Goal: Task Accomplishment & Management: Manage account settings

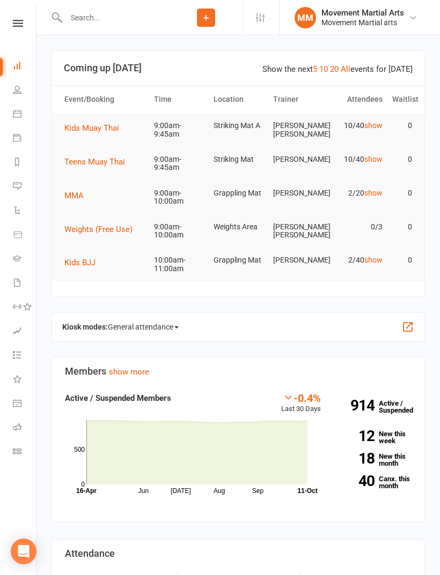
click at [110, 24] on input "text" at bounding box center [116, 17] width 107 height 15
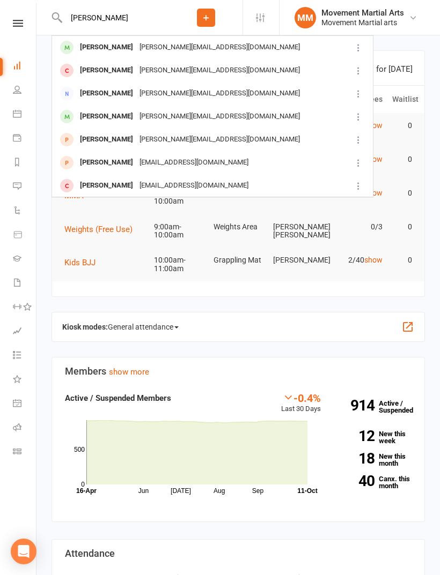
type input "Mira leonard"
click at [296, 46] on div "Mira Leonardi lucy@lucyleonardi.com" at bounding box center [202, 47] width 298 height 22
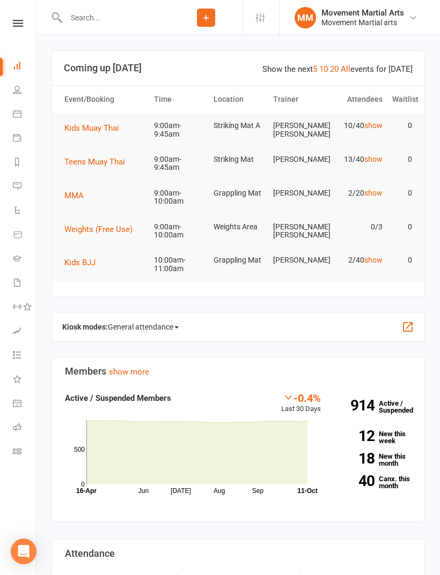
click at [95, 159] on span "Teens Muay Thai" at bounding box center [94, 162] width 61 height 10
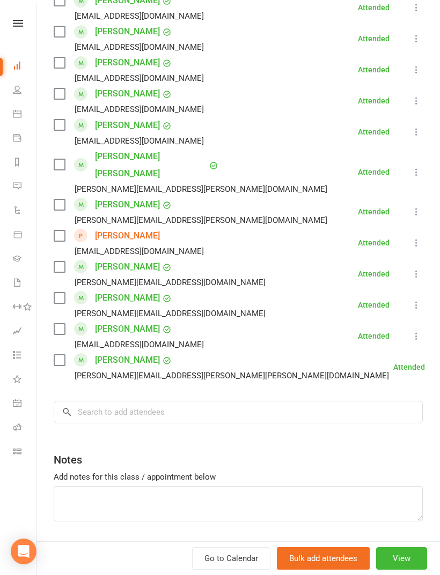
scroll to position [596, 0]
click at [317, 402] on input "search" at bounding box center [238, 413] width 369 height 23
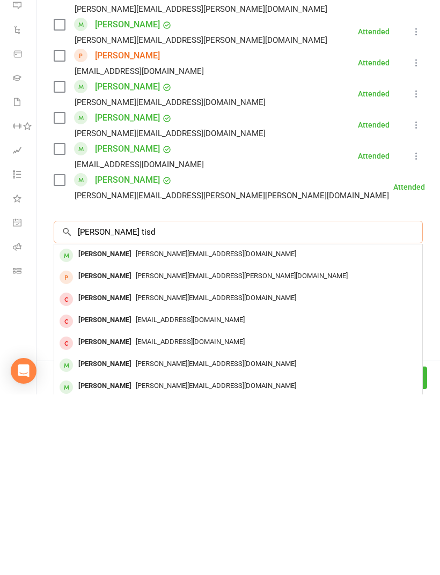
type input "[PERSON_NAME] tisd"
click at [337, 427] on div "[PERSON_NAME][EMAIL_ADDRESS][DOMAIN_NAME]" at bounding box center [237, 435] width 359 height 16
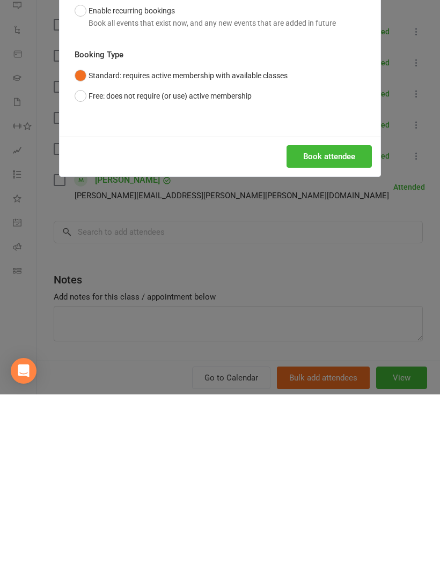
scroll to position [181, 0]
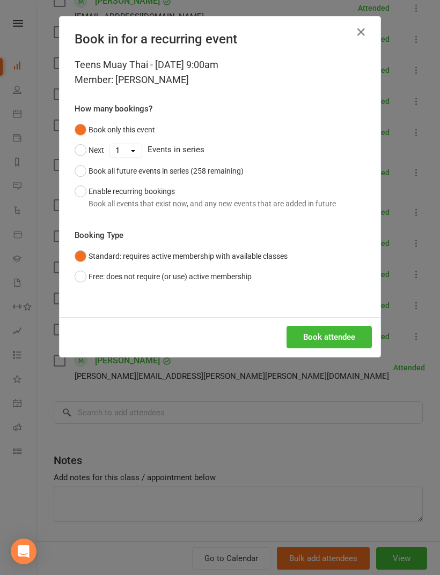
click at [342, 339] on button "Book attendee" at bounding box center [328, 337] width 85 height 23
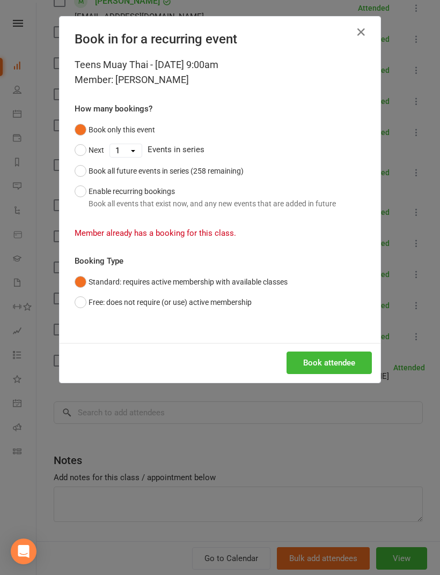
click at [362, 35] on icon "button" at bounding box center [360, 32] width 13 height 13
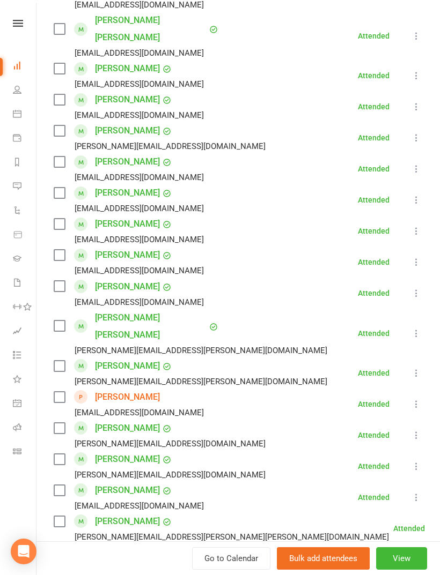
scroll to position [535, 0]
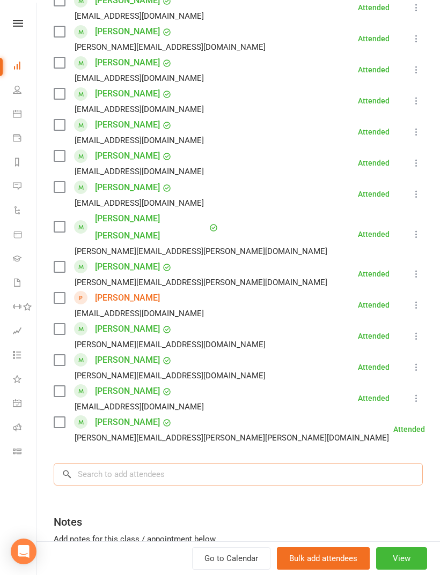
click at [348, 463] on input "search" at bounding box center [238, 474] width 369 height 23
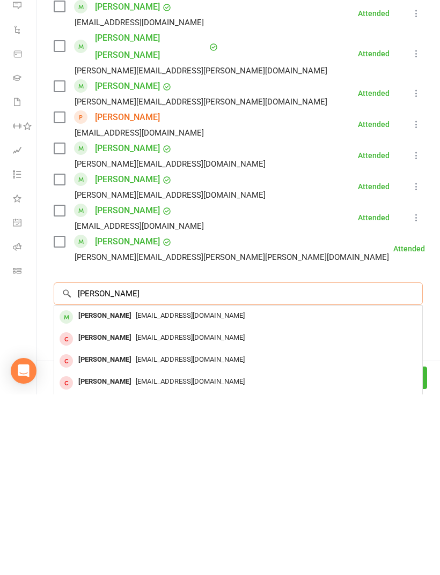
type input "[PERSON_NAME]"
click at [324, 489] on div "[EMAIL_ADDRESS][DOMAIN_NAME]" at bounding box center [237, 497] width 359 height 16
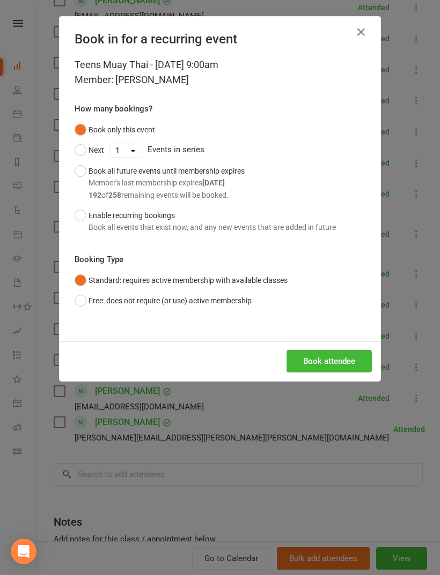
click at [331, 343] on div "Book attendee" at bounding box center [220, 362] width 321 height 40
click at [336, 351] on button "Book attendee" at bounding box center [328, 361] width 85 height 23
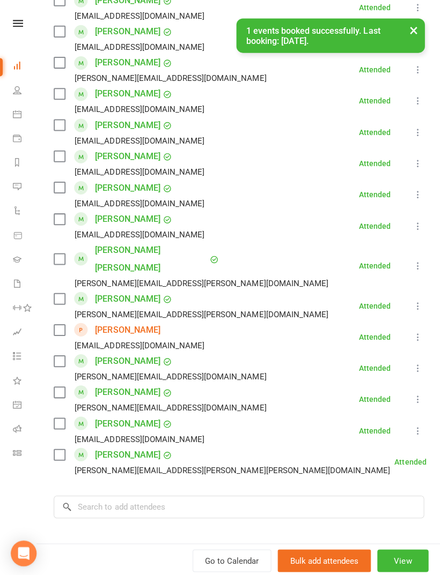
scroll to position [472, 0]
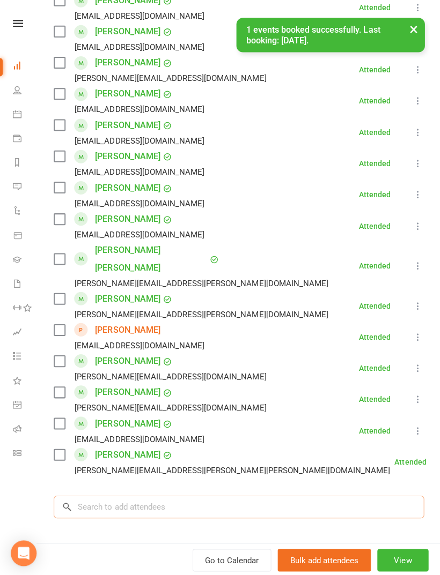
click at [321, 494] on input "search" at bounding box center [238, 505] width 369 height 23
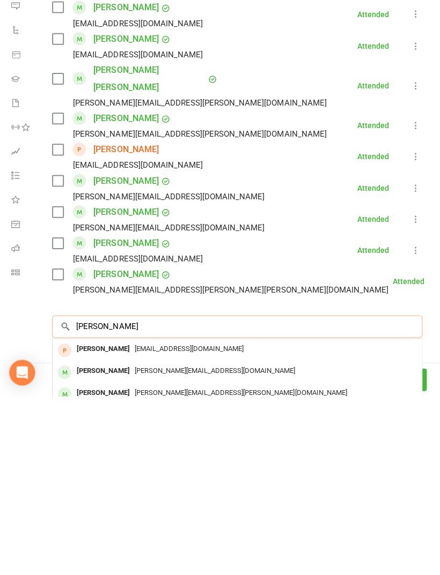
scroll to position [550, 0]
type input "[PERSON_NAME]"
click at [303, 542] on div "[PERSON_NAME][EMAIL_ADDRESS][DOMAIN_NAME]" at bounding box center [237, 550] width 359 height 16
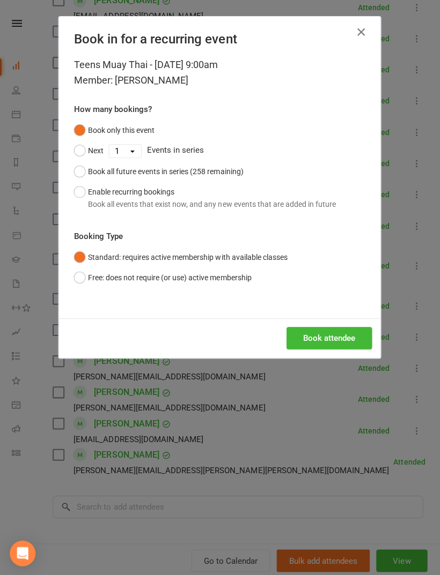
click at [337, 338] on button "Book attendee" at bounding box center [328, 337] width 85 height 23
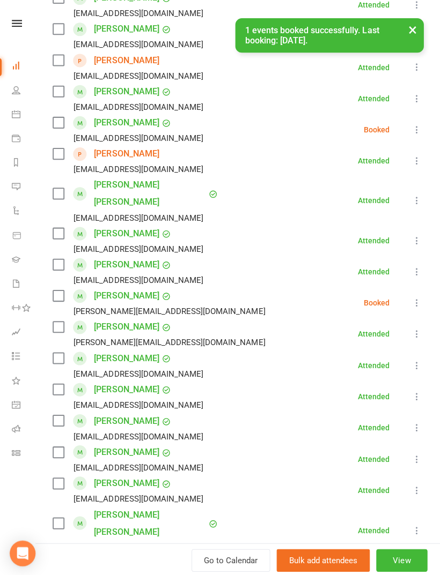
scroll to position [303, 0]
click at [415, 92] on button at bounding box center [416, 97] width 13 height 13
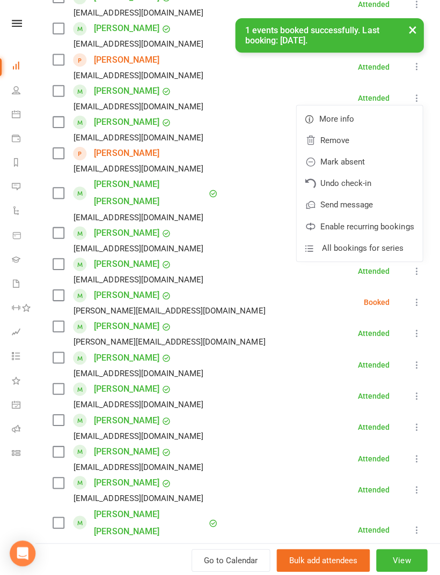
click at [376, 141] on link "Remove" at bounding box center [359, 139] width 125 height 21
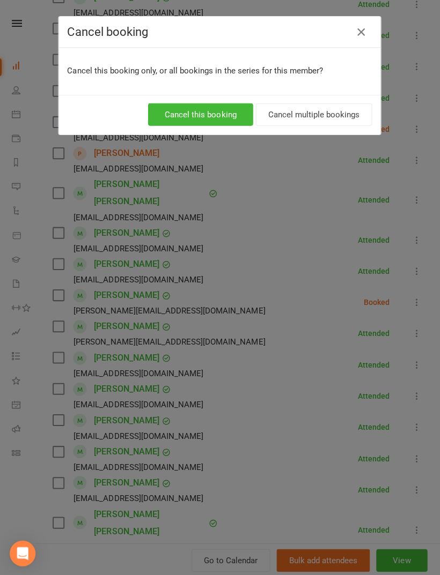
click at [216, 110] on button "Cancel this booking" at bounding box center [201, 114] width 105 height 23
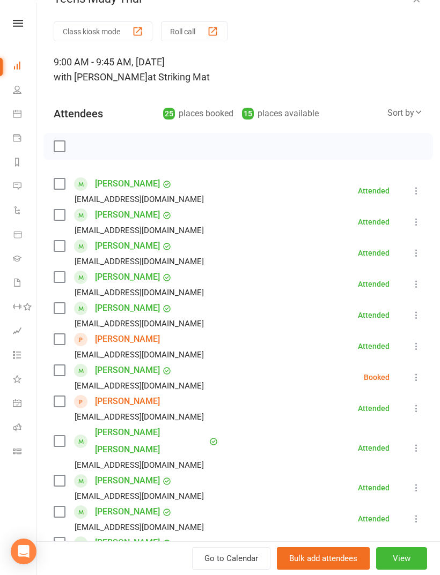
scroll to position [16, 0]
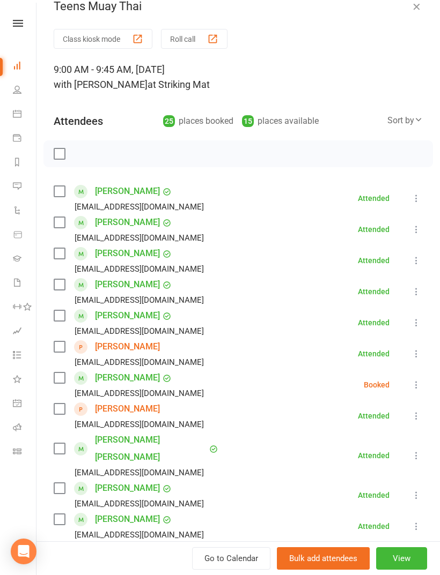
click at [402, 118] on div "Sort by" at bounding box center [404, 121] width 35 height 14
click at [377, 163] on link "First name" at bounding box center [369, 164] width 106 height 21
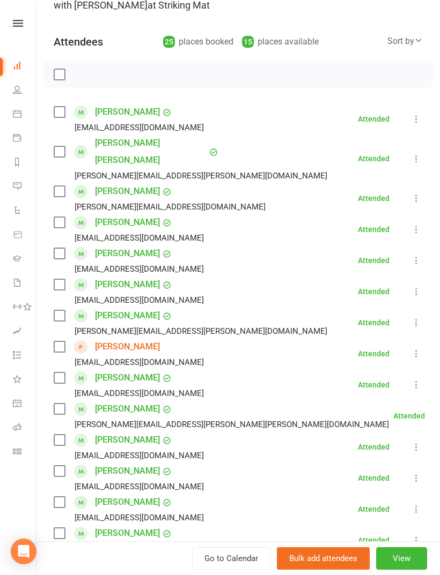
scroll to position [95, 0]
click at [56, 70] on label at bounding box center [59, 74] width 11 height 11
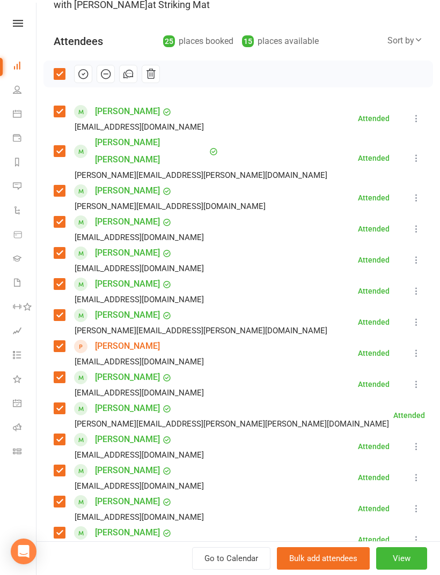
click at [86, 75] on icon "button" at bounding box center [83, 74] width 12 height 12
click at [58, 76] on label at bounding box center [59, 74] width 11 height 11
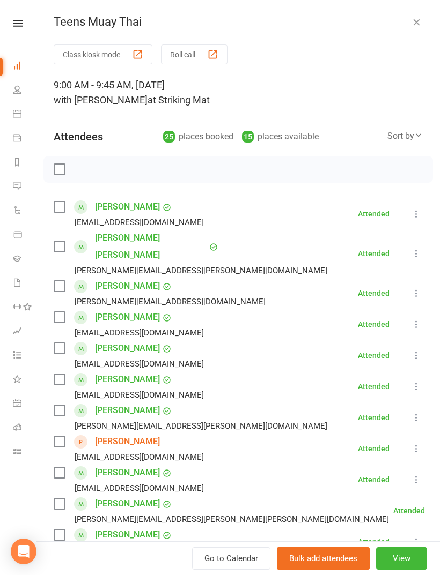
scroll to position [0, 0]
click at [414, 17] on icon "button" at bounding box center [416, 22] width 11 height 11
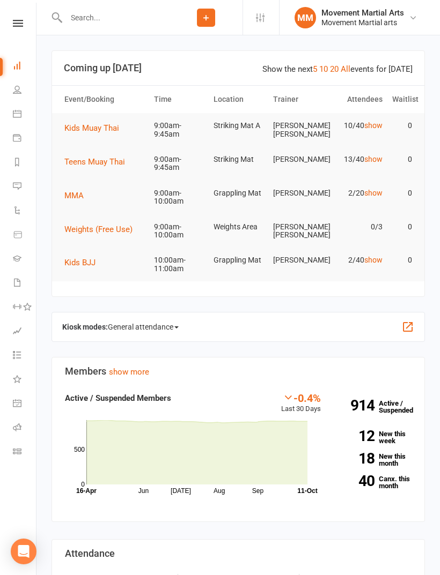
click at [105, 129] on span "Kids Muay Thai" at bounding box center [91, 128] width 55 height 10
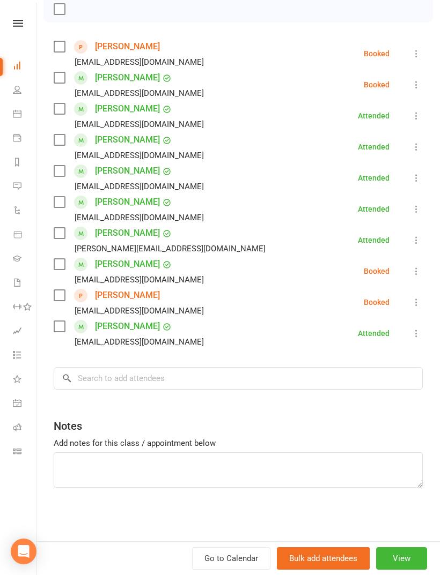
scroll to position [160, 0]
click at [340, 368] on input "search" at bounding box center [238, 378] width 369 height 23
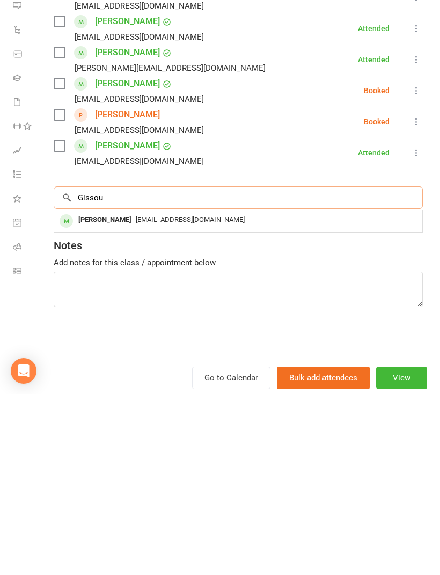
type input "Gissou"
click at [302, 393] on div "[EMAIL_ADDRESS][DOMAIN_NAME]" at bounding box center [237, 401] width 359 height 16
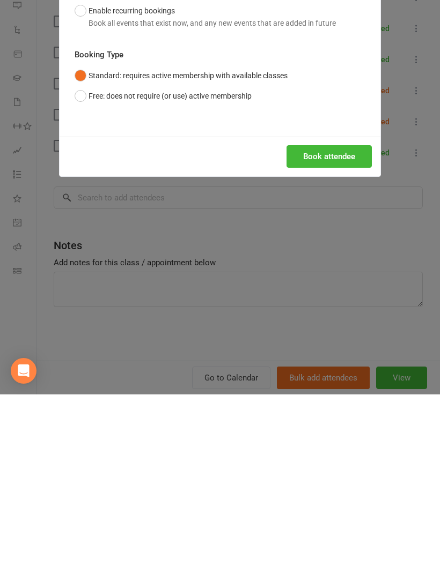
scroll to position [182, 0]
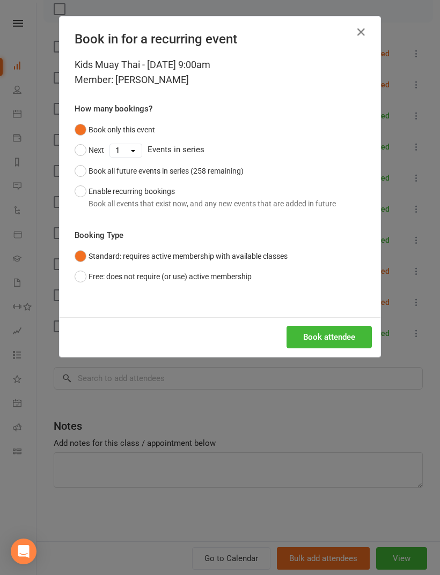
click at [337, 331] on button "Book attendee" at bounding box center [328, 337] width 85 height 23
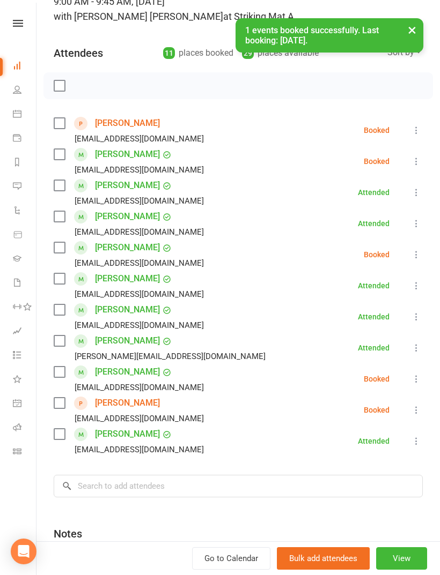
scroll to position [38, 0]
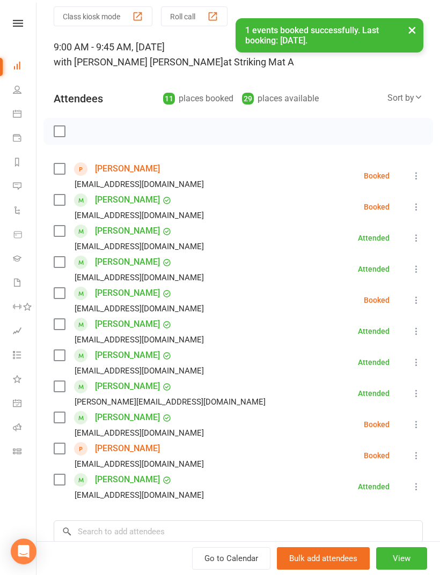
click at [408, 94] on div "Sort by" at bounding box center [404, 98] width 35 height 14
click at [374, 140] on link "First name" at bounding box center [369, 141] width 106 height 21
click at [234, 528] on input "search" at bounding box center [238, 532] width 369 height 23
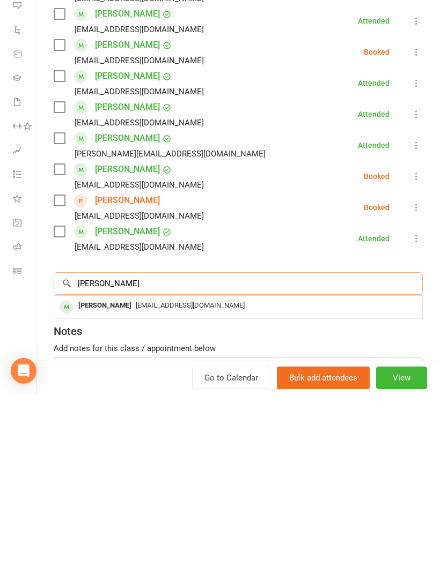
scroll to position [168, 0]
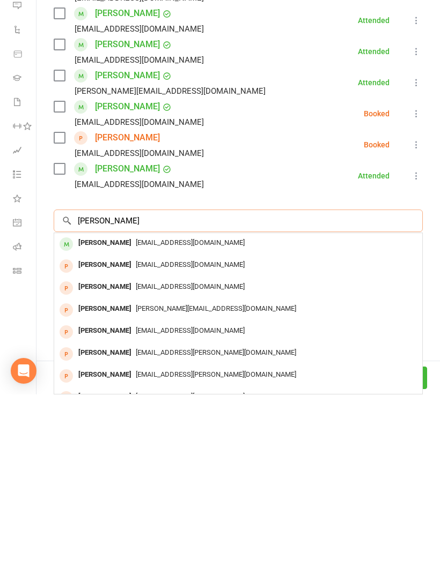
type input "[PERSON_NAME]"
click at [334, 416] on div "[EMAIL_ADDRESS][DOMAIN_NAME]" at bounding box center [237, 424] width 359 height 16
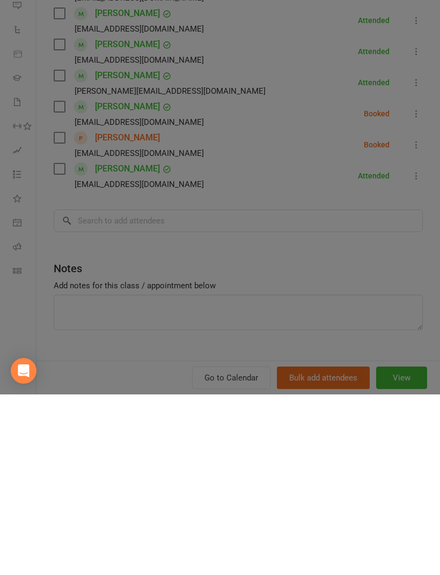
scroll to position [517, 0]
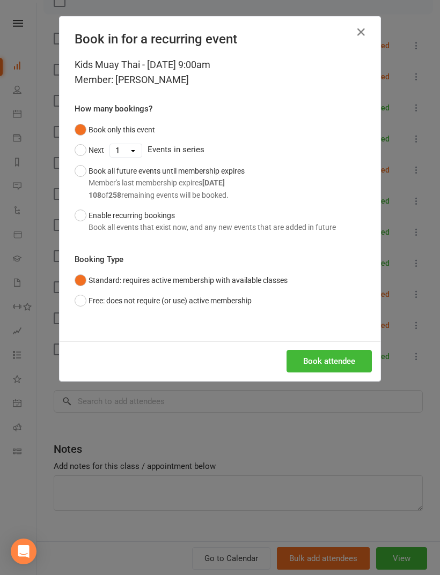
click at [349, 360] on button "Book attendee" at bounding box center [328, 361] width 85 height 23
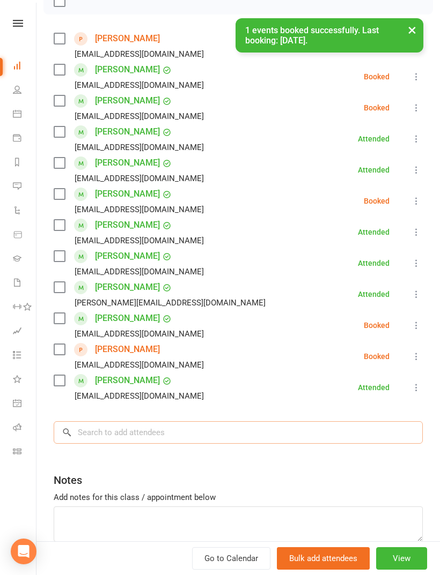
click at [297, 442] on input "search" at bounding box center [238, 432] width 369 height 23
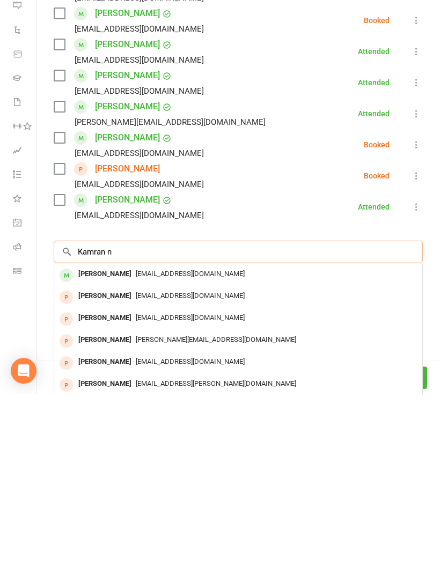
scroll to position [572, 0]
type input "Kamran n"
click at [351, 447] on div "[EMAIL_ADDRESS][DOMAIN_NAME]" at bounding box center [237, 455] width 359 height 16
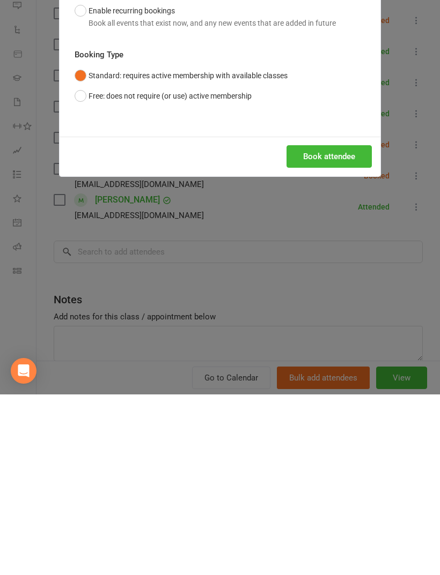
scroll to position [753, 0]
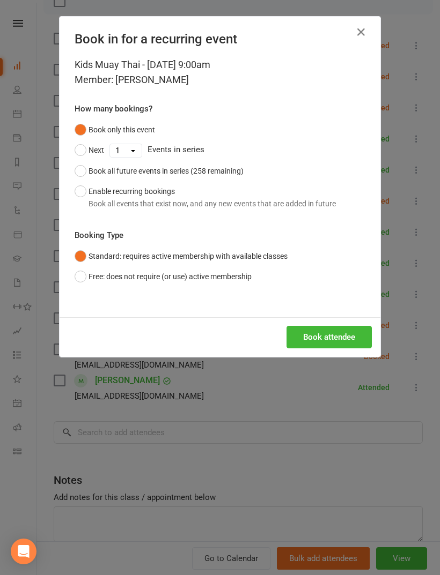
click at [355, 338] on button "Book attendee" at bounding box center [328, 337] width 85 height 23
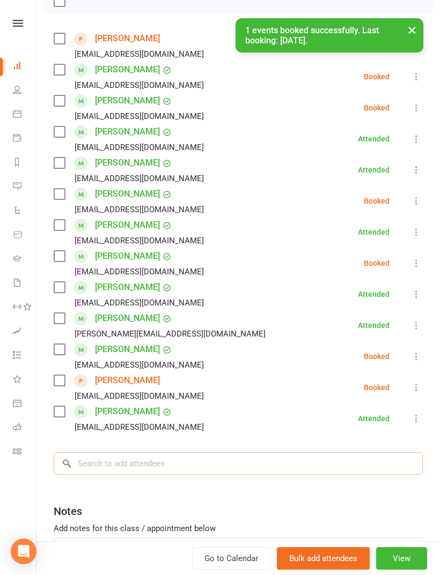
click at [265, 469] on input "search" at bounding box center [238, 464] width 369 height 23
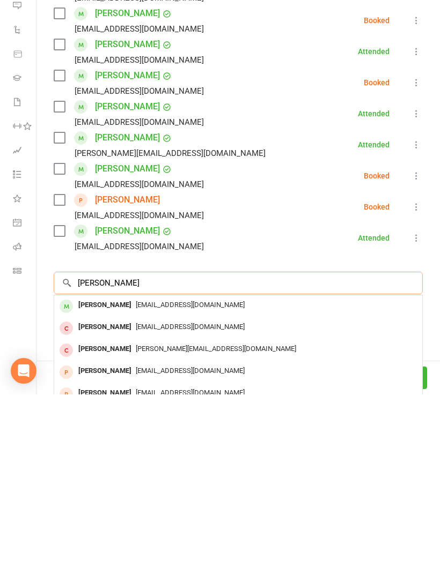
scroll to position [839, 0]
type input "[PERSON_NAME]"
click at [357, 478] on div "[EMAIL_ADDRESS][DOMAIN_NAME]" at bounding box center [237, 486] width 359 height 16
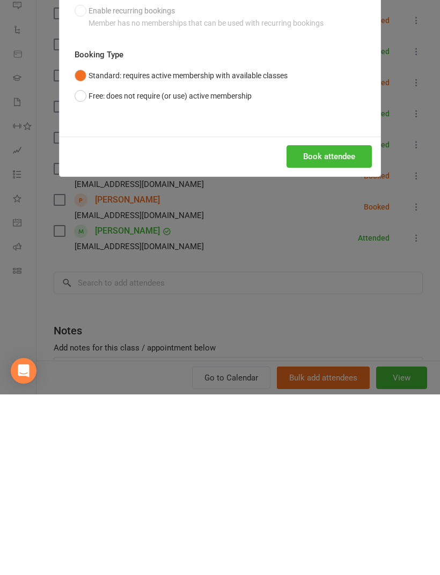
scroll to position [1020, 0]
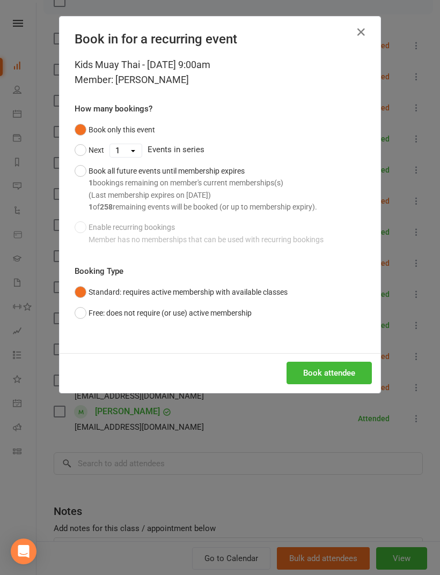
click at [342, 364] on button "Book attendee" at bounding box center [328, 373] width 85 height 23
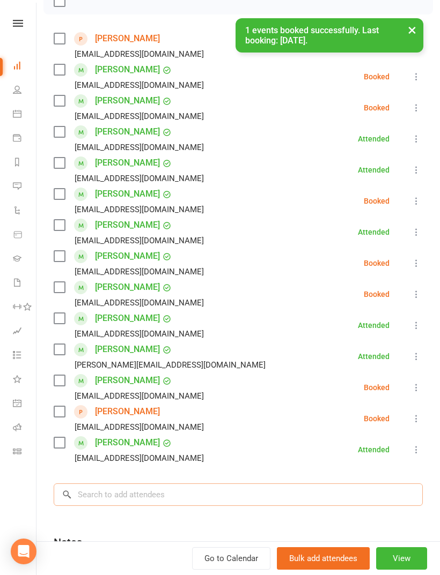
click at [333, 492] on input "search" at bounding box center [238, 495] width 369 height 23
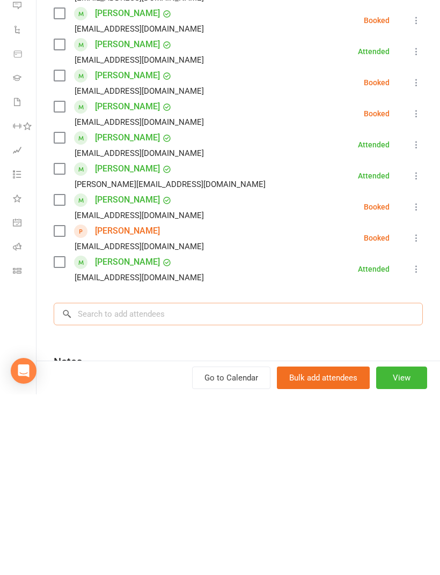
scroll to position [1137, 0]
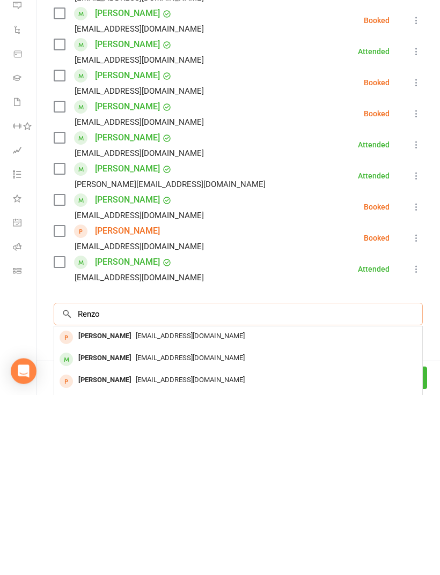
type input "Renzo"
click at [328, 531] on div "[EMAIL_ADDRESS][DOMAIN_NAME]" at bounding box center [237, 539] width 359 height 16
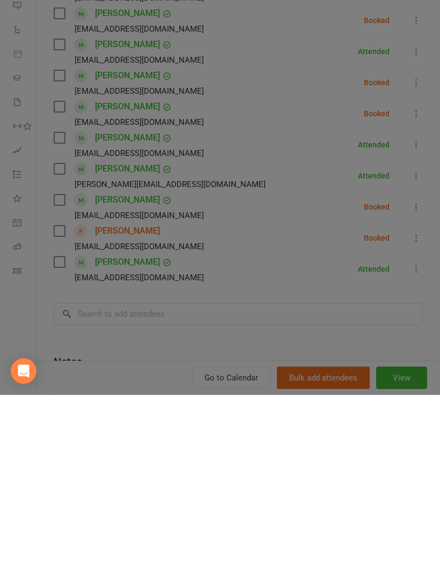
scroll to position [1160, 0]
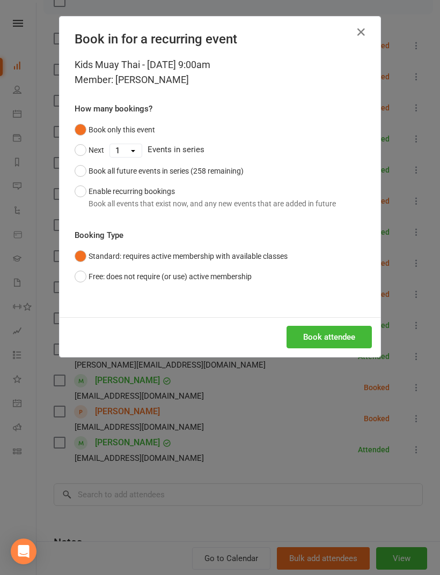
click at [349, 342] on button "Book attendee" at bounding box center [328, 337] width 85 height 23
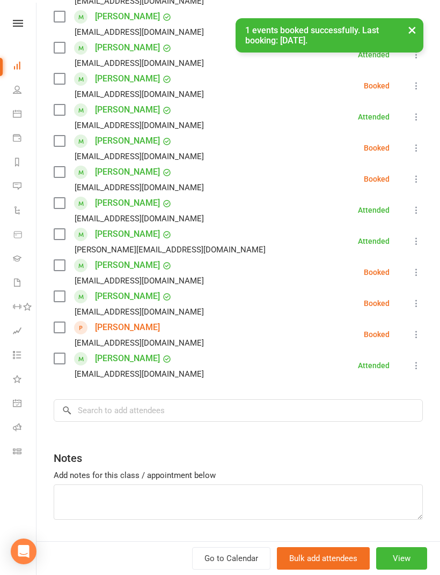
scroll to position [287, 0]
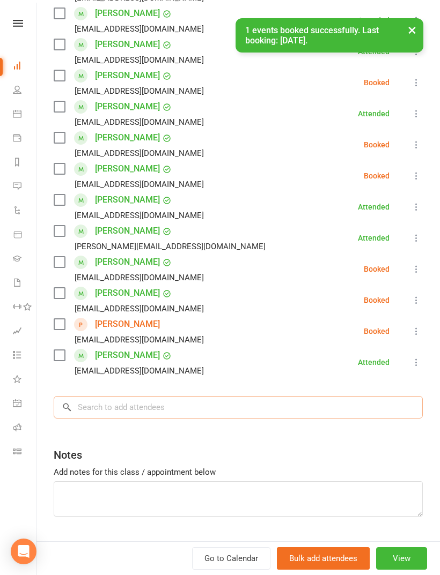
click at [283, 410] on input "search" at bounding box center [238, 407] width 369 height 23
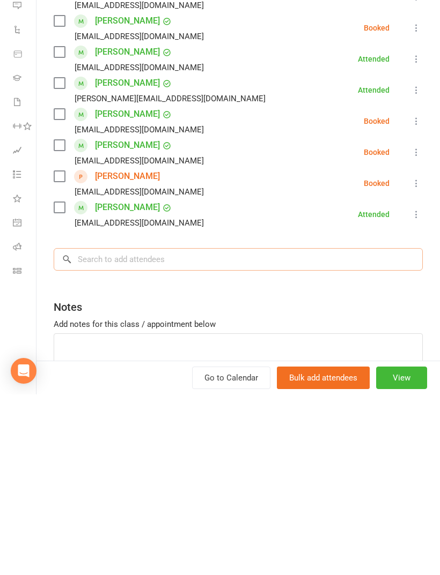
scroll to position [254, 0]
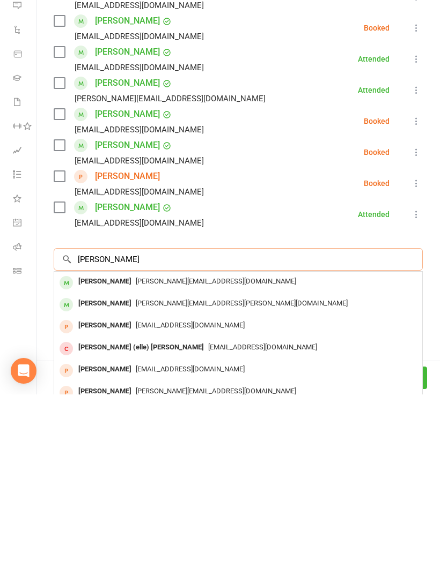
type input "[PERSON_NAME]"
click at [335, 455] on div "[PERSON_NAME][EMAIL_ADDRESS][DOMAIN_NAME]" at bounding box center [237, 463] width 359 height 16
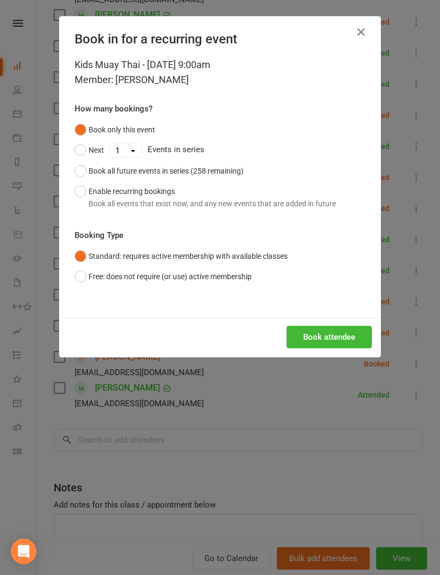
click at [355, 337] on button "Book attendee" at bounding box center [328, 337] width 85 height 23
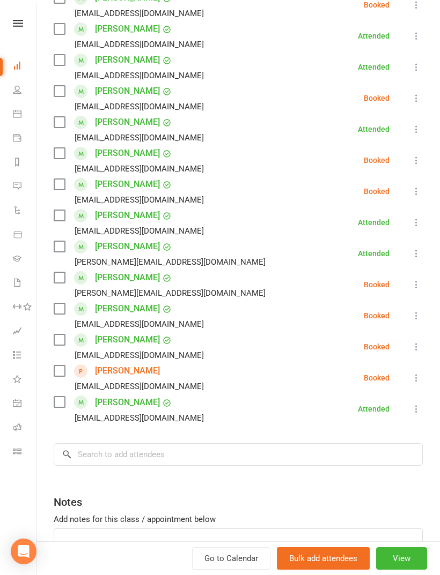
scroll to position [273, 0]
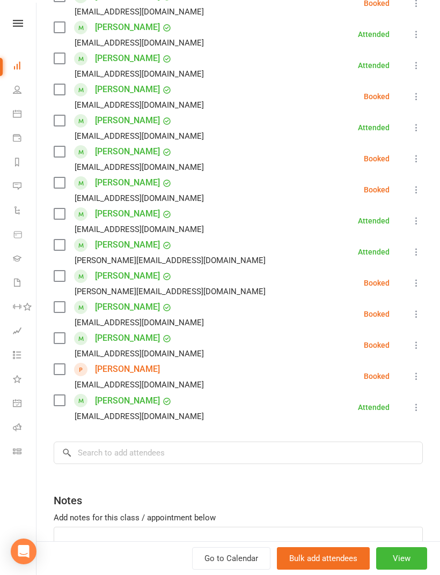
click at [412, 278] on icon at bounding box center [416, 283] width 11 height 11
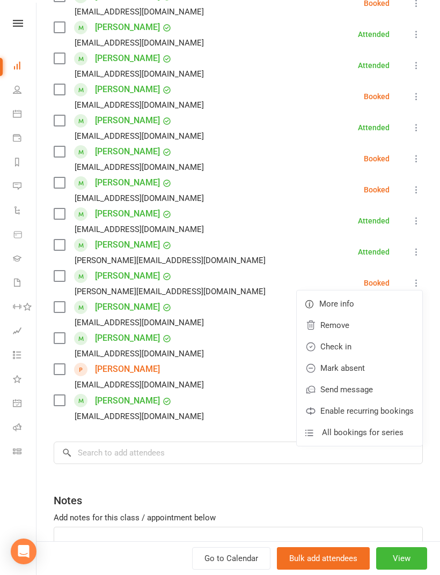
click at [362, 326] on link "Remove" at bounding box center [359, 325] width 125 height 21
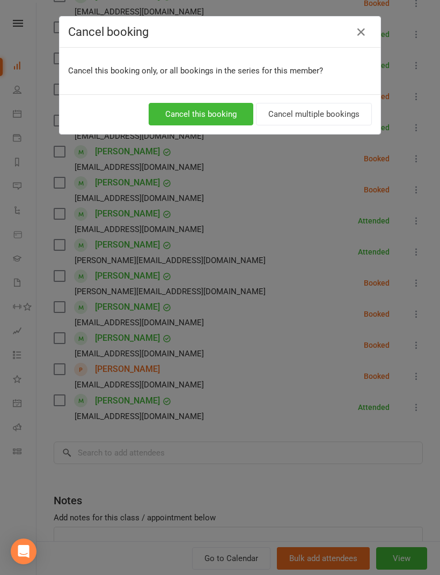
click at [220, 108] on button "Cancel this booking" at bounding box center [201, 114] width 105 height 23
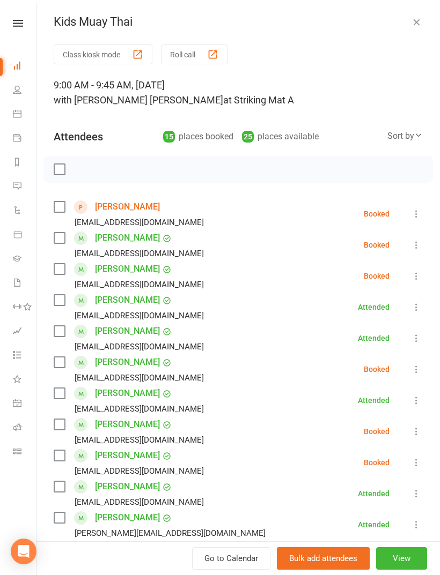
scroll to position [0, 0]
click at [60, 174] on label at bounding box center [59, 169] width 11 height 11
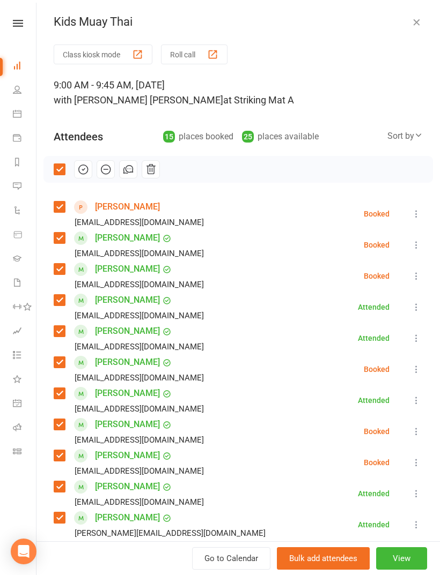
click at [81, 173] on icon "button" at bounding box center [83, 169] width 9 height 9
click at [55, 172] on label at bounding box center [59, 169] width 11 height 11
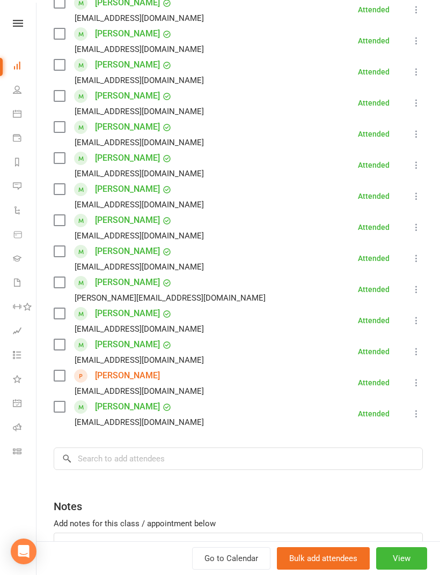
scroll to position [240, 0]
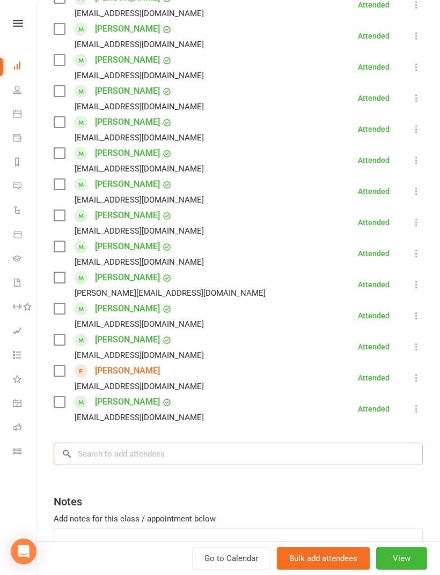
click at [338, 453] on input "search" at bounding box center [238, 454] width 369 height 23
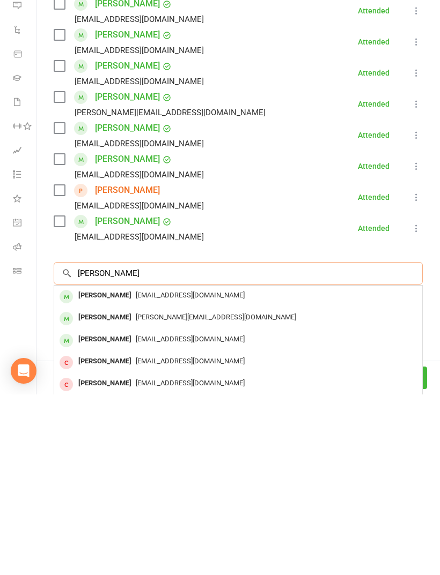
type input "[PERSON_NAME]"
click at [298, 469] on div "[EMAIL_ADDRESS][DOMAIN_NAME]" at bounding box center [237, 477] width 359 height 16
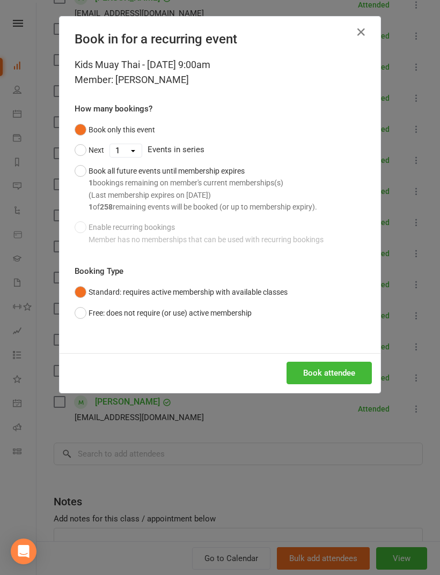
click at [325, 368] on button "Book attendee" at bounding box center [328, 373] width 85 height 23
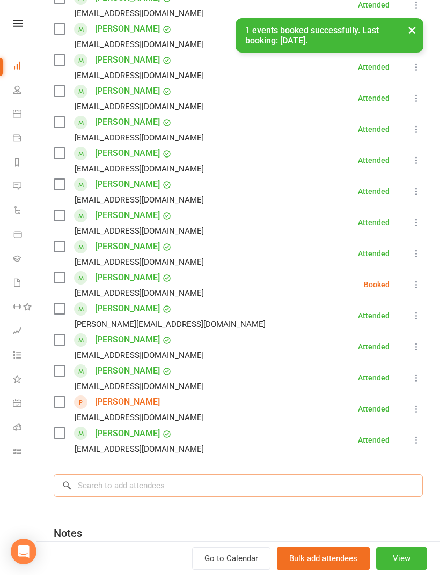
click at [279, 487] on input "search" at bounding box center [238, 486] width 369 height 23
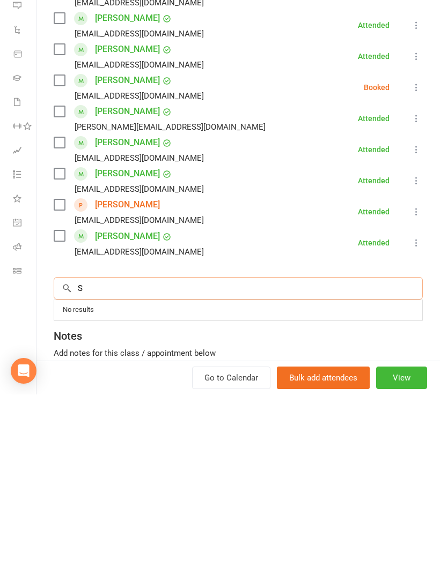
scroll to position [265, 0]
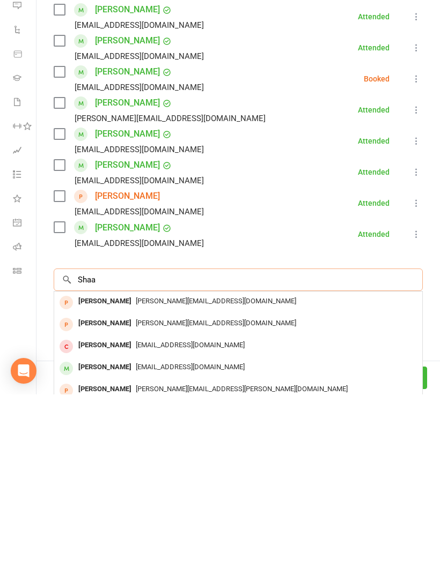
type input "Shaa"
click at [227, 540] on div "[EMAIL_ADDRESS][DOMAIN_NAME]" at bounding box center [237, 548] width 359 height 16
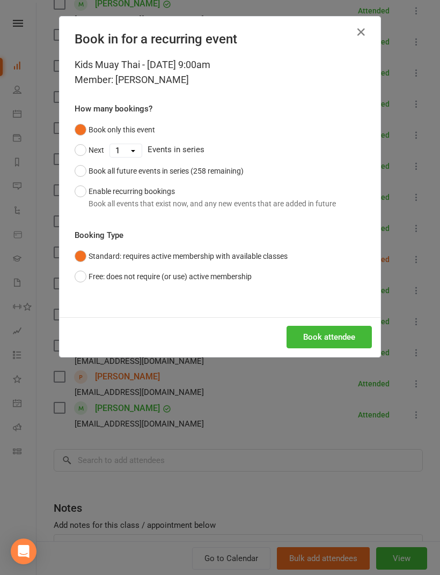
click at [347, 337] on button "Book attendee" at bounding box center [328, 337] width 85 height 23
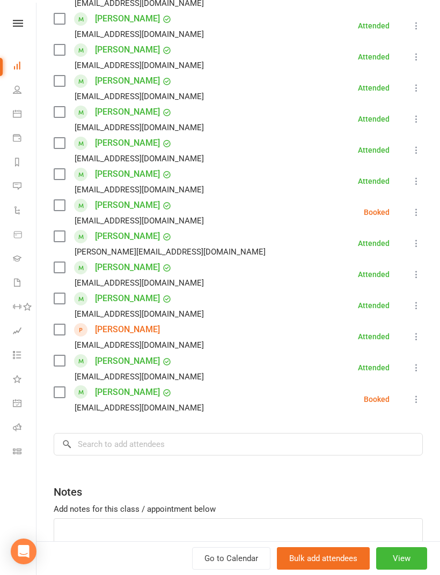
scroll to position [316, 0]
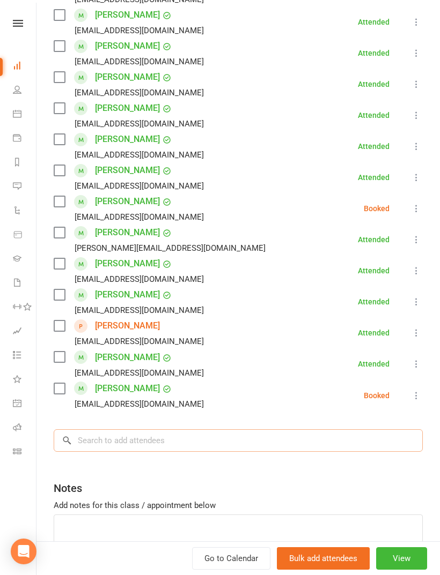
click at [336, 444] on input "search" at bounding box center [238, 440] width 369 height 23
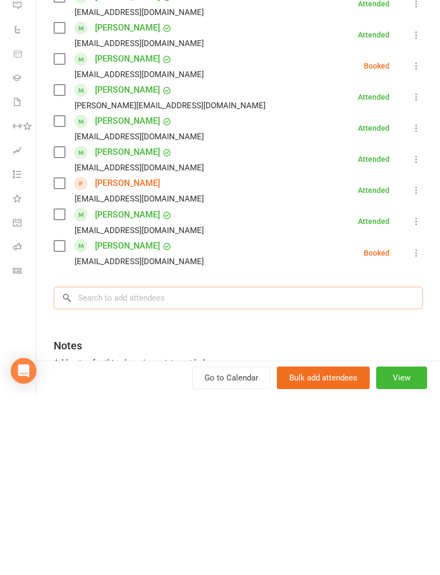
scroll to position [294, 0]
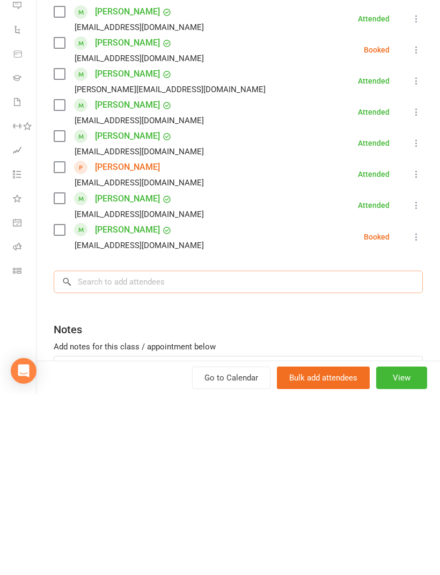
type input "R"
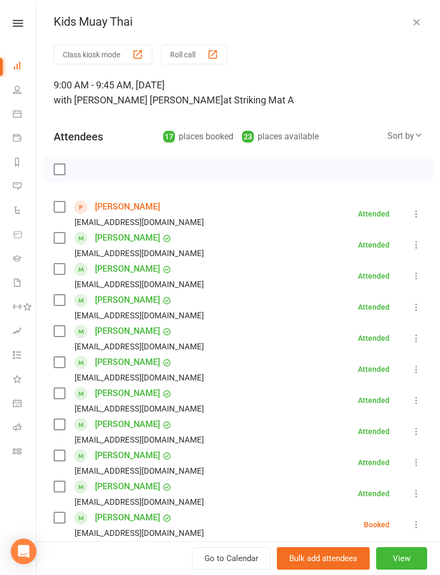
scroll to position [0, 0]
click at [59, 169] on label at bounding box center [59, 169] width 11 height 11
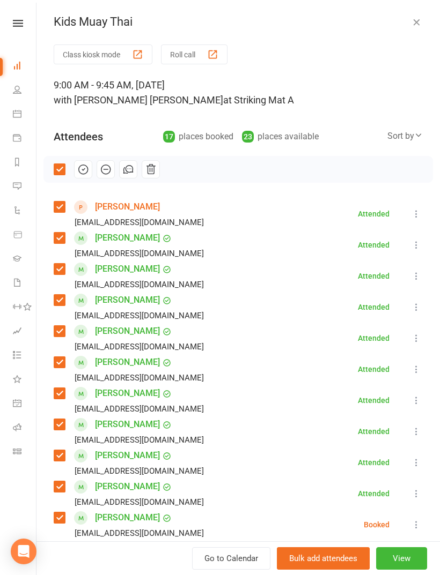
click at [85, 171] on icon "button" at bounding box center [83, 170] width 12 height 12
click at [58, 175] on label at bounding box center [59, 169] width 11 height 11
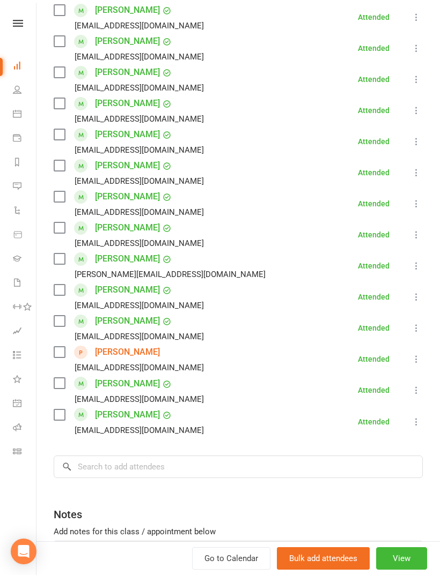
scroll to position [325, 0]
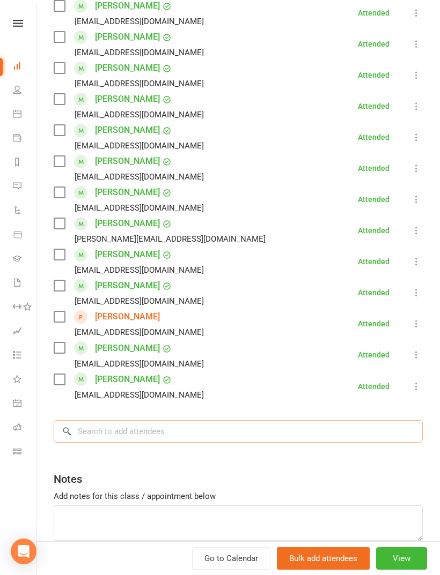
click at [262, 434] on input "search" at bounding box center [238, 431] width 369 height 23
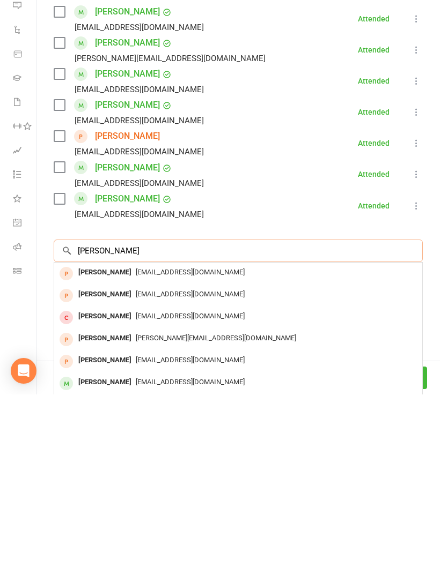
type input "[PERSON_NAME]"
click at [317, 446] on div "[EMAIL_ADDRESS][DOMAIN_NAME]" at bounding box center [237, 454] width 359 height 16
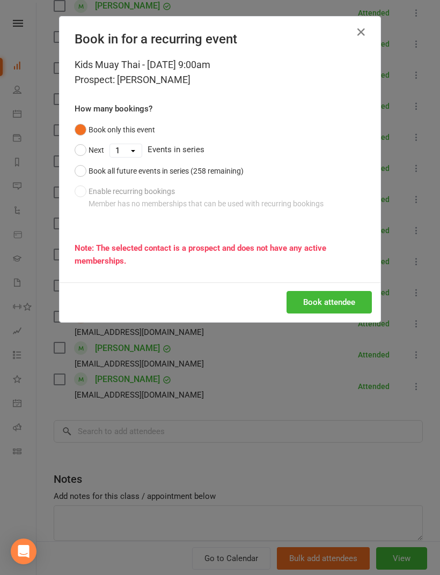
click at [348, 300] on button "Book attendee" at bounding box center [328, 302] width 85 height 23
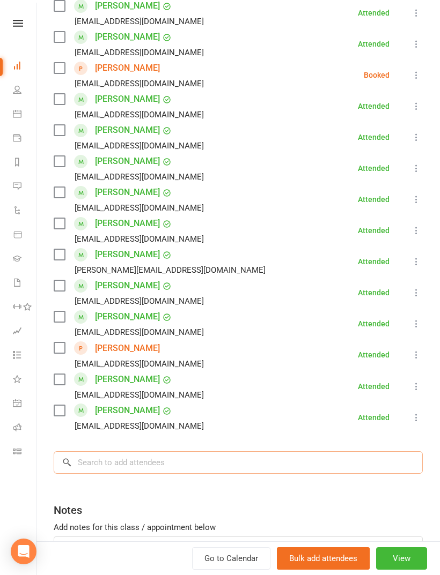
click at [335, 458] on input "search" at bounding box center [238, 462] width 369 height 23
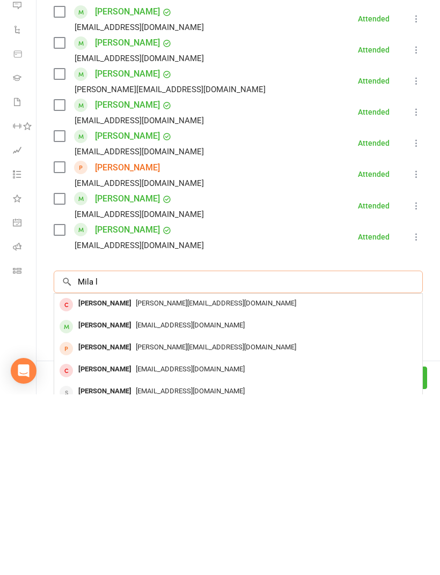
type input "Mila l"
click at [245, 499] on div "[EMAIL_ADDRESS][DOMAIN_NAME]" at bounding box center [237, 507] width 359 height 16
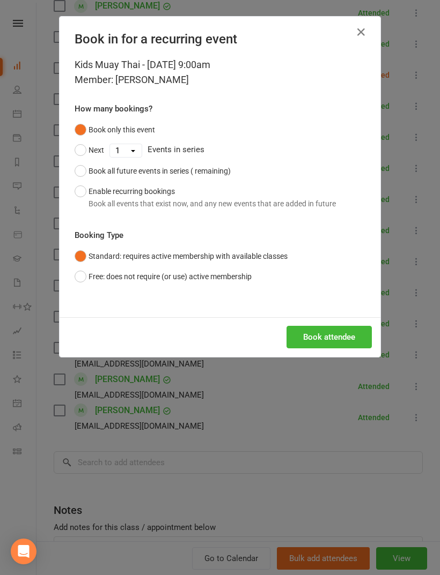
click at [339, 337] on button "Book attendee" at bounding box center [328, 337] width 85 height 23
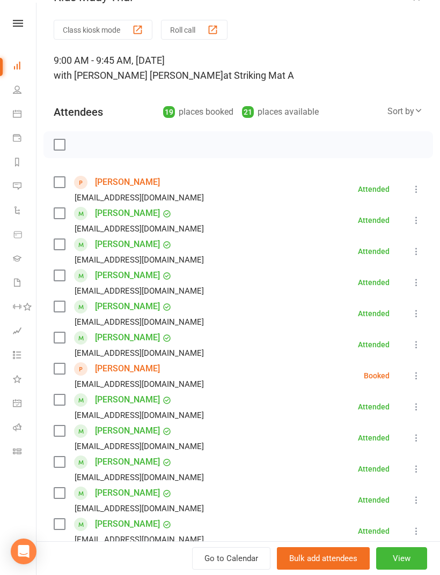
scroll to position [24, 0]
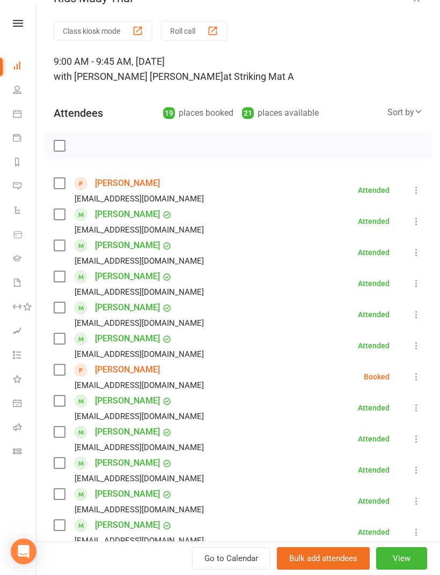
click at [63, 145] on label at bounding box center [59, 145] width 11 height 11
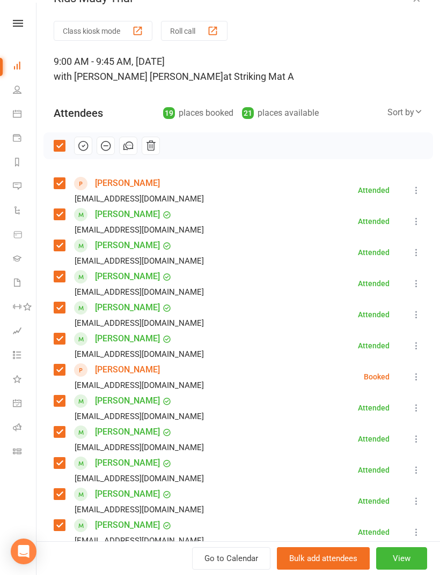
click at [89, 148] on button "button" at bounding box center [83, 146] width 18 height 18
click at [62, 150] on label at bounding box center [59, 145] width 11 height 11
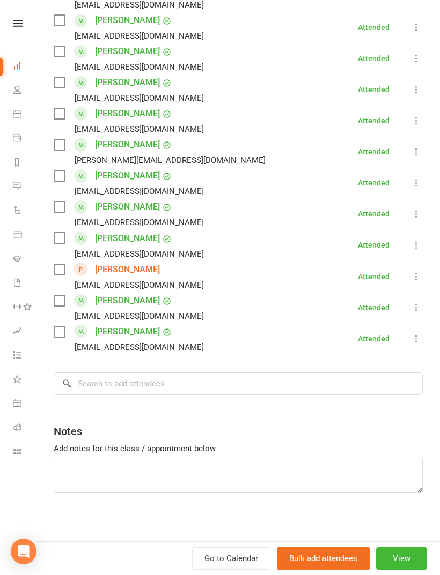
scroll to position [436, 0]
click at [383, 387] on input "search" at bounding box center [238, 383] width 369 height 23
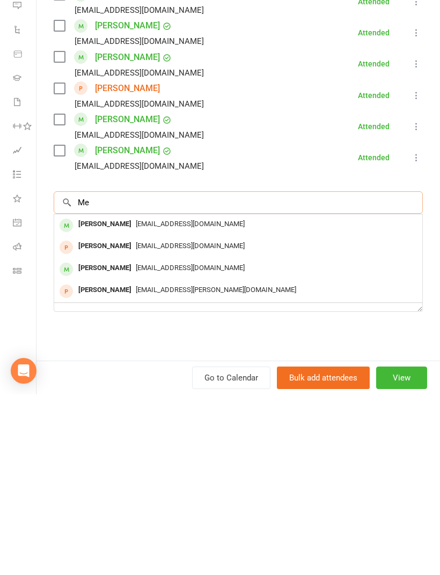
type input "M"
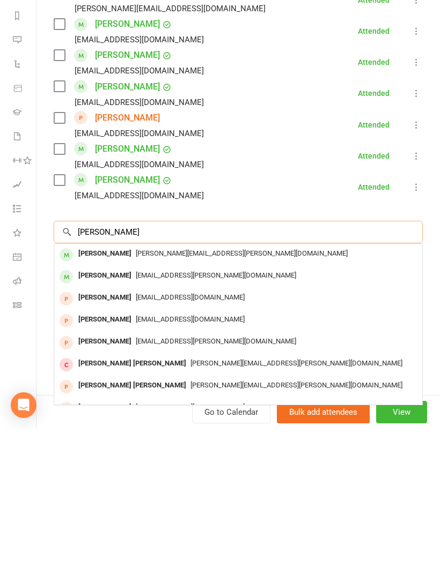
scroll to position [441, 0]
type input "[PERSON_NAME]"
click at [338, 392] on div "[PERSON_NAME][EMAIL_ADDRESS][PERSON_NAME][DOMAIN_NAME]" at bounding box center [237, 400] width 359 height 16
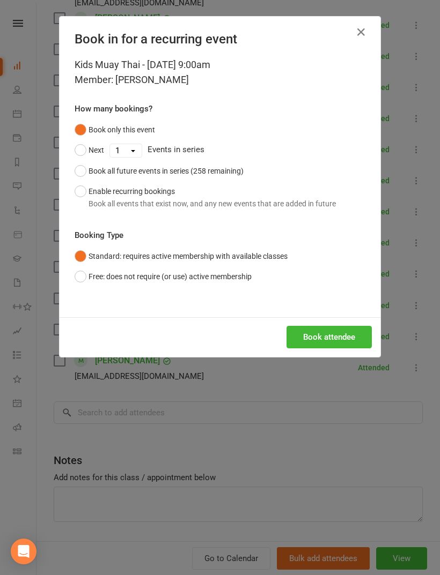
click at [350, 339] on button "Book attendee" at bounding box center [328, 337] width 85 height 23
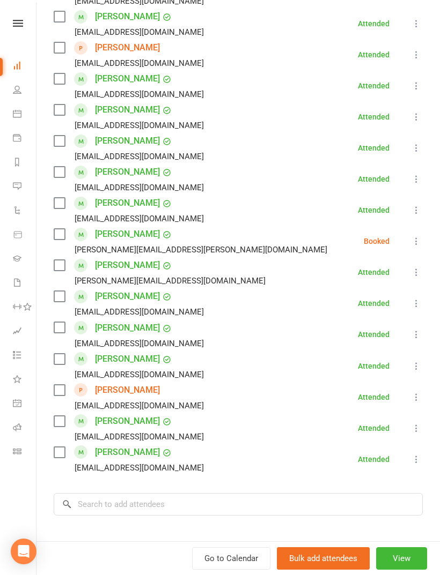
scroll to position [346, 0]
click at [263, 515] on input "search" at bounding box center [238, 504] width 369 height 23
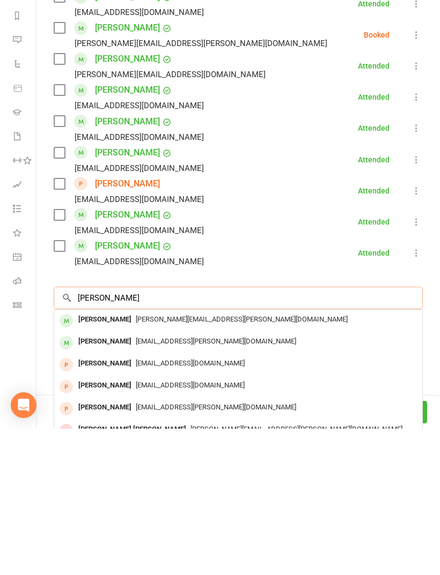
scroll to position [426, 0]
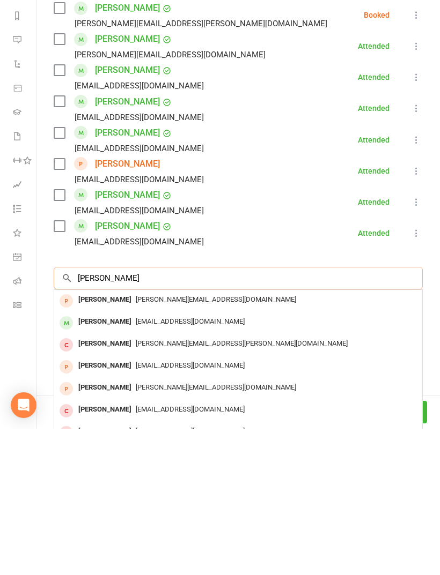
type input "[PERSON_NAME]"
click at [313, 461] on div "[EMAIL_ADDRESS][DOMAIN_NAME]" at bounding box center [237, 469] width 359 height 16
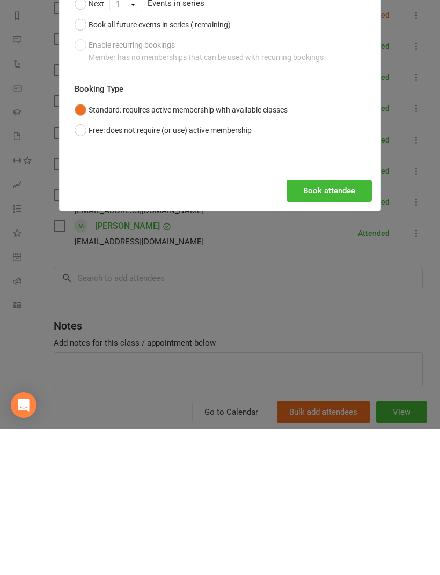
scroll to position [1126, 0]
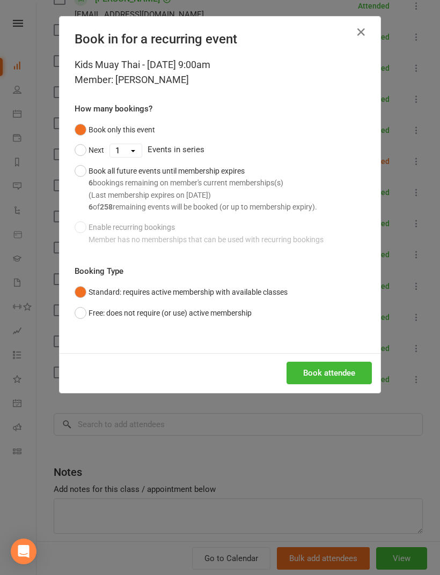
click at [328, 374] on button "Book attendee" at bounding box center [328, 373] width 85 height 23
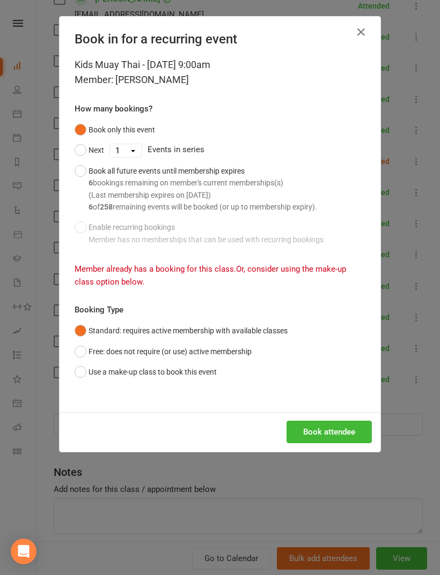
click at [352, 421] on button "Book attendee" at bounding box center [328, 432] width 85 height 23
click at [368, 27] on button "button" at bounding box center [360, 32] width 17 height 17
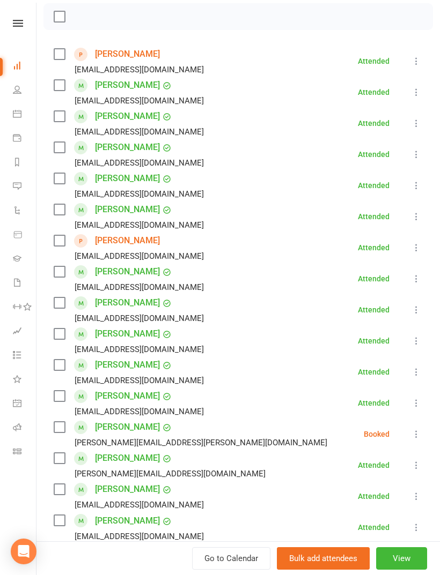
scroll to position [155, 0]
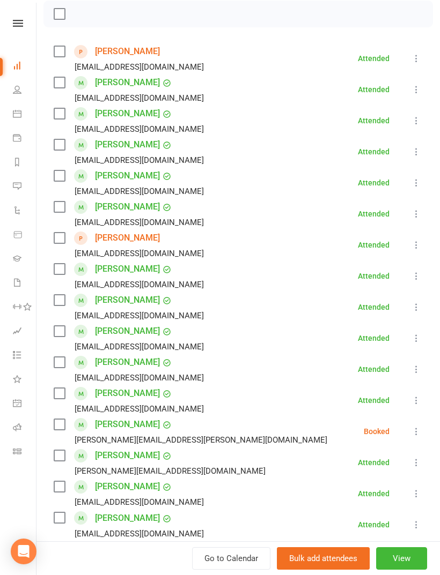
click at [420, 308] on icon at bounding box center [416, 307] width 11 height 11
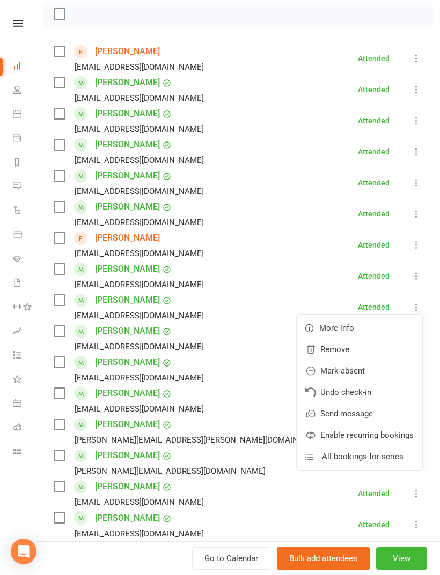
click at [235, 399] on li "[PERSON_NAME] [EMAIL_ADDRESS][DOMAIN_NAME] Attended More info Remove Mark absen…" at bounding box center [238, 400] width 369 height 31
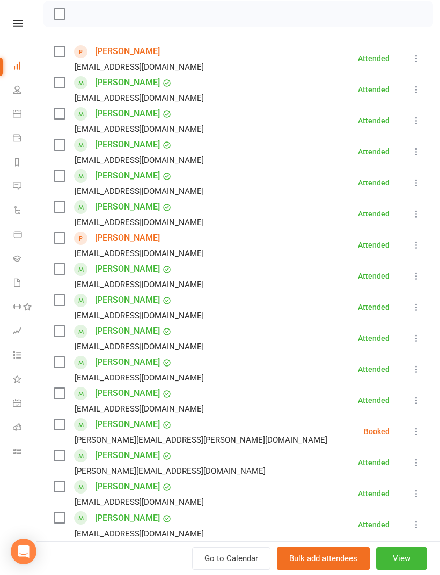
click at [413, 335] on icon at bounding box center [416, 338] width 11 height 11
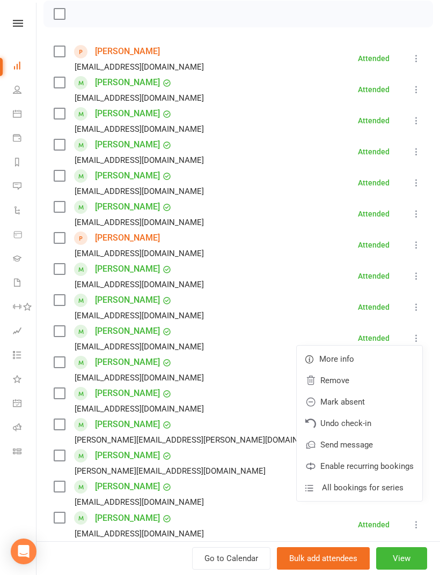
click at [226, 387] on li "[PERSON_NAME] [EMAIL_ADDRESS][DOMAIN_NAME] Attended More info Remove Mark absen…" at bounding box center [238, 400] width 369 height 31
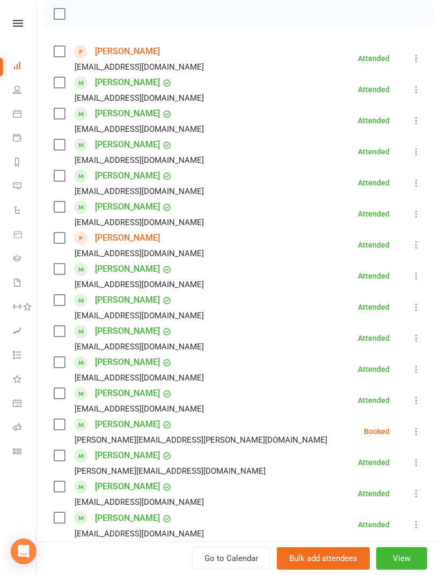
click at [417, 339] on icon at bounding box center [416, 338] width 11 height 11
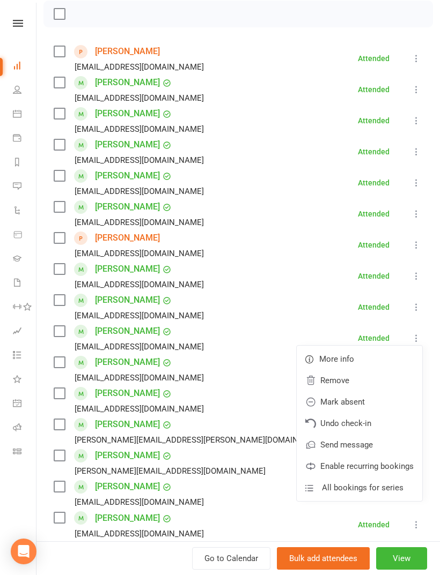
click at [366, 383] on link "Remove" at bounding box center [359, 380] width 125 height 21
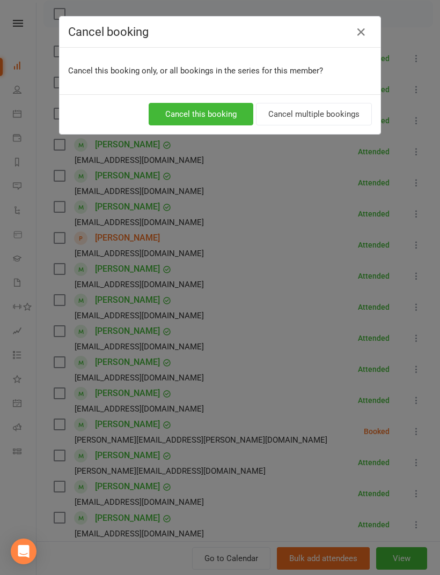
click at [227, 121] on button "Cancel this booking" at bounding box center [201, 114] width 105 height 23
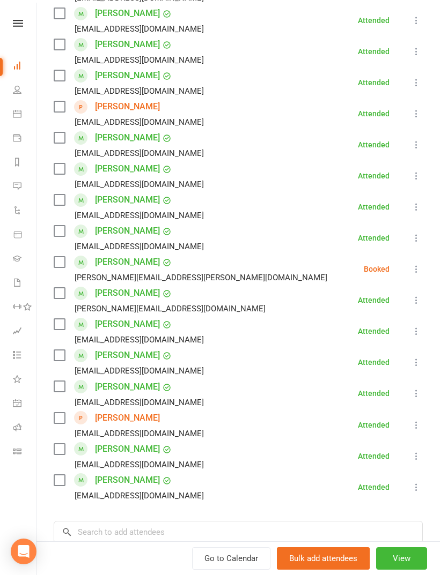
scroll to position [281, 0]
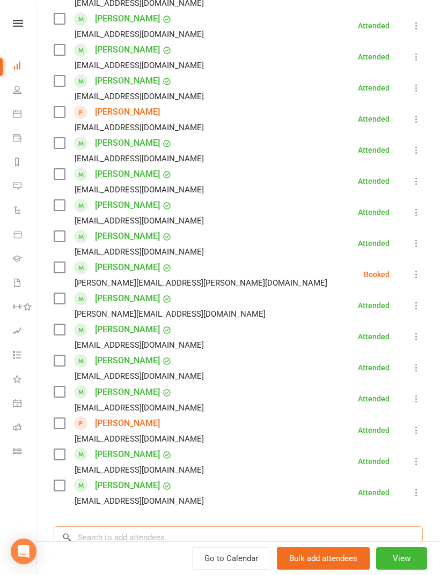
click at [314, 537] on input "search" at bounding box center [238, 538] width 369 height 23
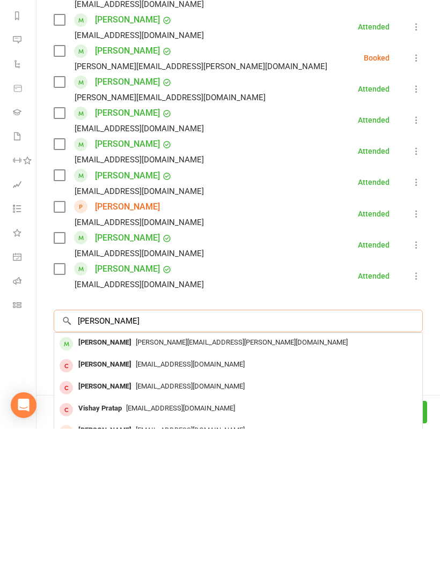
scroll to position [371, 0]
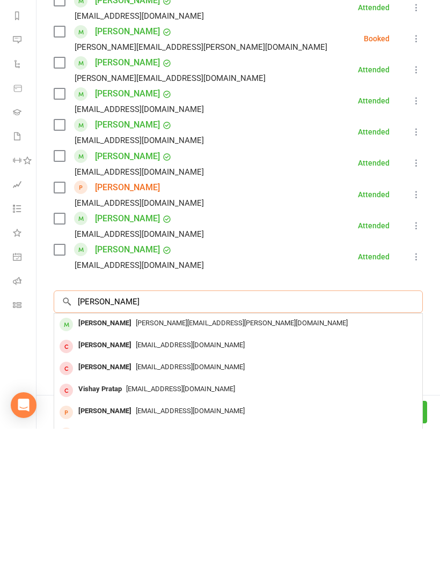
type input "[PERSON_NAME]"
click at [305, 462] on div "[PERSON_NAME][EMAIL_ADDRESS][PERSON_NAME][DOMAIN_NAME]" at bounding box center [237, 470] width 359 height 16
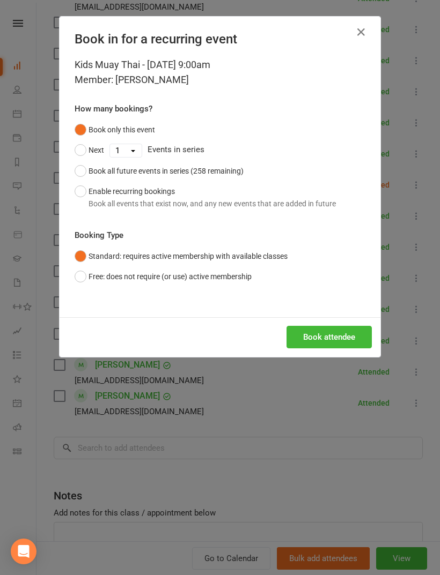
click at [340, 343] on button "Book attendee" at bounding box center [328, 337] width 85 height 23
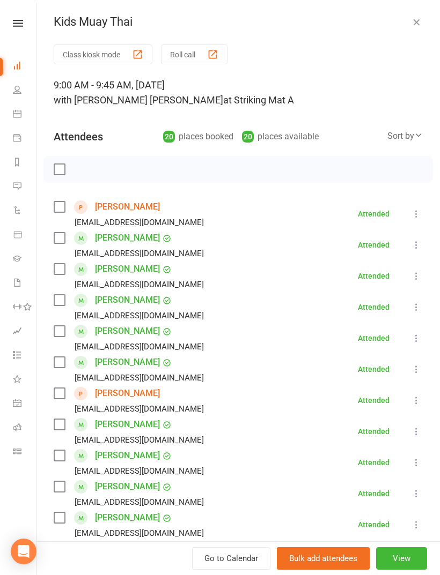
scroll to position [0, 0]
click at [58, 174] on label at bounding box center [59, 169] width 11 height 11
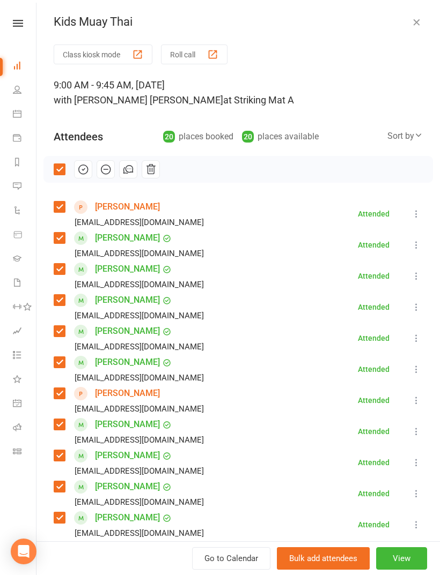
click at [88, 172] on icon "button" at bounding box center [83, 170] width 12 height 12
click at [420, 21] on icon "button" at bounding box center [416, 22] width 11 height 11
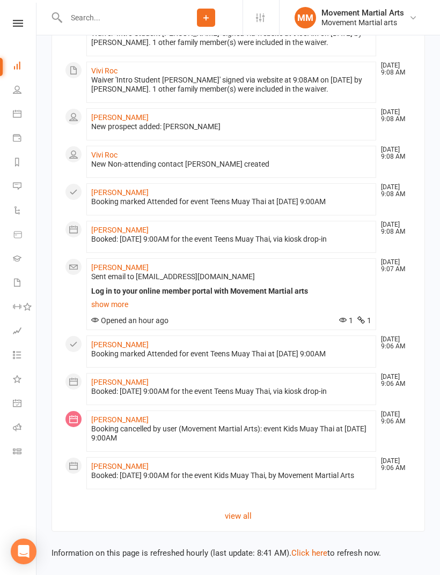
click at [135, 21] on input "text" at bounding box center [116, 17] width 107 height 15
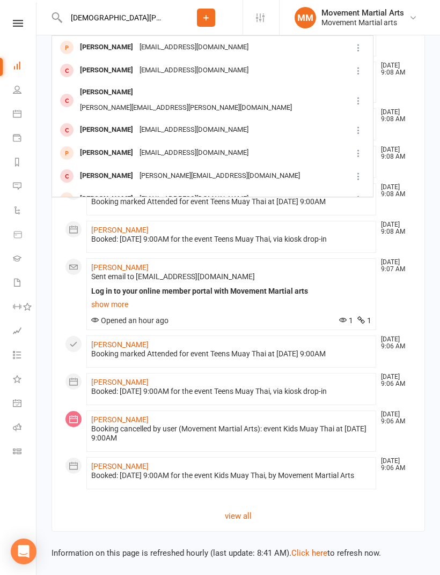
type input "[DEMOGRAPHIC_DATA][PERSON_NAME]"
click at [274, 48] on div "[PERSON_NAME] [PERSON_NAME][EMAIL_ADDRESS][DOMAIN_NAME]" at bounding box center [202, 47] width 298 height 22
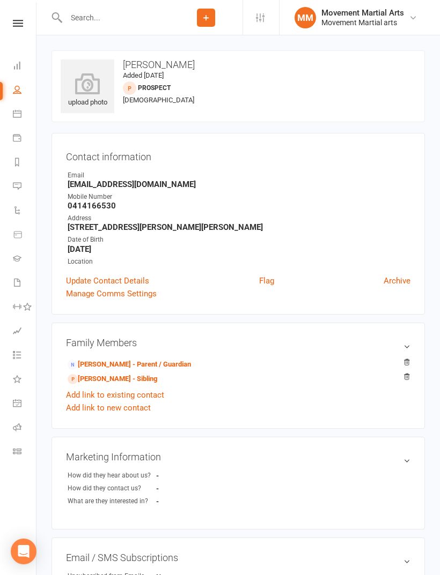
click at [169, 360] on link "[PERSON_NAME] - Parent / Guardian" at bounding box center [129, 364] width 123 height 11
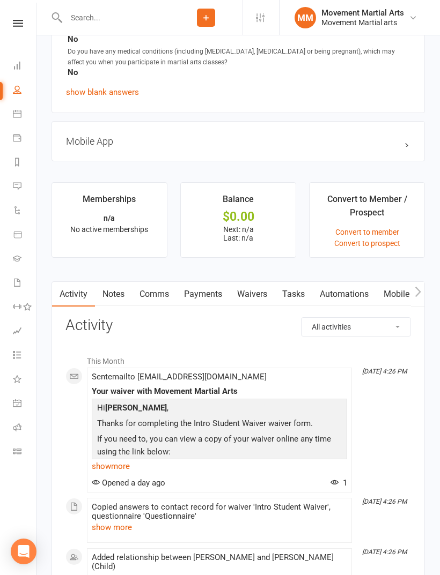
click at [266, 295] on link "Waivers" at bounding box center [251, 294] width 45 height 25
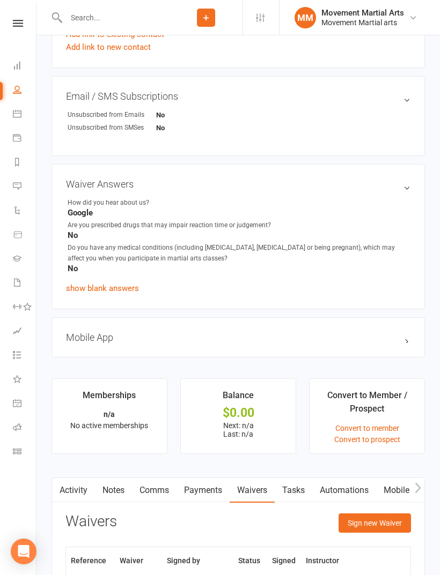
click at [379, 526] on button "Sign new Waiver" at bounding box center [374, 523] width 72 height 19
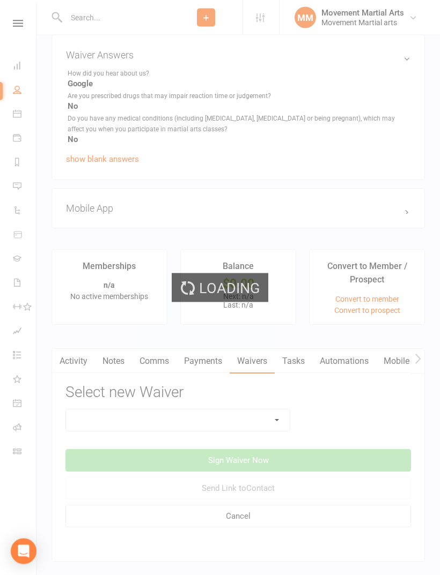
scroll to position [719, 0]
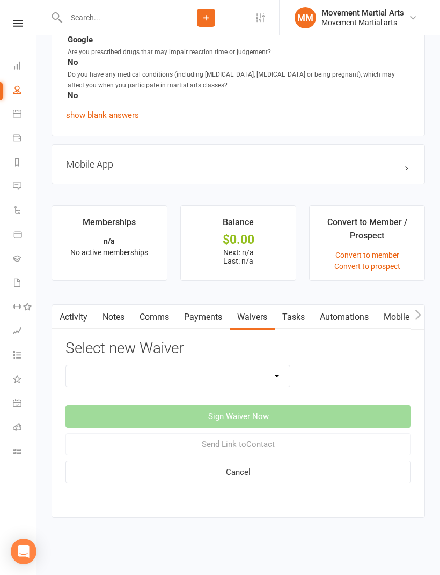
click at [264, 375] on select "Intro Student Waiver Membership Contract Membership Contract (2019) Direct Debi…" at bounding box center [178, 376] width 224 height 21
select select "13358"
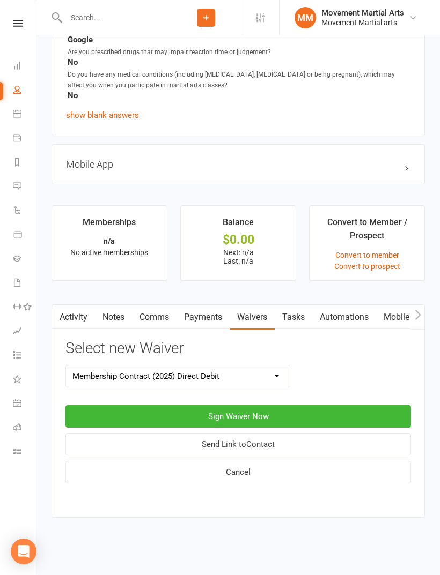
click at [297, 410] on button "Sign Waiver Now" at bounding box center [237, 416] width 345 height 23
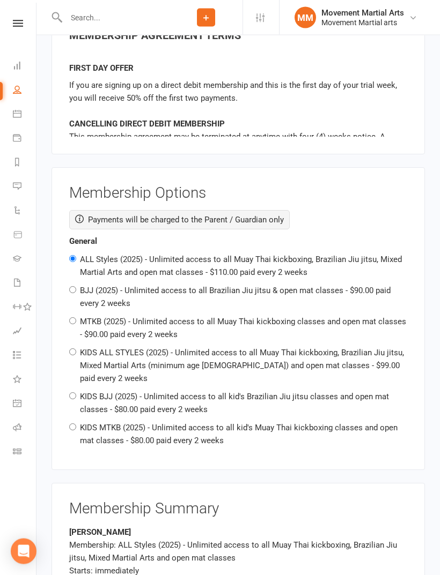
scroll to position [1516, 0]
click at [152, 423] on label "KIDS MTKB (2025) - Unlimited access to all kid's Muay Thai kickboxing classes a…" at bounding box center [238, 434] width 317 height 23
click at [76, 423] on input "KIDS MTKB (2025) - Unlimited access to all kid's Muay Thai kickboxing classes a…" at bounding box center [72, 426] width 7 height 7
radio input "true"
radio input "false"
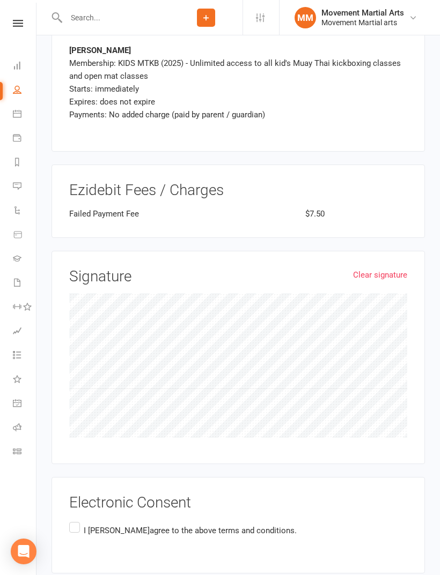
scroll to position [2196, 0]
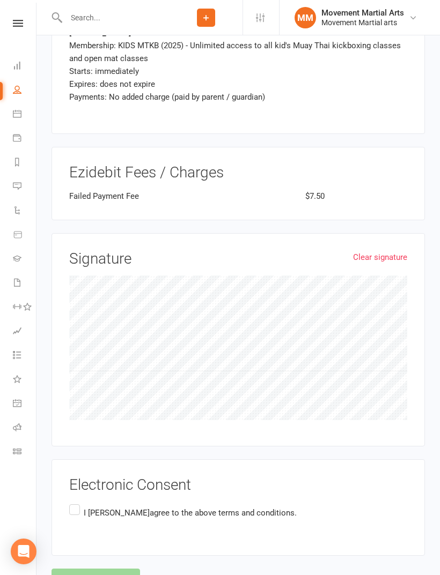
click at [388, 251] on link "Clear signature" at bounding box center [380, 257] width 54 height 13
click at [90, 507] on p "I [PERSON_NAME] agree to the above terms and conditions." at bounding box center [190, 513] width 213 height 13
click at [76, 502] on input "I [PERSON_NAME] agree to the above terms and conditions." at bounding box center [72, 502] width 7 height 0
click at [89, 569] on button "Agree & Submit" at bounding box center [95, 580] width 88 height 23
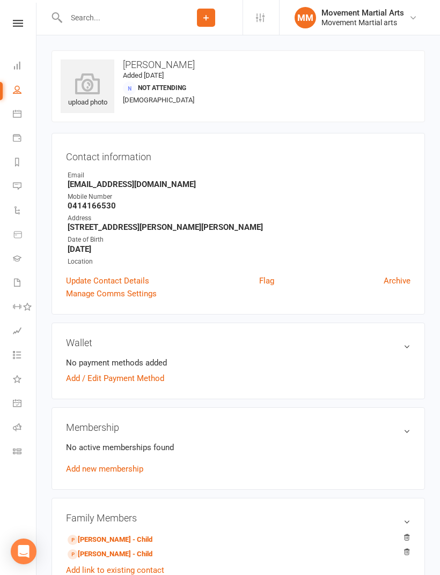
click at [23, 71] on link "Dashboard" at bounding box center [25, 67] width 24 height 24
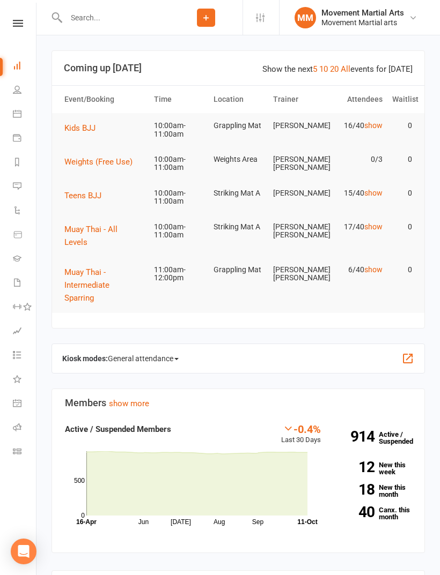
click at [97, 199] on button "Teens BJJ" at bounding box center [86, 195] width 45 height 13
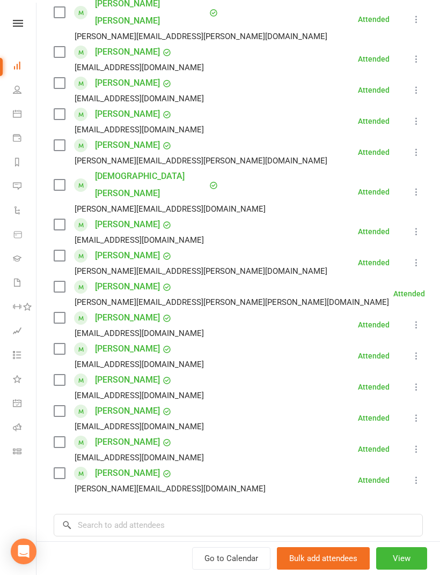
scroll to position [205, 0]
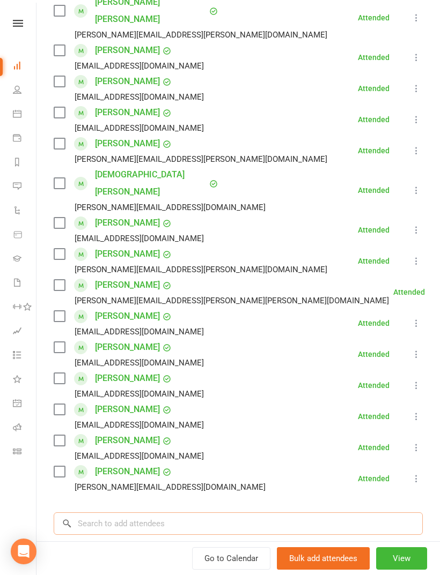
click at [302, 513] on input "search" at bounding box center [238, 524] width 369 height 23
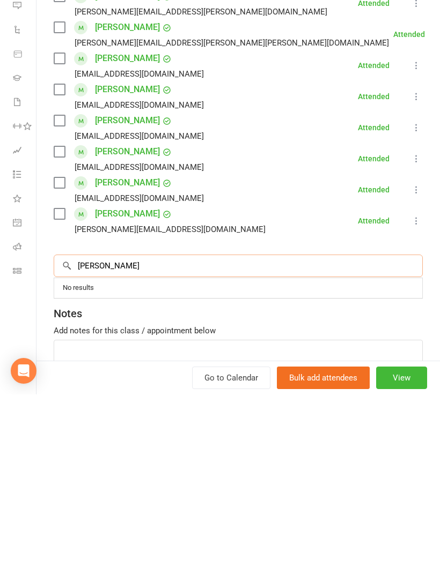
scroll to position [290, 0]
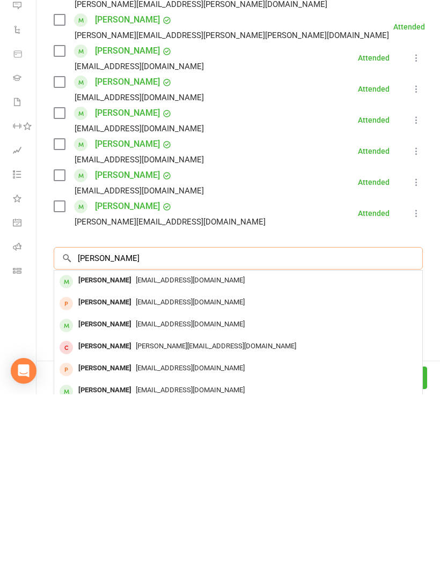
type input "[PERSON_NAME]"
click at [324, 454] on div "[EMAIL_ADDRESS][DOMAIN_NAME]" at bounding box center [237, 462] width 359 height 16
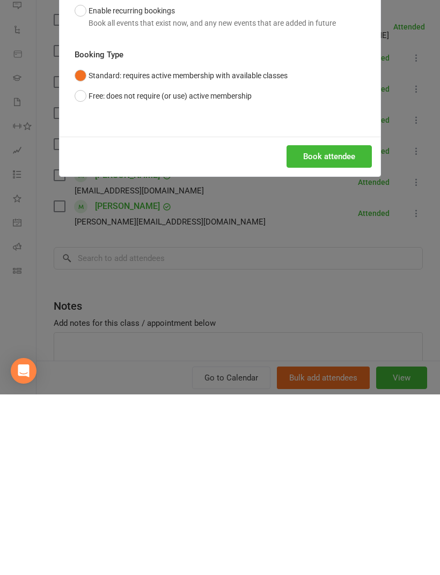
scroll to position [293, 0]
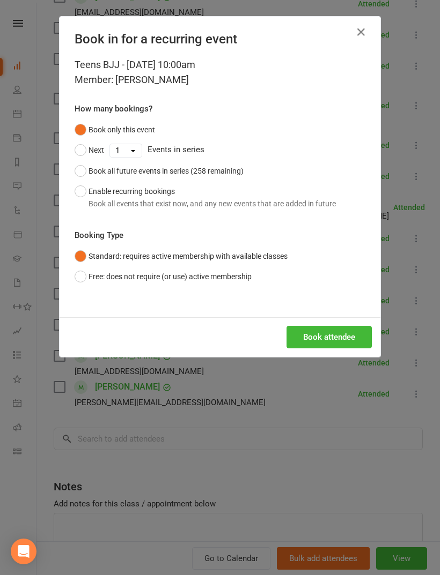
click at [337, 337] on button "Book attendee" at bounding box center [328, 337] width 85 height 23
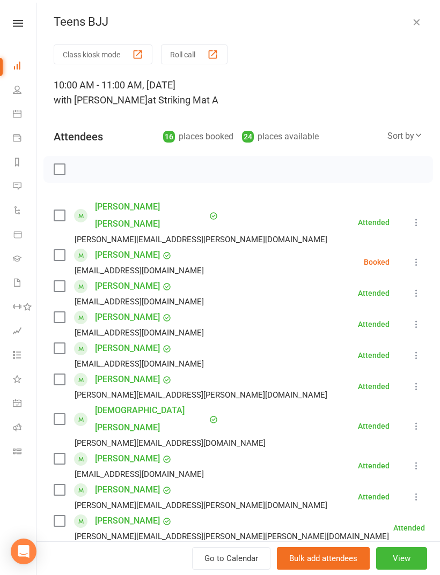
scroll to position [0, 0]
click at [62, 174] on label at bounding box center [59, 169] width 11 height 11
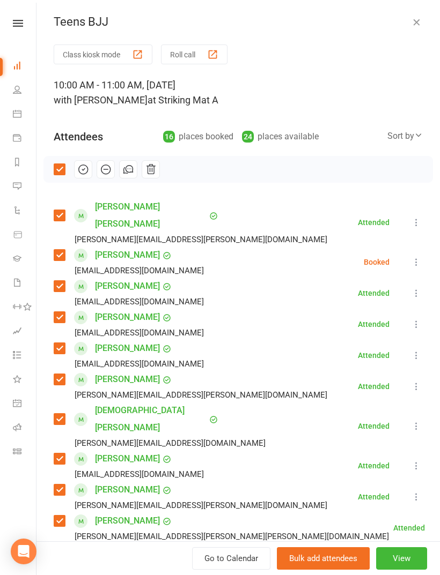
click at [85, 173] on icon "button" at bounding box center [83, 170] width 12 height 12
click at [56, 173] on label at bounding box center [59, 169] width 11 height 11
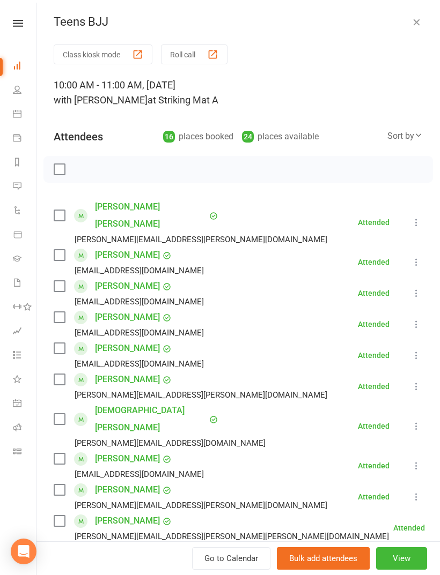
click at [421, 17] on icon "button" at bounding box center [416, 22] width 11 height 11
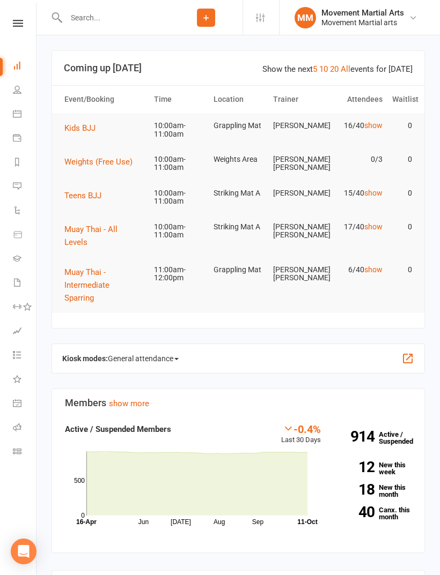
click at [75, 128] on span "Kids BJJ" at bounding box center [79, 128] width 31 height 10
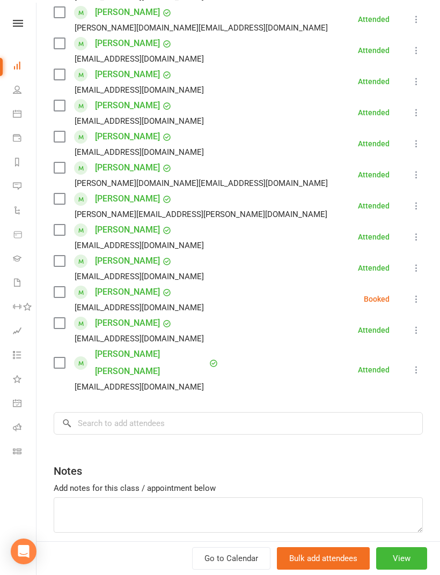
scroll to position [318, 0]
click at [242, 418] on input "search" at bounding box center [238, 424] width 369 height 23
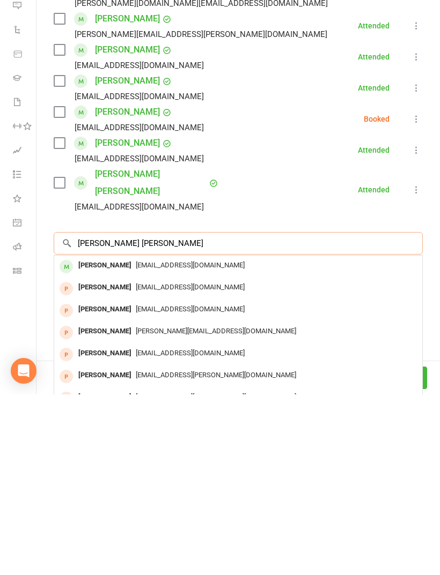
type input "[PERSON_NAME] [PERSON_NAME]"
click at [361, 439] on div "[EMAIL_ADDRESS][DOMAIN_NAME]" at bounding box center [237, 447] width 359 height 16
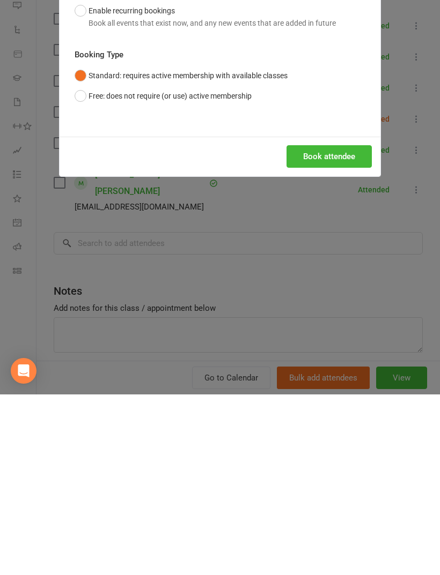
scroll to position [210, 0]
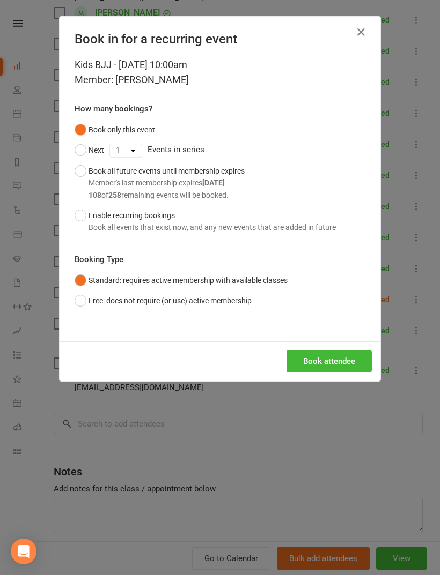
click at [350, 342] on div "Book attendee" at bounding box center [220, 362] width 321 height 40
click at [350, 350] on button "Book attendee" at bounding box center [328, 361] width 85 height 23
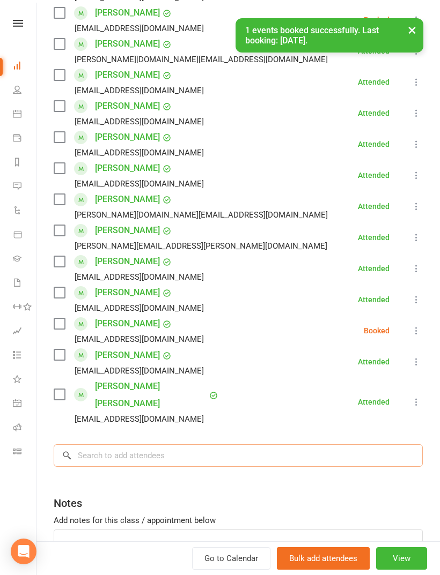
click at [339, 444] on input "search" at bounding box center [238, 455] width 369 height 23
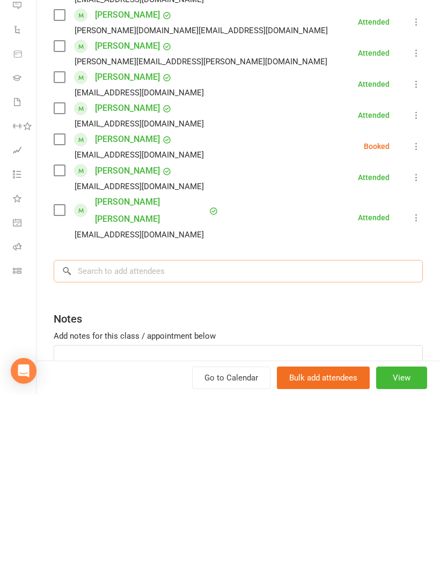
scroll to position [323, 0]
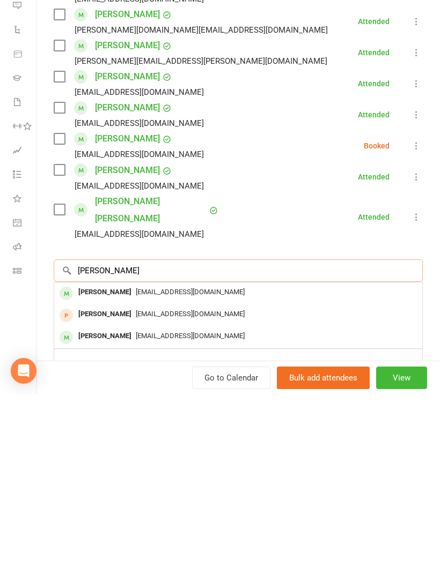
type input "[PERSON_NAME]"
click at [259, 465] on div "[EMAIL_ADDRESS][DOMAIN_NAME]" at bounding box center [237, 473] width 359 height 16
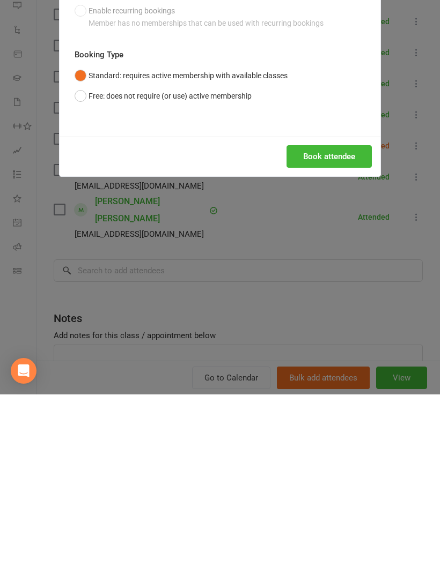
scroll to position [451, 0]
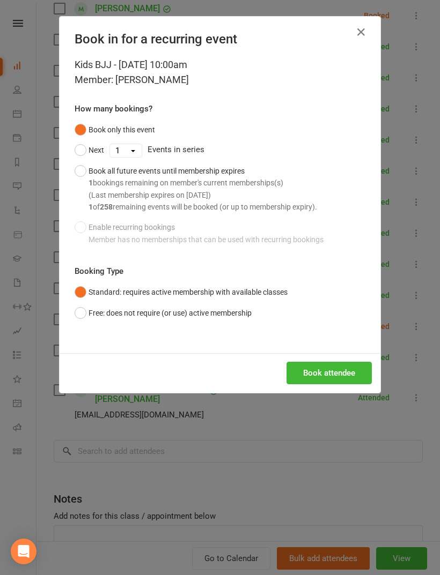
click at [328, 368] on button "Book attendee" at bounding box center [328, 373] width 85 height 23
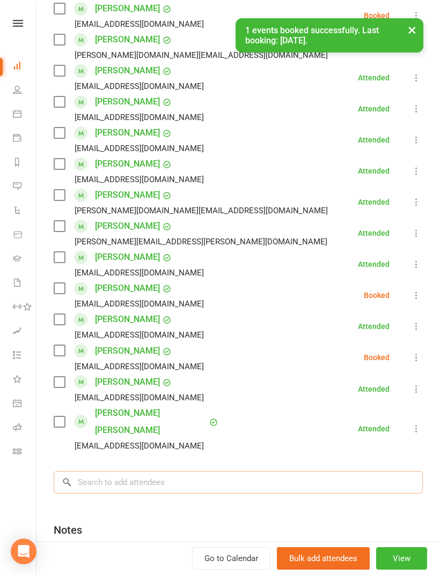
click at [276, 471] on input "search" at bounding box center [238, 482] width 369 height 23
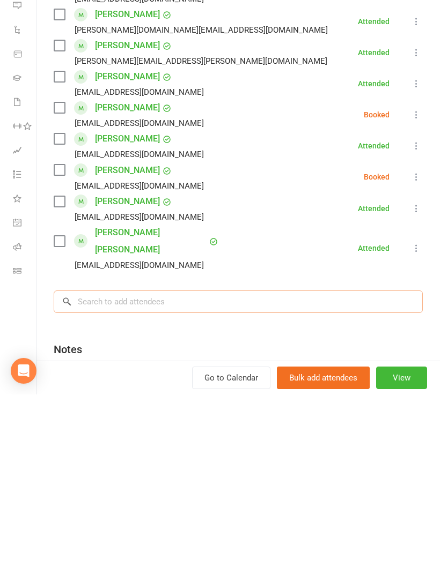
scroll to position [539, 0]
type input "Gisou"
click at [257, 496] on div "[EMAIL_ADDRESS][DOMAIN_NAME]" at bounding box center [237, 504] width 359 height 16
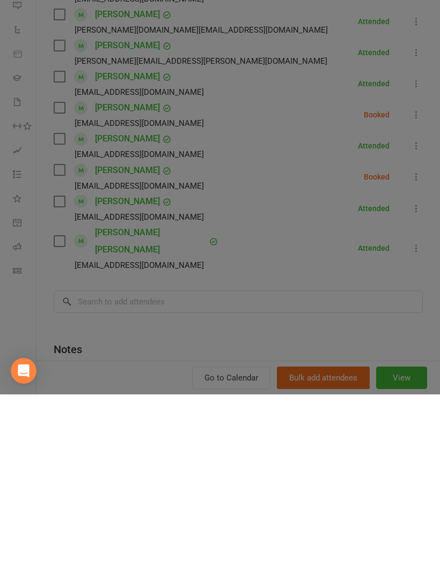
scroll to position [720, 0]
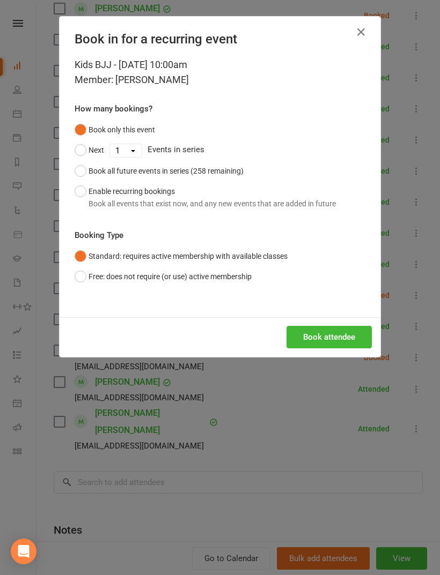
click at [312, 335] on button "Book attendee" at bounding box center [328, 337] width 85 height 23
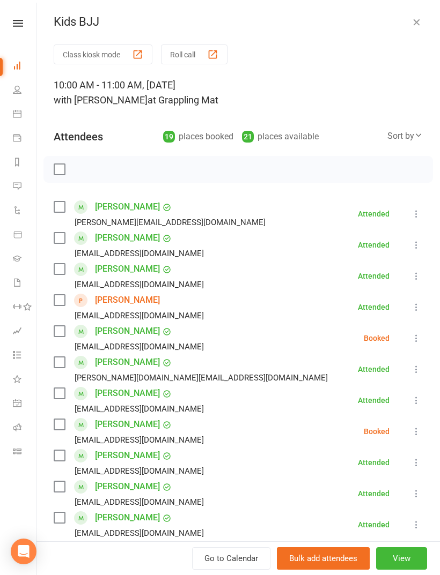
scroll to position [0, 0]
click at [420, 18] on icon "button" at bounding box center [416, 22] width 11 height 11
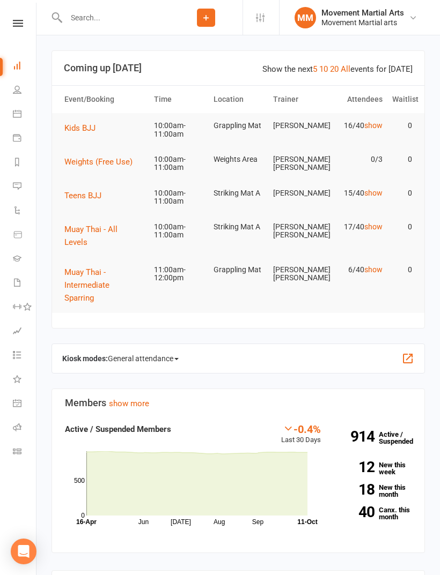
click at [19, 109] on link "Calendar" at bounding box center [25, 115] width 24 height 24
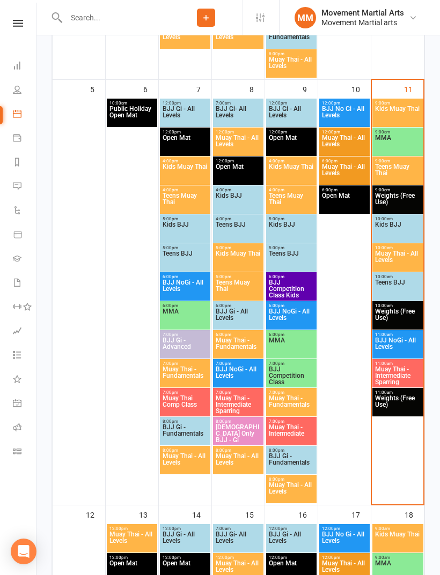
scroll to position [582, 0]
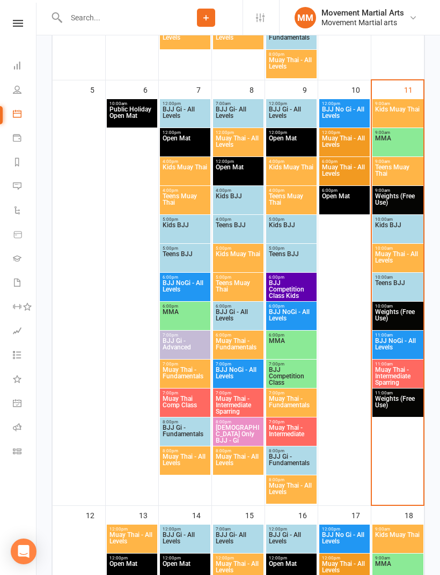
click at [299, 227] on span "Kids BJJ" at bounding box center [291, 231] width 46 height 19
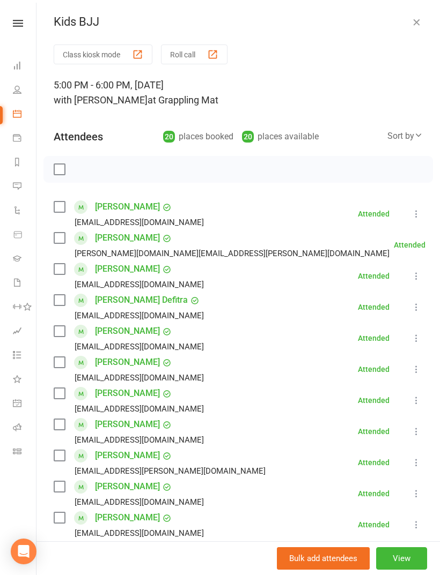
scroll to position [0, 0]
click at [421, 20] on icon "button" at bounding box center [416, 22] width 11 height 11
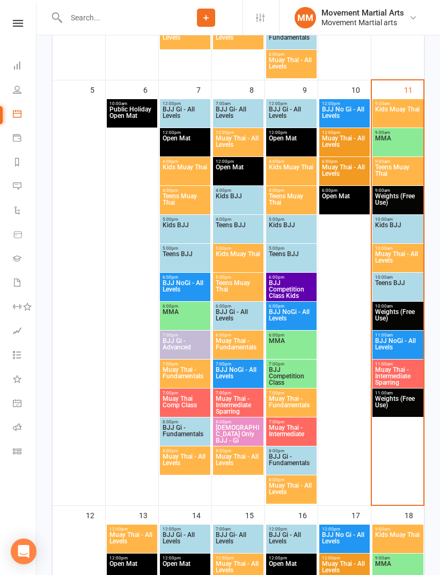
click at [400, 294] on span "Teens BJJ" at bounding box center [397, 289] width 47 height 19
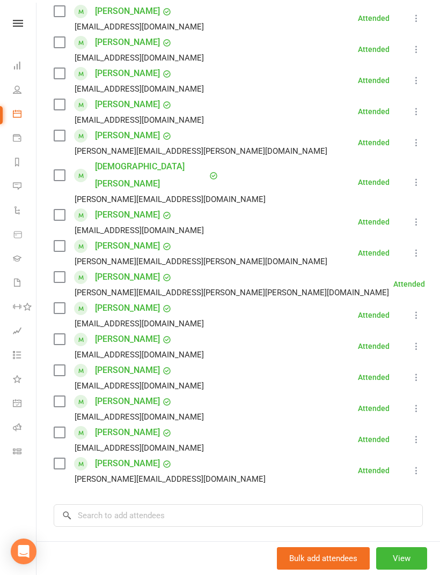
scroll to position [250, 0]
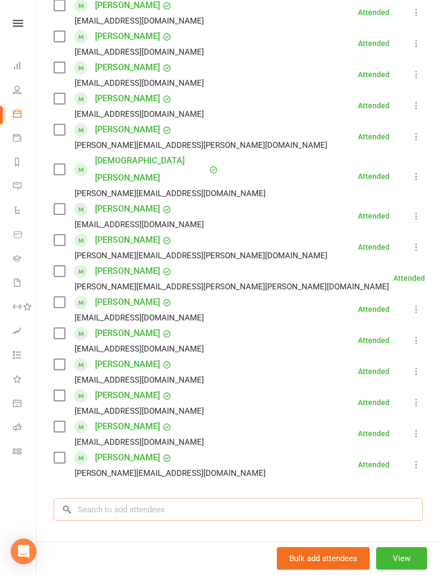
click at [242, 499] on input "search" at bounding box center [238, 510] width 369 height 23
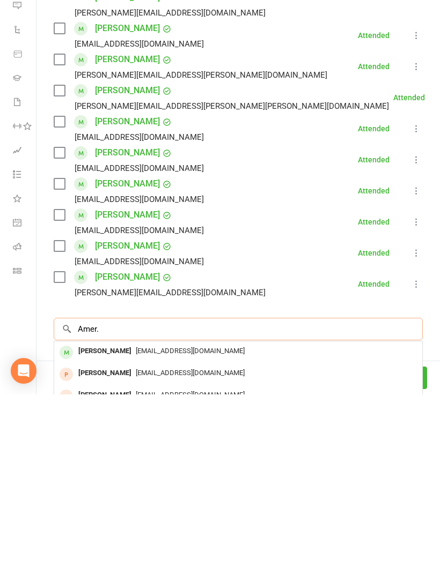
type input "Amer."
click at [336, 524] on div "[EMAIL_ADDRESS][DOMAIN_NAME]" at bounding box center [237, 532] width 359 height 16
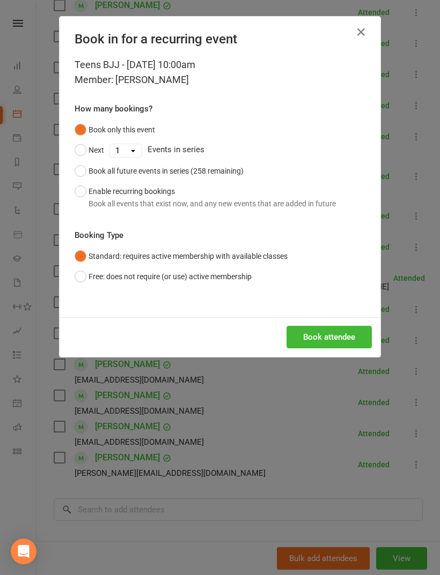
click at [342, 340] on button "Book attendee" at bounding box center [328, 337] width 85 height 23
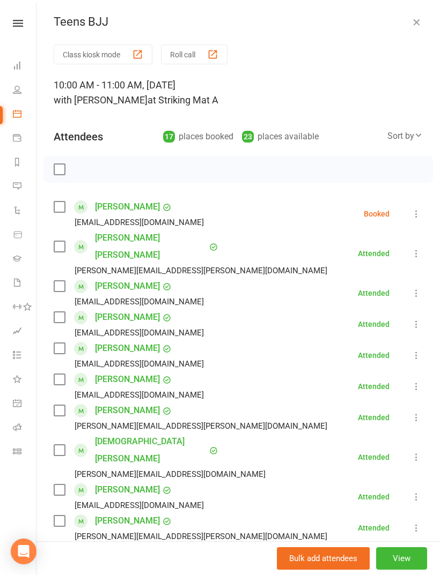
scroll to position [0, 0]
click at [419, 211] on icon at bounding box center [416, 214] width 11 height 11
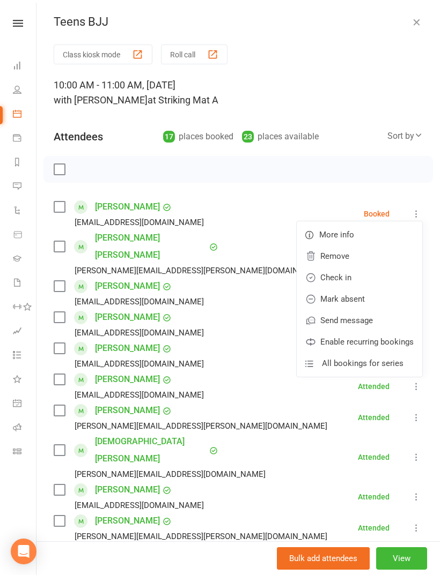
click at [367, 258] on link "Remove" at bounding box center [359, 256] width 125 height 21
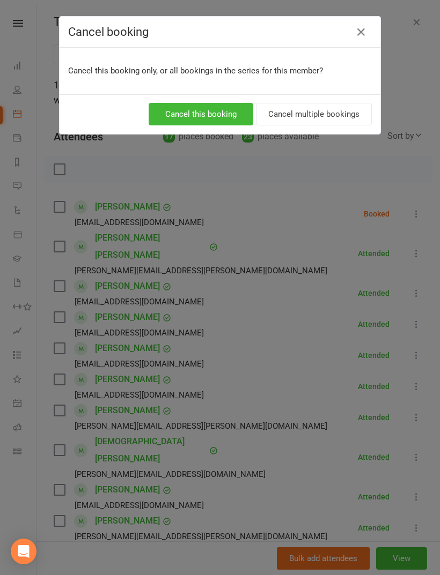
click at [237, 114] on button "Cancel this booking" at bounding box center [201, 114] width 105 height 23
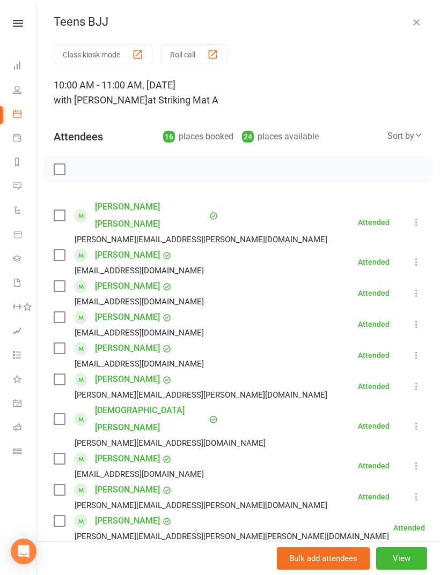
click at [414, 17] on icon "button" at bounding box center [416, 22] width 11 height 11
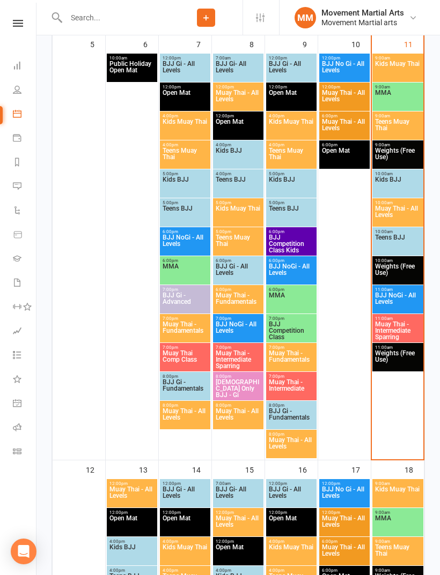
scroll to position [617, 0]
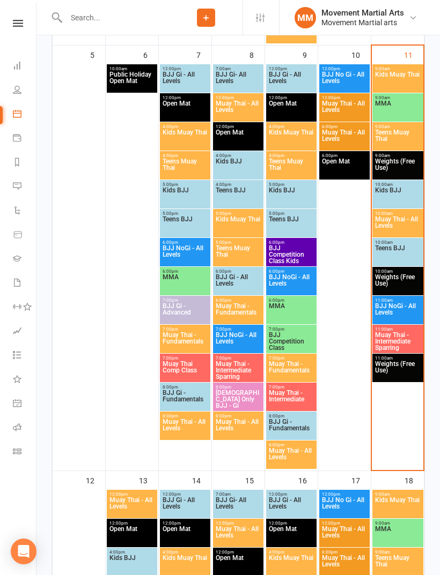
click at [392, 187] on span "Kids BJJ" at bounding box center [397, 196] width 47 height 19
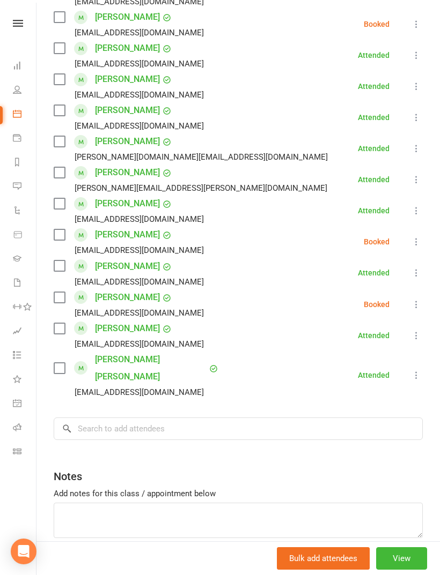
scroll to position [406, 0]
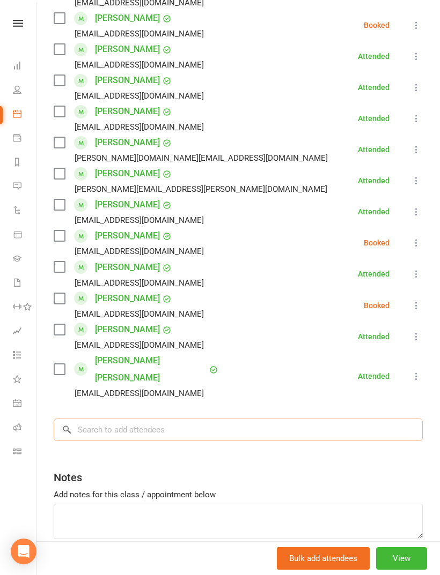
click at [228, 419] on input "search" at bounding box center [238, 430] width 369 height 23
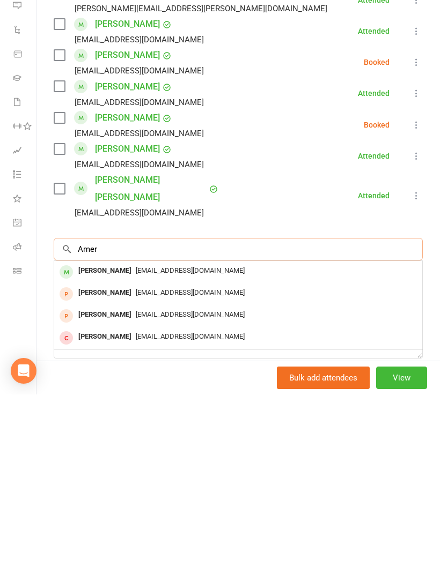
type input "Amer"
click at [287, 444] on div "[EMAIL_ADDRESS][DOMAIN_NAME]" at bounding box center [237, 452] width 359 height 16
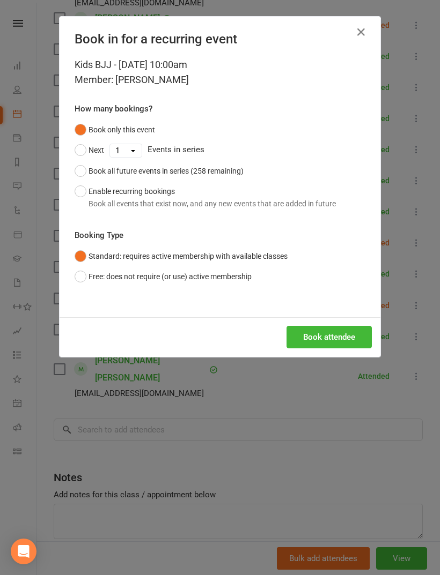
click at [336, 320] on div "Book attendee" at bounding box center [220, 337] width 321 height 40
click at [338, 339] on button "Book attendee" at bounding box center [328, 337] width 85 height 23
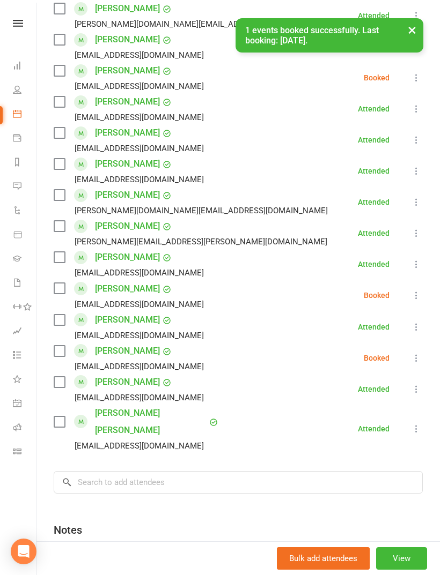
scroll to position [388, 0]
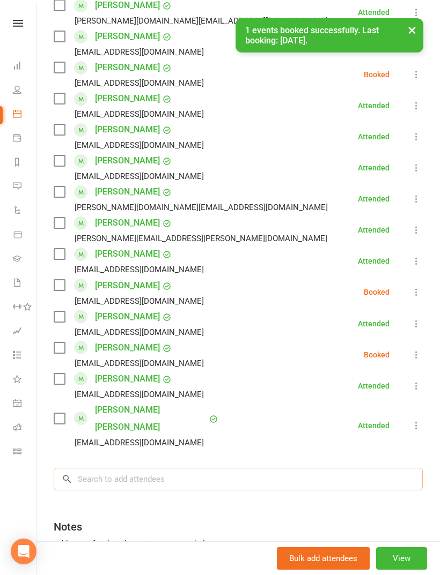
click at [253, 471] on input "search" at bounding box center [238, 479] width 369 height 23
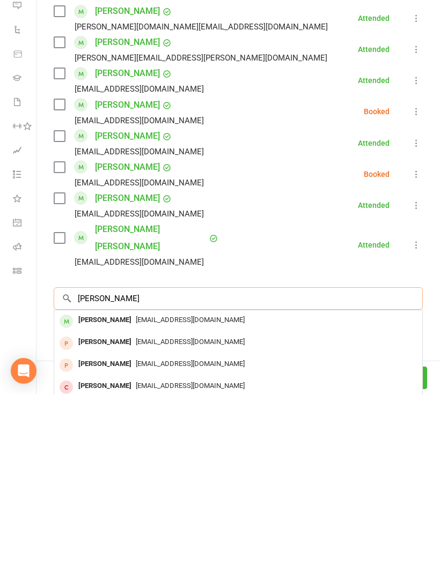
scroll to position [911, 0]
type input "[PERSON_NAME]"
click at [276, 537] on div "[EMAIL_ADDRESS][DOMAIN_NAME]" at bounding box center [237, 545] width 359 height 16
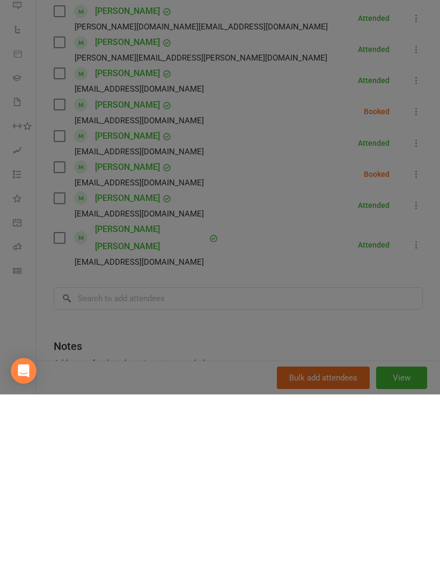
scroll to position [1092, 0]
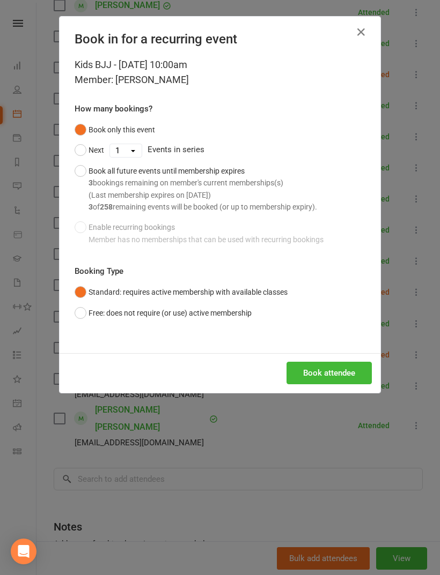
click at [333, 337] on div "Kids BJJ - [DATE] 10:00am Member: [PERSON_NAME] How many bookings? Book only th…" at bounding box center [220, 205] width 321 height 296
click at [312, 368] on button "Book attendee" at bounding box center [328, 373] width 85 height 23
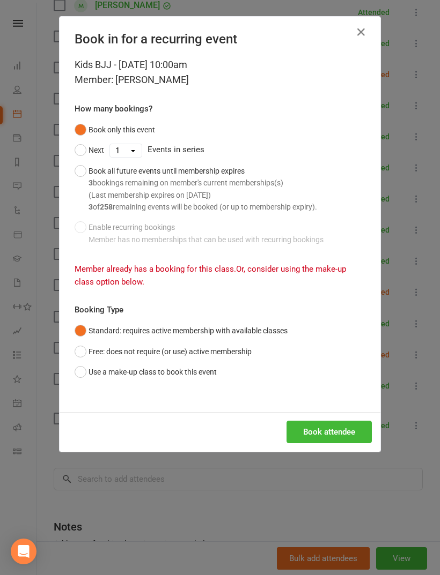
click at [378, 38] on div "Book in for a recurring event" at bounding box center [220, 37] width 321 height 41
click at [366, 35] on icon "button" at bounding box center [360, 32] width 13 height 13
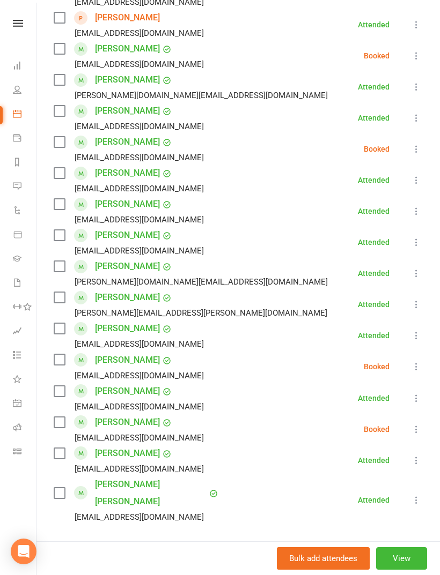
scroll to position [433, 0]
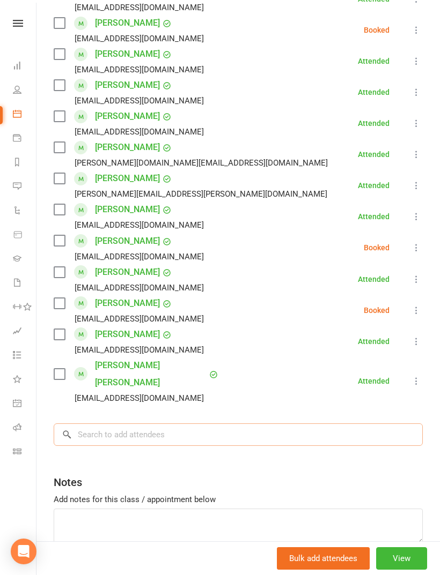
click at [203, 424] on input "search" at bounding box center [238, 435] width 369 height 23
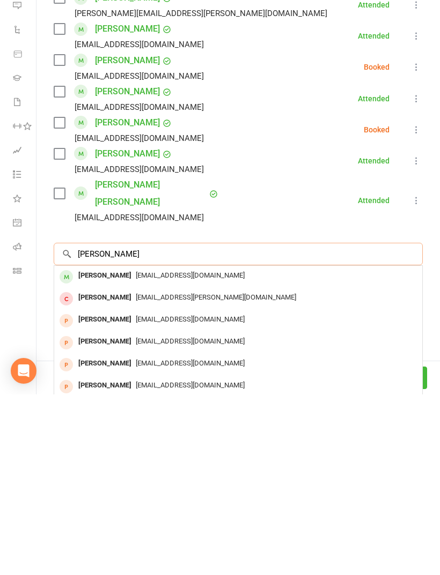
type input "[PERSON_NAME]"
click at [305, 449] on div "[EMAIL_ADDRESS][DOMAIN_NAME]" at bounding box center [237, 457] width 359 height 16
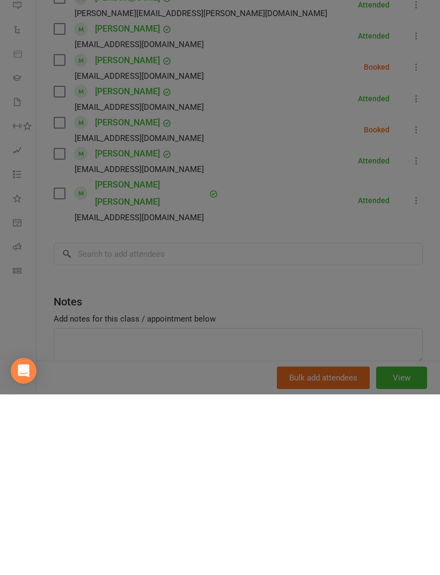
scroll to position [1055, 0]
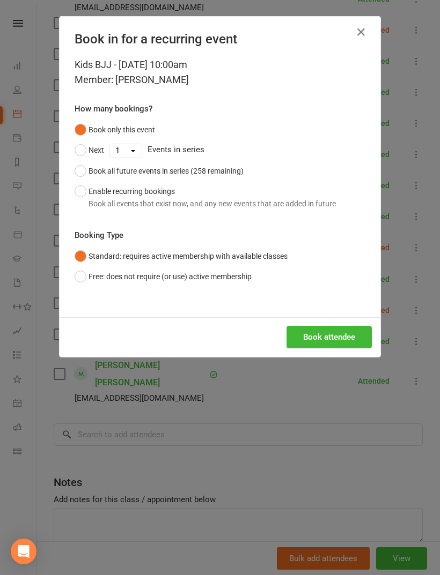
click at [335, 326] on button "Book attendee" at bounding box center [328, 337] width 85 height 23
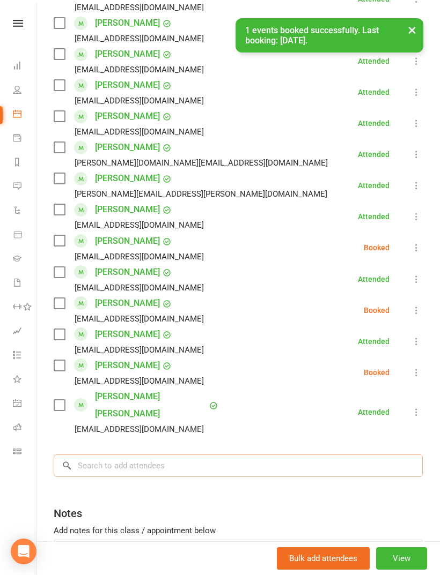
click at [271, 455] on input "search" at bounding box center [238, 466] width 369 height 23
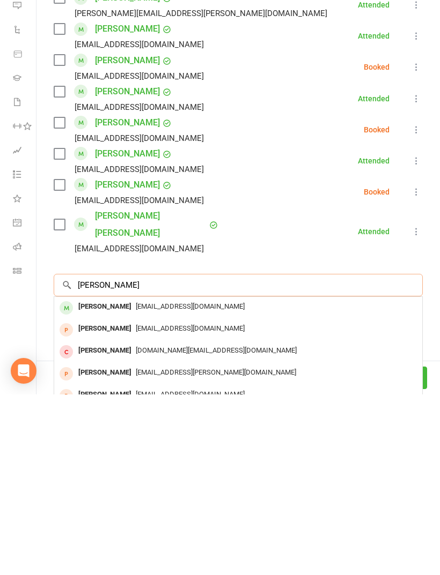
type input "[PERSON_NAME]"
click at [292, 480] on div "[EMAIL_ADDRESS][DOMAIN_NAME]" at bounding box center [237, 488] width 359 height 16
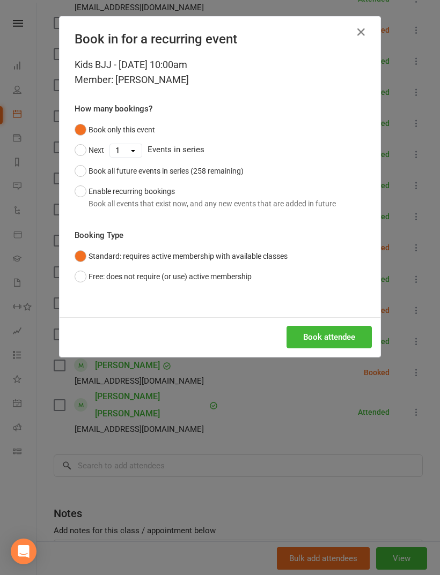
click at [324, 334] on button "Book attendee" at bounding box center [328, 337] width 85 height 23
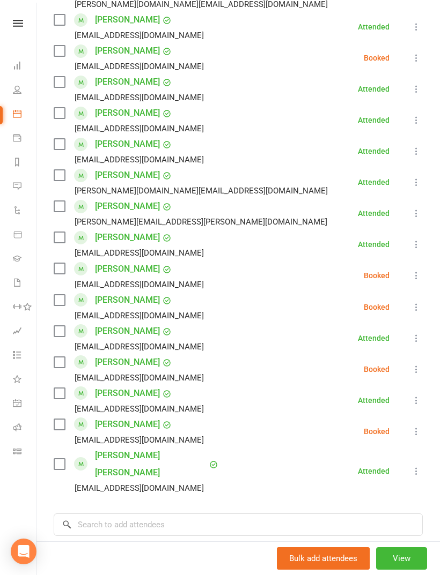
click at [261, 528] on div "Class kiosk mode Roll call 10:00 AM - 11:00 AM, [DATE] with [PERSON_NAME] at Gr…" at bounding box center [237, 164] width 403 height 1048
click at [271, 517] on input "search" at bounding box center [238, 525] width 369 height 23
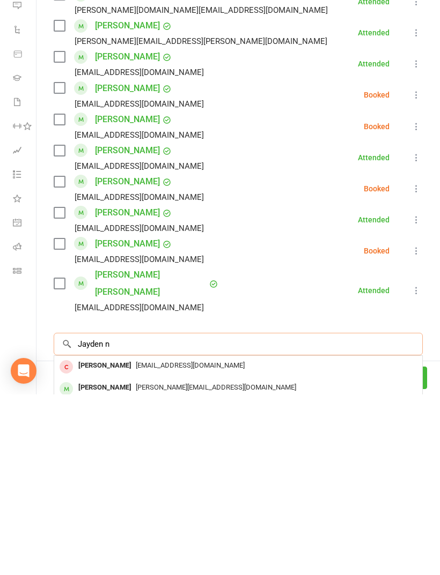
type input "Jayden n"
click at [261, 561] on div "[PERSON_NAME][EMAIL_ADDRESS][DOMAIN_NAME]" at bounding box center [237, 569] width 359 height 16
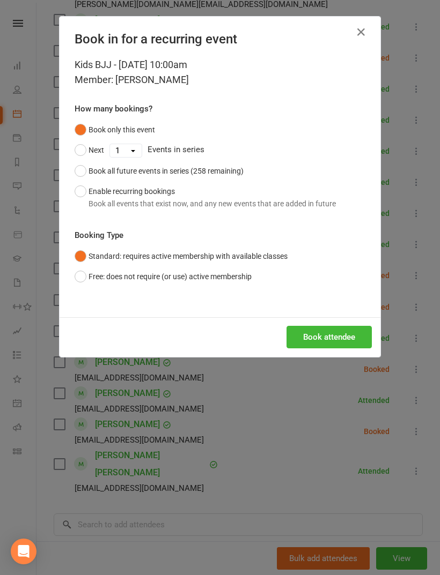
click at [302, 341] on button "Book attendee" at bounding box center [328, 337] width 85 height 23
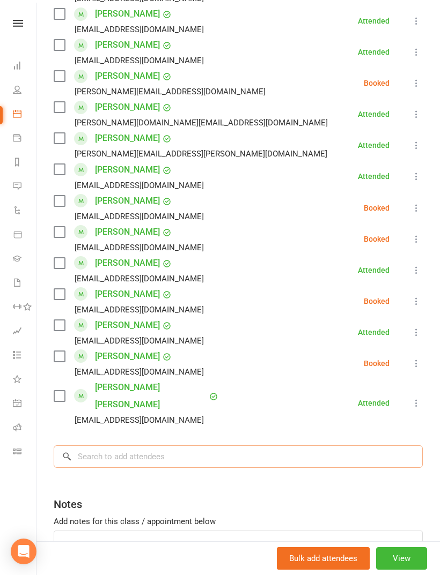
click at [285, 446] on input "search" at bounding box center [238, 457] width 369 height 23
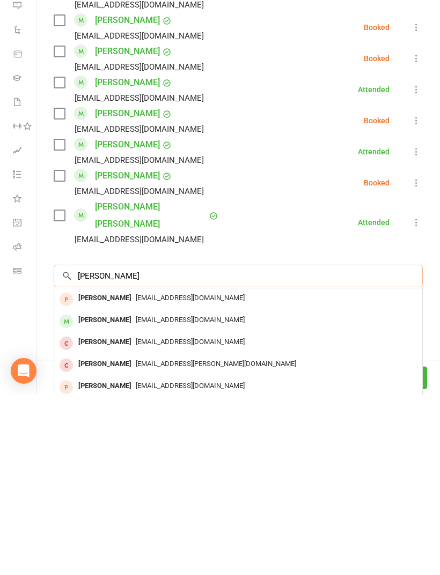
scroll to position [0, 0]
type input "[PERSON_NAME]"
click at [358, 493] on div "[EMAIL_ADDRESS][DOMAIN_NAME]" at bounding box center [237, 501] width 359 height 16
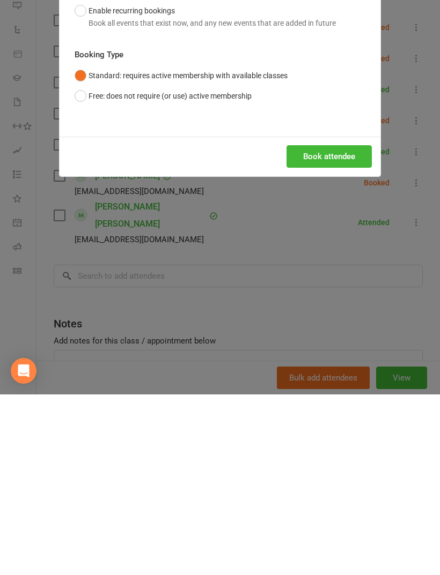
scroll to position [1807, 0]
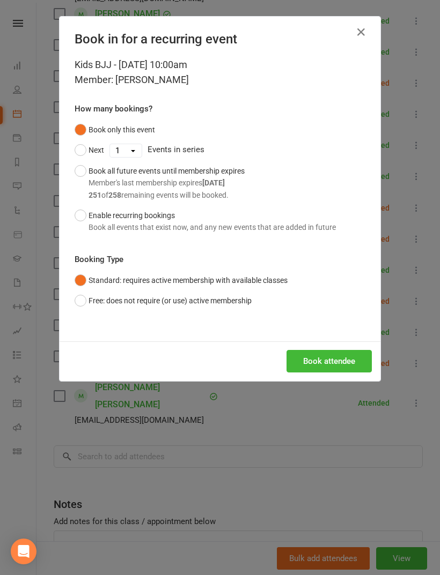
click at [349, 355] on button "Book attendee" at bounding box center [328, 361] width 85 height 23
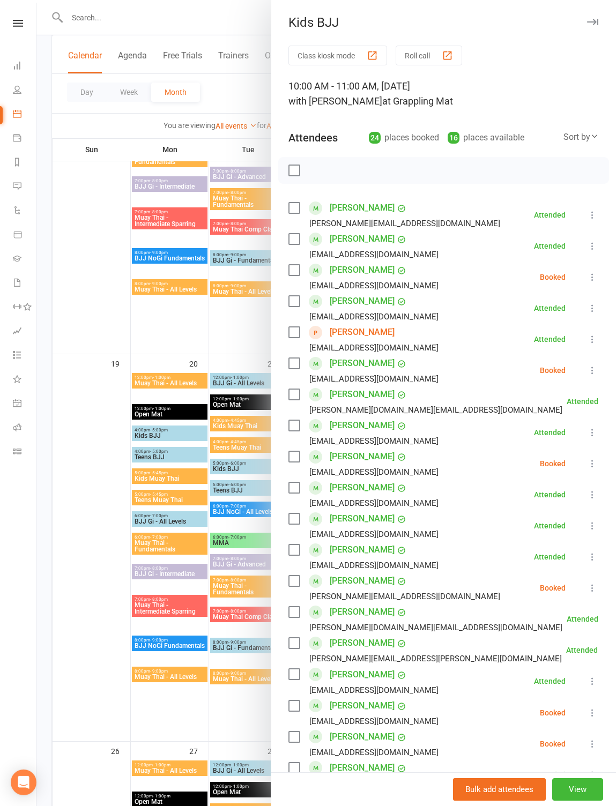
scroll to position [0, 0]
click at [131, 423] on div at bounding box center [326, 403] width 580 height 806
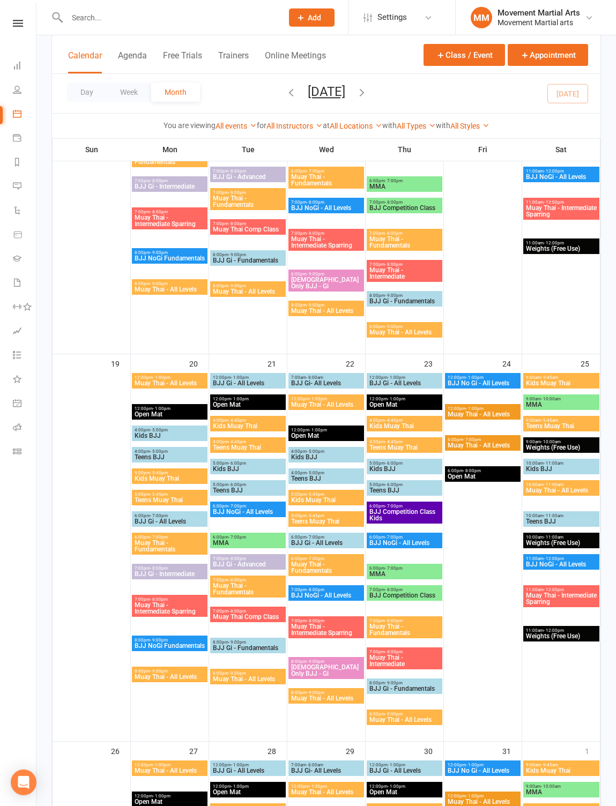
click at [20, 65] on icon at bounding box center [17, 65] width 9 height 9
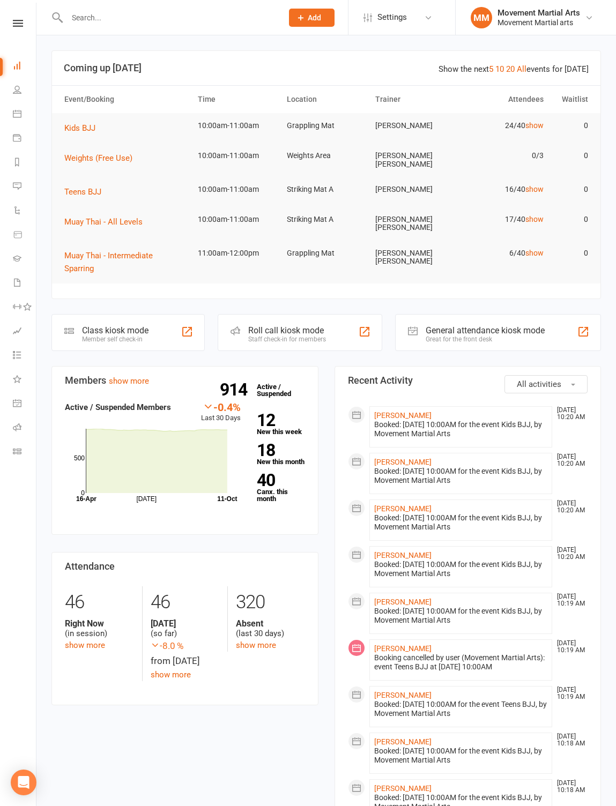
click at [81, 133] on span "Kids BJJ" at bounding box center [79, 128] width 31 height 10
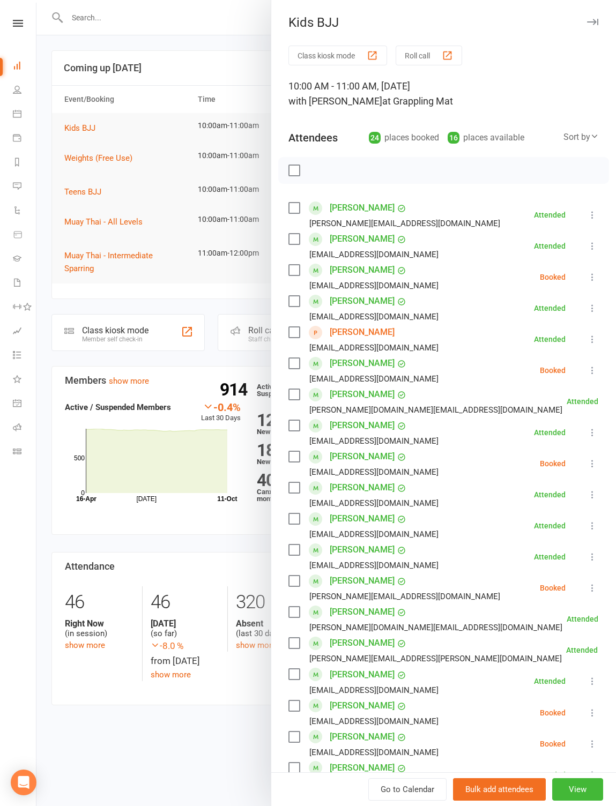
click at [439, 21] on icon "button" at bounding box center [592, 22] width 11 height 6
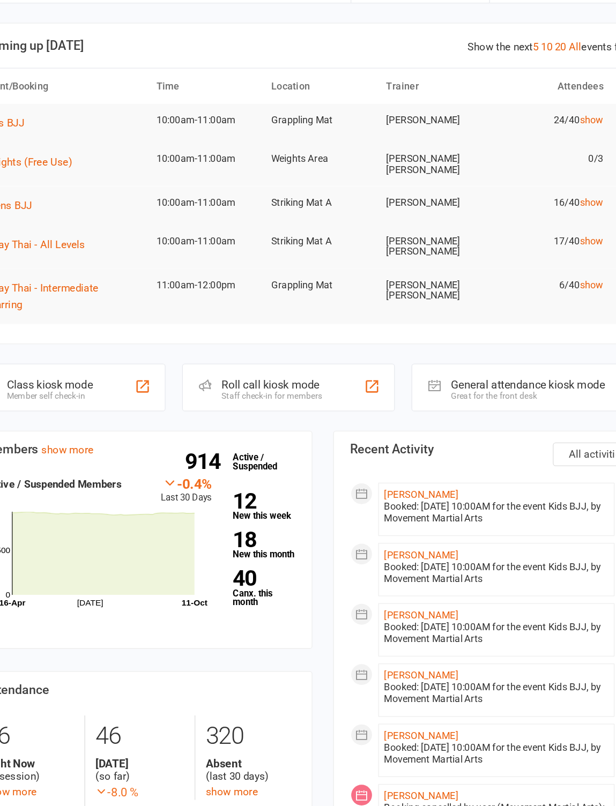
click at [60, 113] on td "Kids BJJ" at bounding box center [127, 128] width 134 height 30
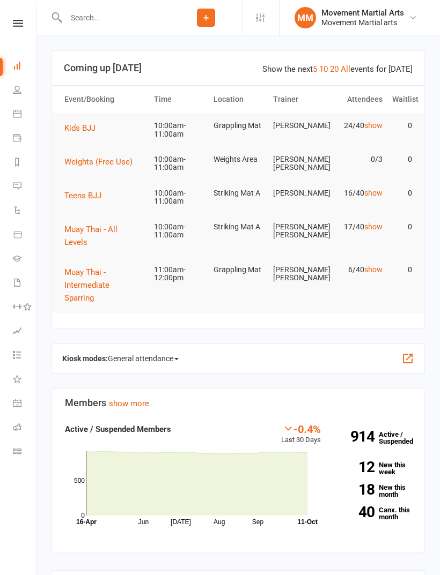
click at [85, 128] on span "Kids BJJ" at bounding box center [79, 128] width 31 height 10
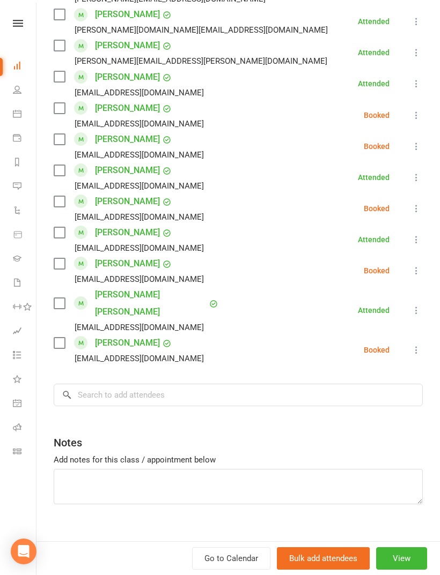
scroll to position [596, 0]
click at [285, 388] on input "search" at bounding box center [238, 395] width 369 height 23
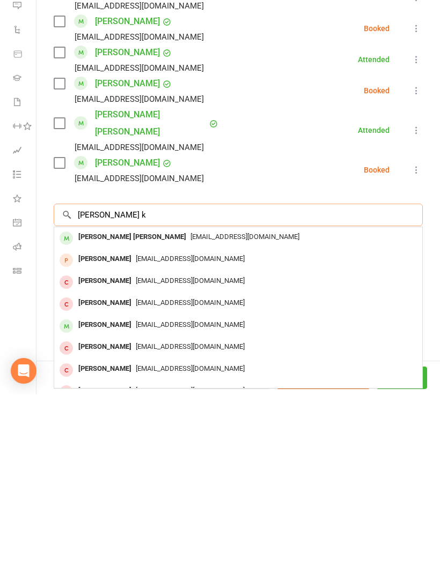
type input "[PERSON_NAME] k"
click at [253, 410] on div "[EMAIL_ADDRESS][DOMAIN_NAME]" at bounding box center [237, 418] width 359 height 16
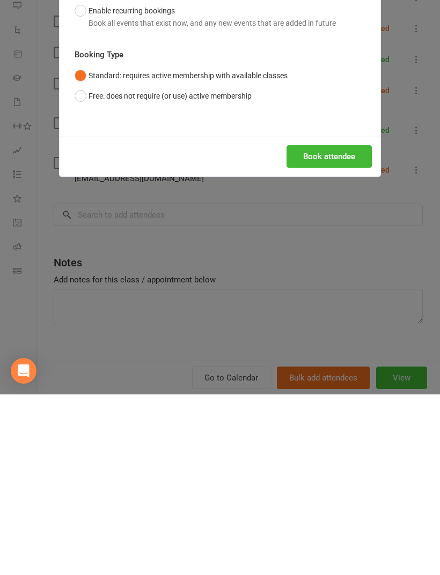
scroll to position [181, 0]
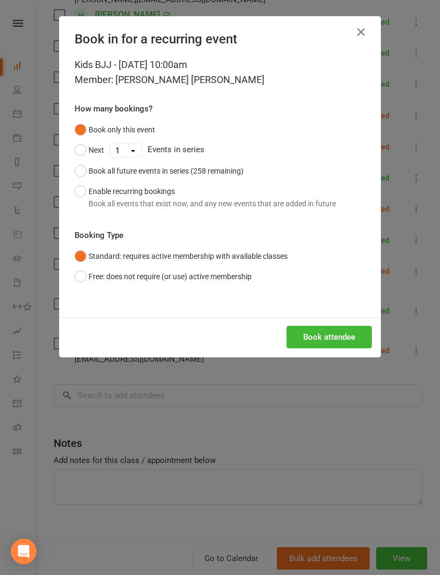
click at [335, 340] on button "Book attendee" at bounding box center [328, 337] width 85 height 23
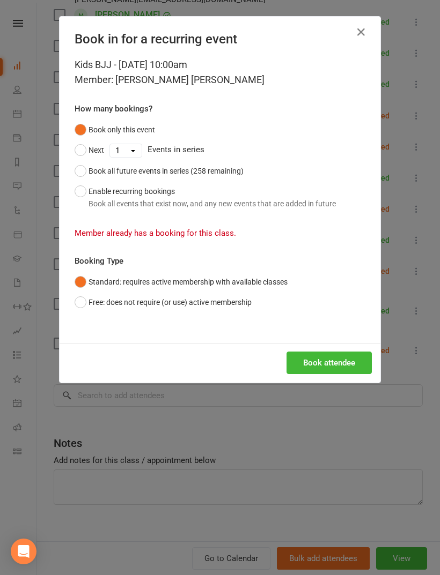
click at [366, 35] on icon "button" at bounding box center [360, 32] width 13 height 13
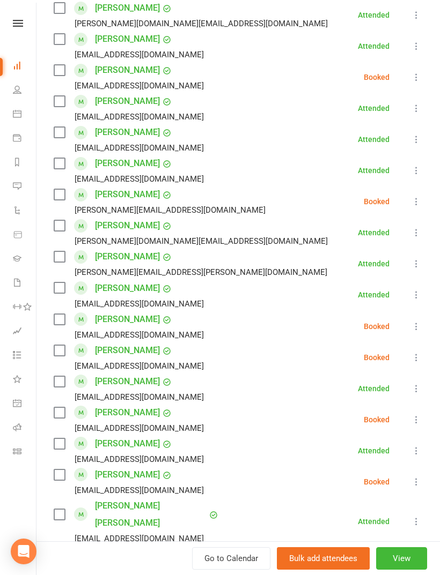
scroll to position [384, 0]
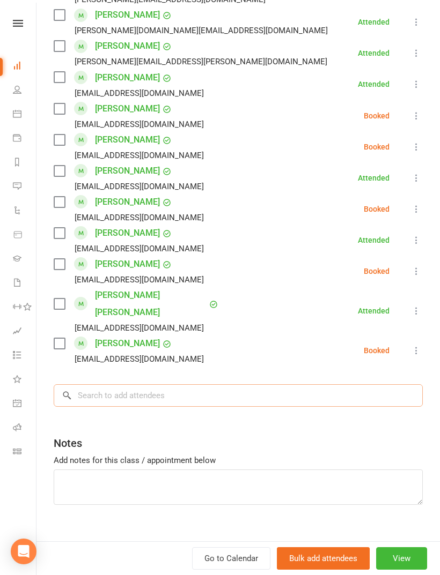
click at [306, 389] on input "search" at bounding box center [238, 395] width 369 height 23
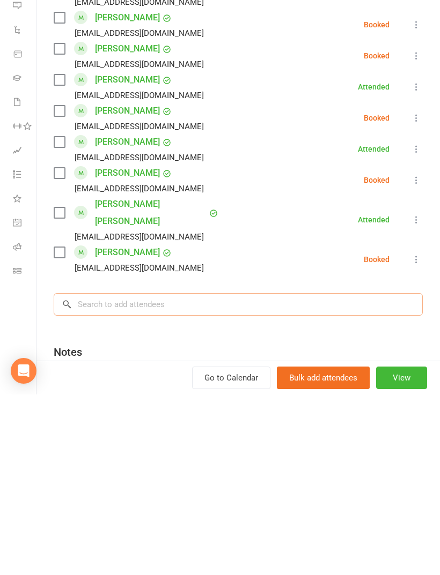
scroll to position [574, 0]
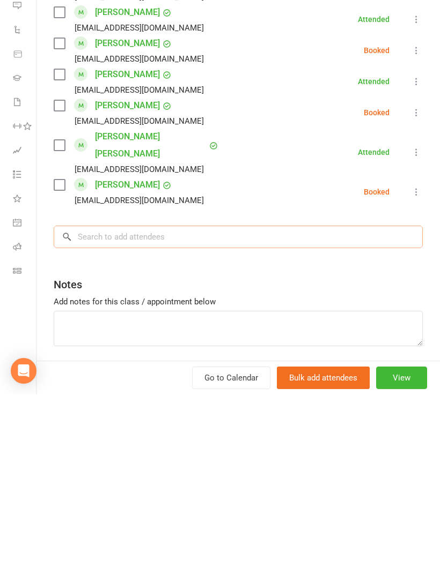
click at [283, 406] on input "search" at bounding box center [238, 417] width 369 height 23
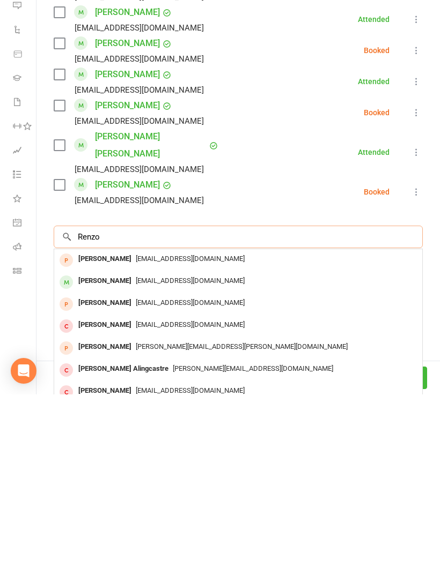
type input "Renzo"
click at [279, 454] on div "[EMAIL_ADDRESS][DOMAIN_NAME]" at bounding box center [237, 462] width 359 height 16
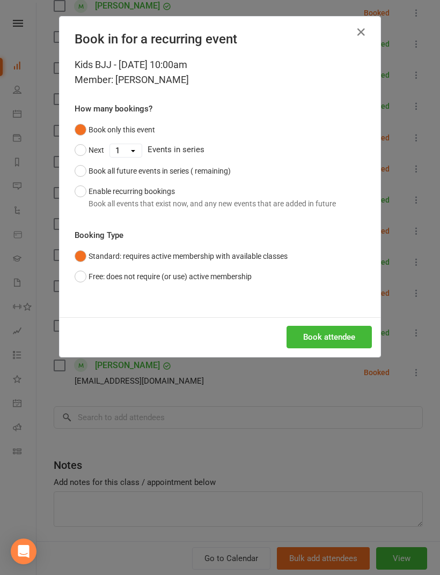
click at [339, 334] on button "Book attendee" at bounding box center [328, 337] width 85 height 23
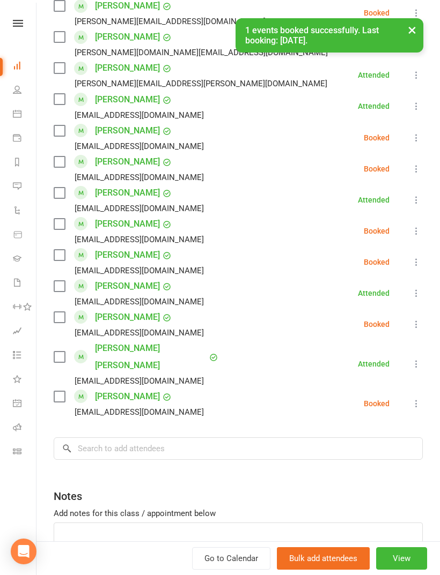
click at [269, 407] on div "Class kiosk mode Roll call 10:00 AM - 11:00 AM, Saturday, October, 11, 2025 wit…" at bounding box center [237, 41] width 403 height 1142
click at [297, 438] on input "search" at bounding box center [238, 449] width 369 height 23
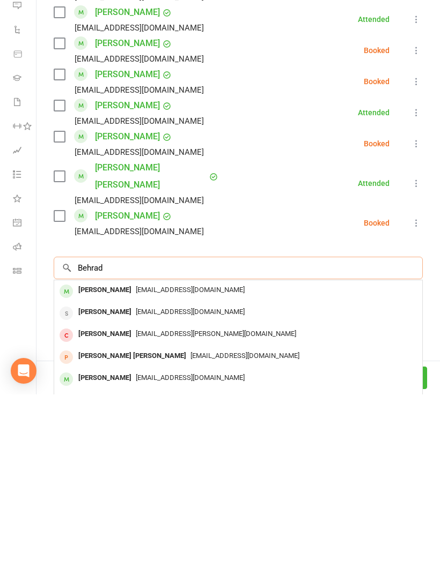
type input "Behrad"
click at [342, 463] on div "[EMAIL_ADDRESS][DOMAIN_NAME]" at bounding box center [237, 471] width 359 height 16
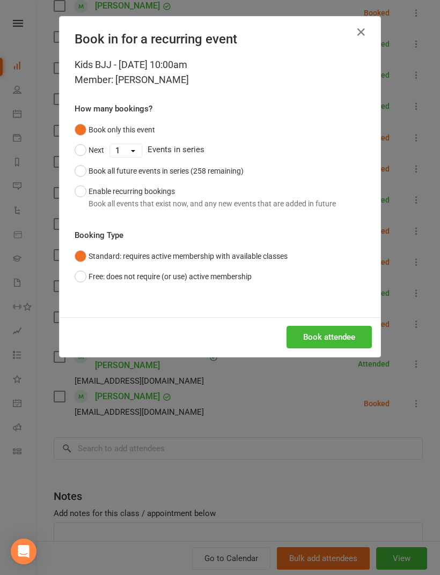
scroll to position [597, 0]
click at [340, 332] on button "Book attendee" at bounding box center [328, 337] width 85 height 23
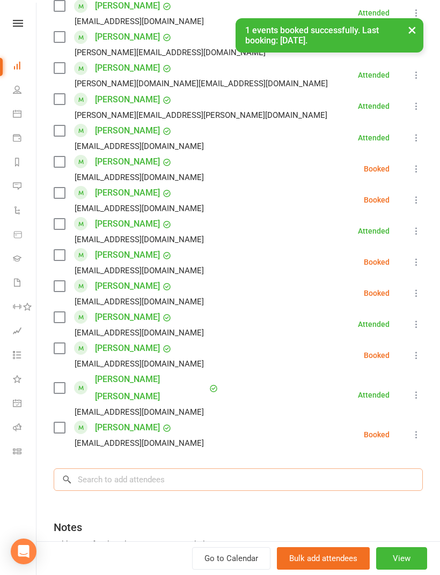
click at [291, 472] on input "search" at bounding box center [238, 480] width 369 height 23
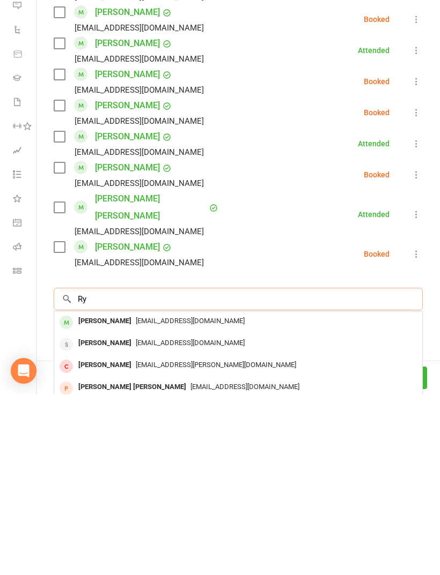
type input "R"
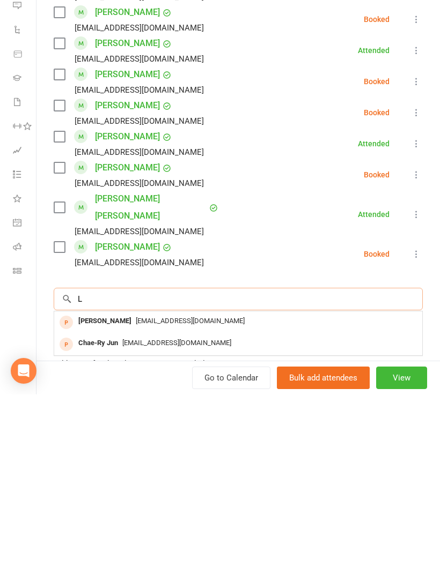
scroll to position [681, 0]
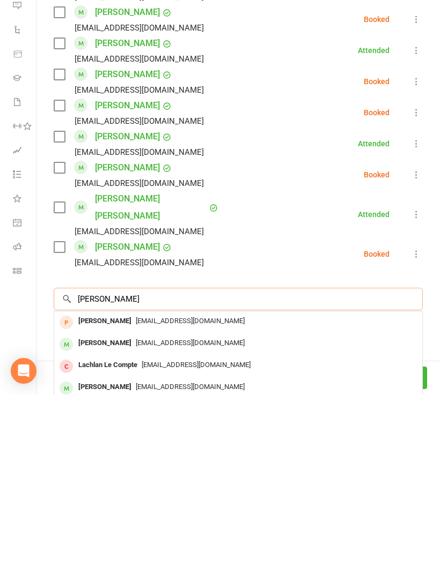
type input "Lachlan lee"
click at [320, 516] on div "[EMAIL_ADDRESS][DOMAIN_NAME]" at bounding box center [237, 524] width 359 height 16
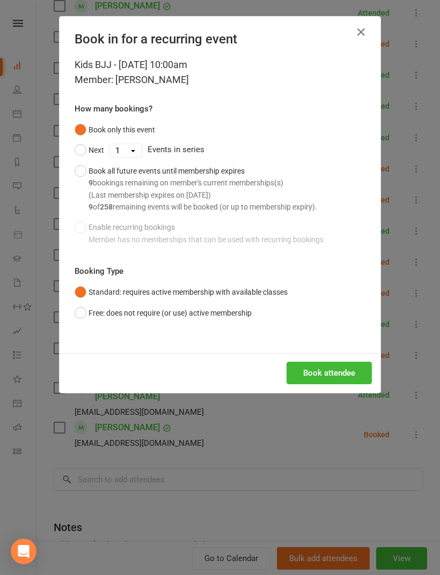
click at [351, 336] on div "Kids BJJ - Oct 11, 2025 10:00am Member: Lachlan Lee How many bookings? Book onl…" at bounding box center [220, 205] width 321 height 296
click at [338, 367] on button "Book attendee" at bounding box center [328, 373] width 85 height 23
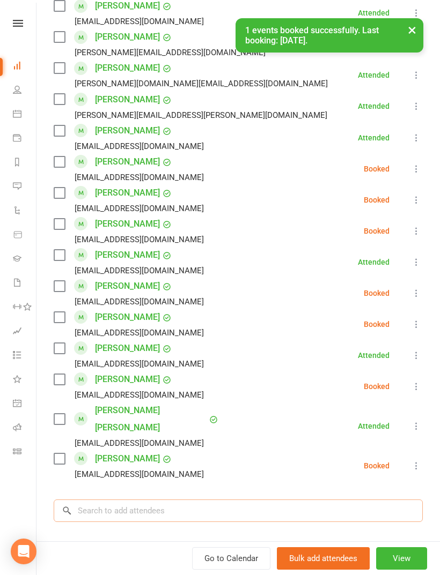
click at [288, 505] on input "search" at bounding box center [238, 511] width 369 height 23
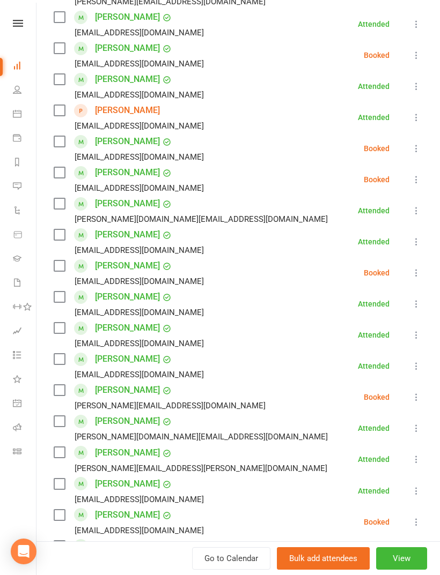
scroll to position [221, 0]
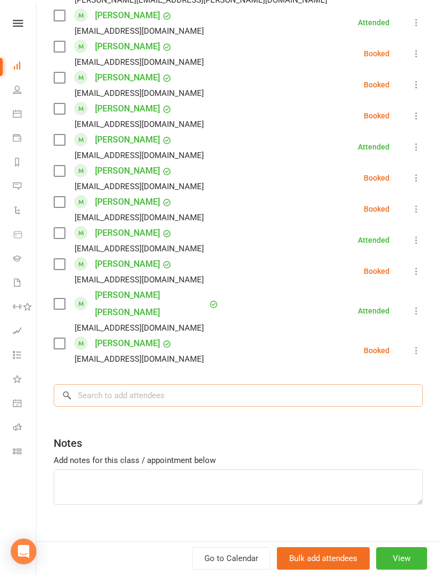
click at [285, 388] on input "search" at bounding box center [238, 395] width 369 height 23
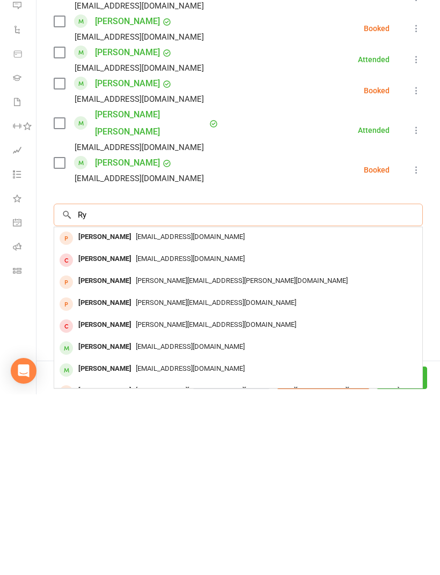
type input "R"
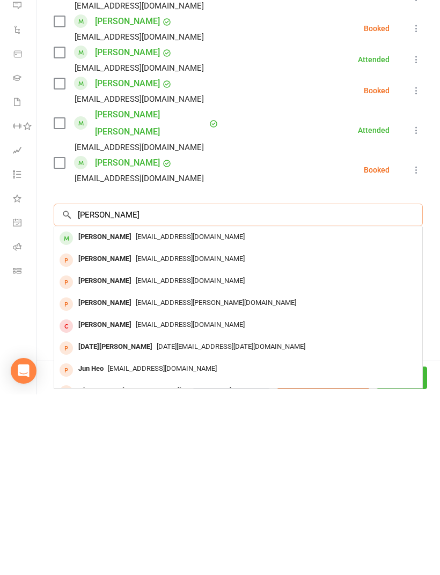
type input "Isaiah jun"
click at [335, 410] on div "[EMAIL_ADDRESS][DOMAIN_NAME]" at bounding box center [237, 418] width 359 height 16
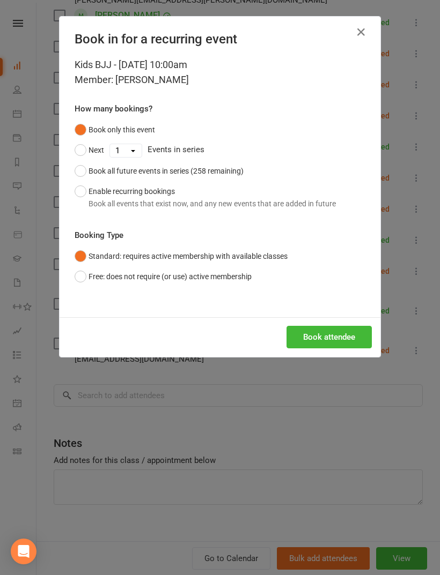
click at [341, 332] on button "Book attendee" at bounding box center [328, 337] width 85 height 23
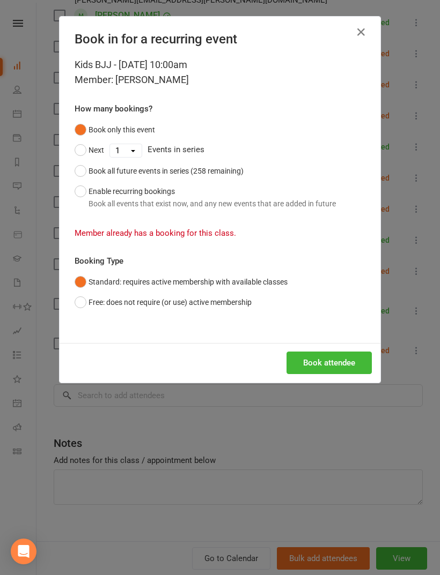
click at [361, 33] on icon "button" at bounding box center [360, 32] width 13 height 13
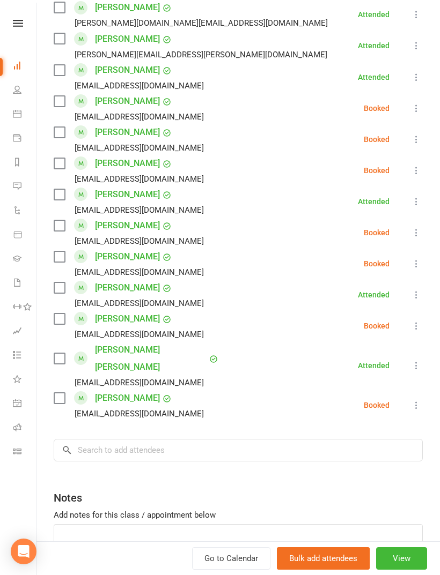
scroll to position [663, 0]
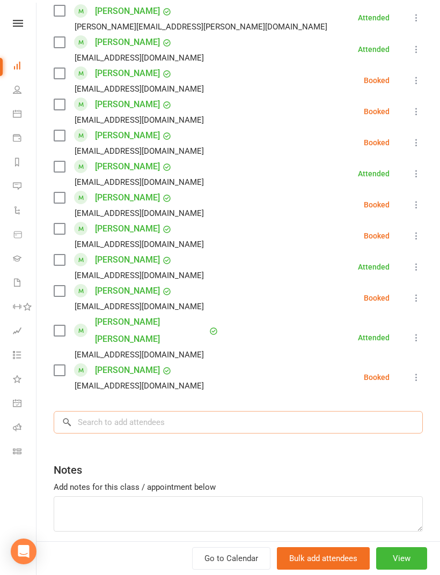
click at [309, 411] on input "search" at bounding box center [238, 422] width 369 height 23
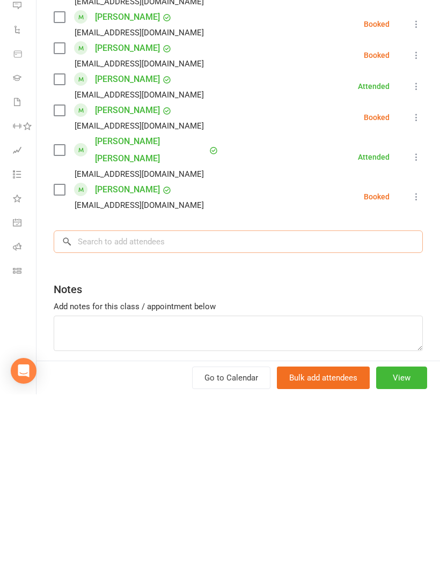
type input "A"
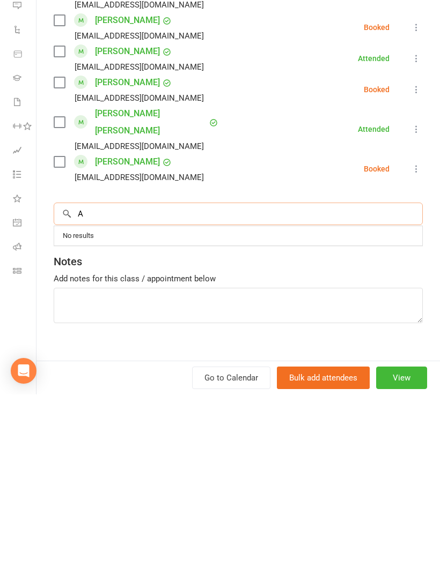
scroll to position [690, 0]
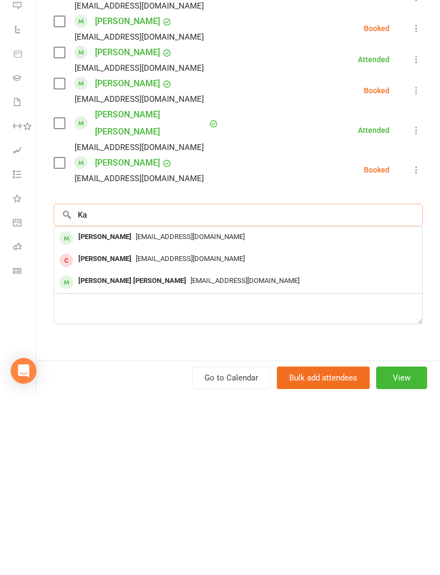
type input "K"
type input "Devansh"
click at [336, 408] on div "Devansh Thimmidi ramya.4u12@gmail.com" at bounding box center [238, 419] width 368 height 22
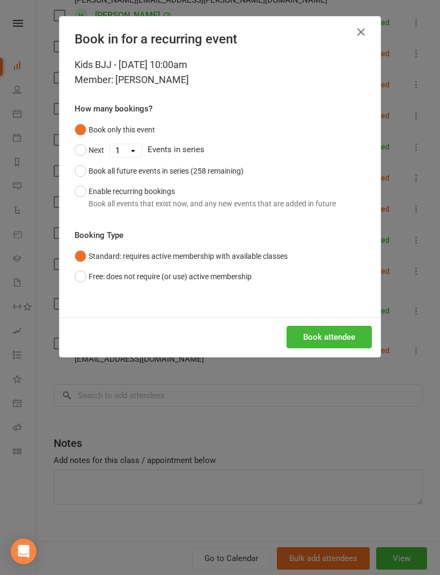
click at [327, 333] on button "Book attendee" at bounding box center [328, 337] width 85 height 23
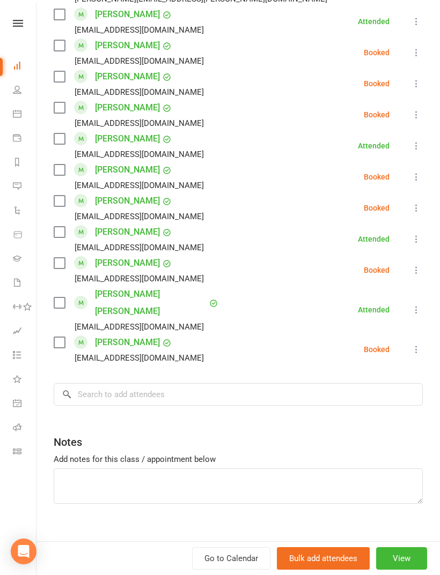
scroll to position [721, 0]
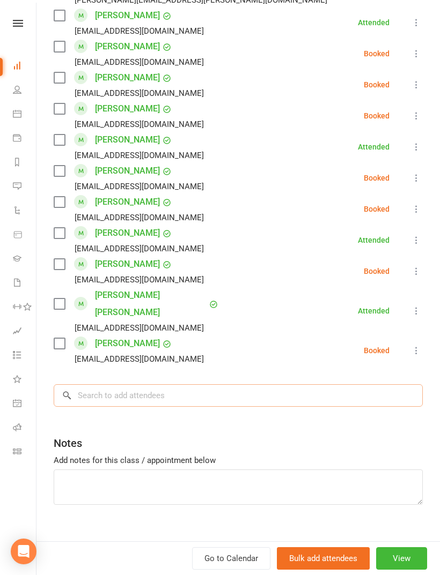
click at [344, 384] on input "search" at bounding box center [238, 395] width 369 height 23
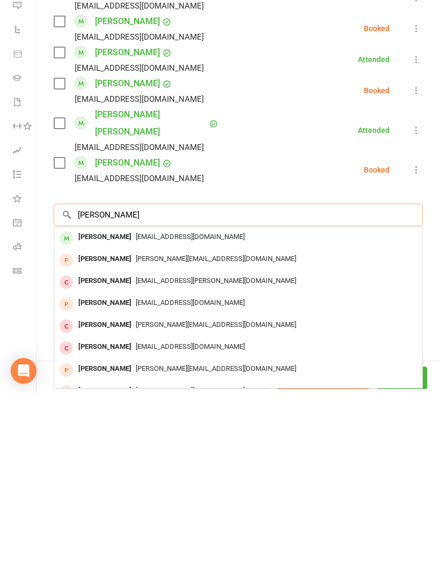
type input "Emily eng"
click at [335, 410] on div "[EMAIL_ADDRESS][DOMAIN_NAME]" at bounding box center [237, 418] width 359 height 16
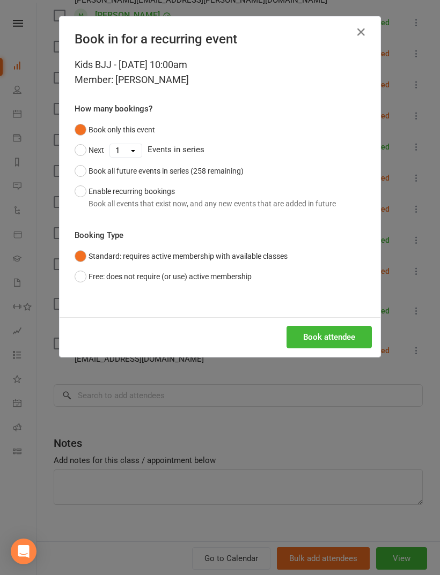
click at [350, 338] on button "Book attendee" at bounding box center [328, 337] width 85 height 23
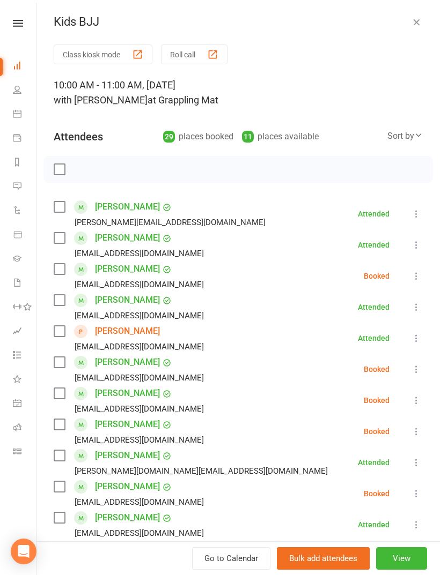
scroll to position [0, 0]
click at [63, 171] on label at bounding box center [59, 169] width 11 height 11
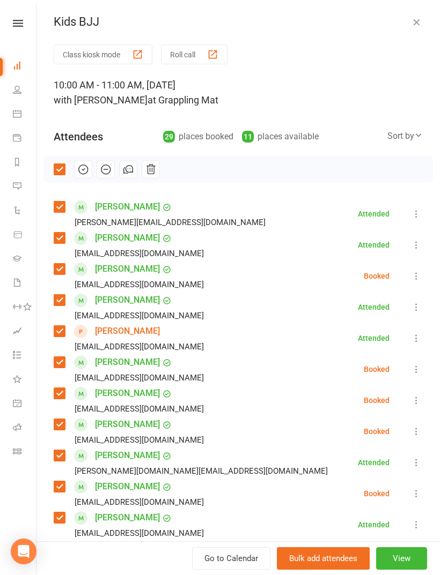
click at [82, 173] on icon "button" at bounding box center [83, 170] width 12 height 12
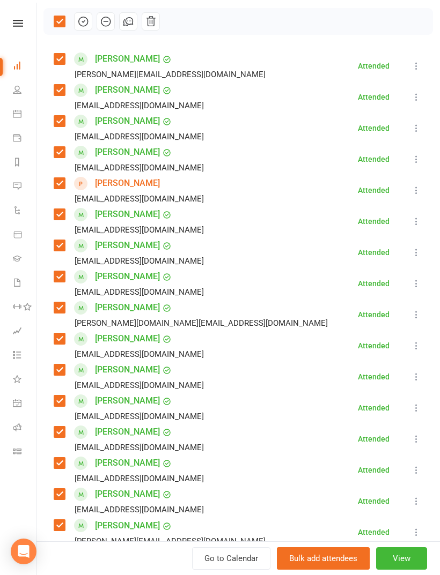
scroll to position [139, 0]
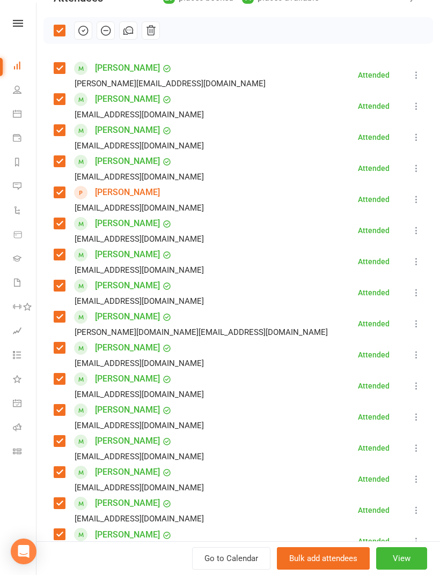
click at [63, 32] on label at bounding box center [59, 30] width 11 height 11
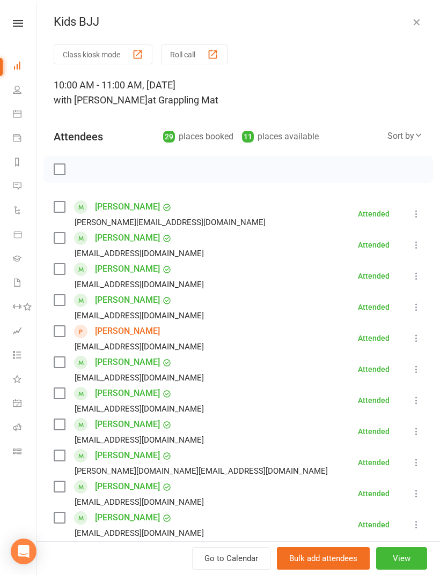
scroll to position [0, 0]
click at [416, 26] on icon "button" at bounding box center [416, 22] width 11 height 11
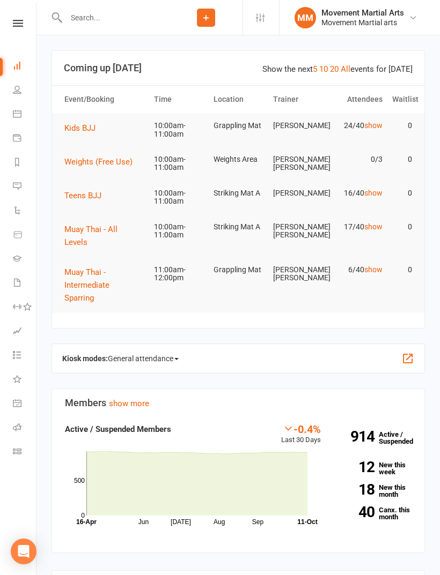
click at [85, 207] on td "Teens BJJ" at bounding box center [105, 196] width 90 height 30
click at [88, 197] on span "Teens BJJ" at bounding box center [82, 196] width 37 height 10
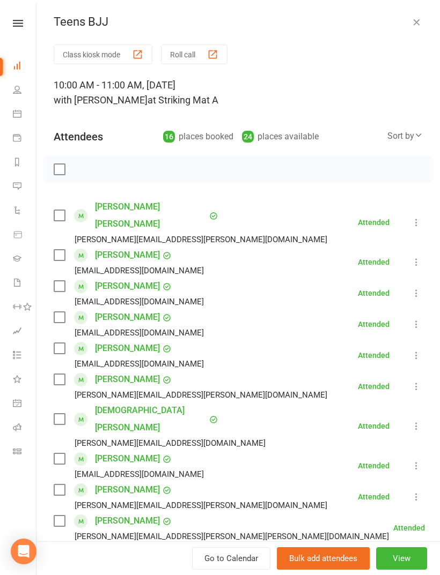
click at [413, 23] on icon "button" at bounding box center [416, 22] width 11 height 11
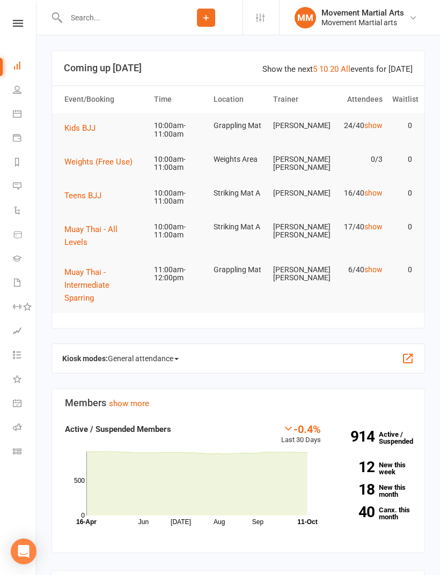
click at [74, 130] on span "Kids BJJ" at bounding box center [79, 128] width 31 height 10
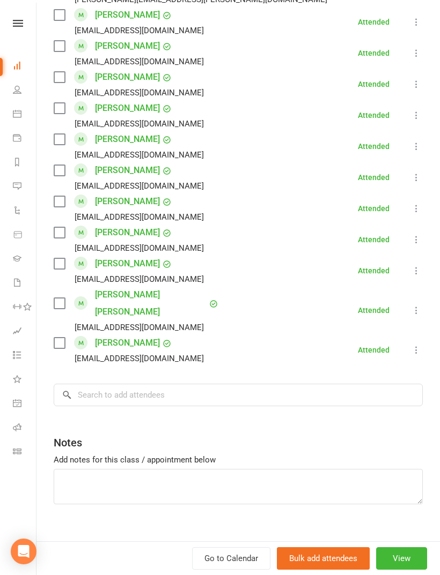
scroll to position [752, 0]
click at [357, 384] on input "search" at bounding box center [238, 395] width 369 height 23
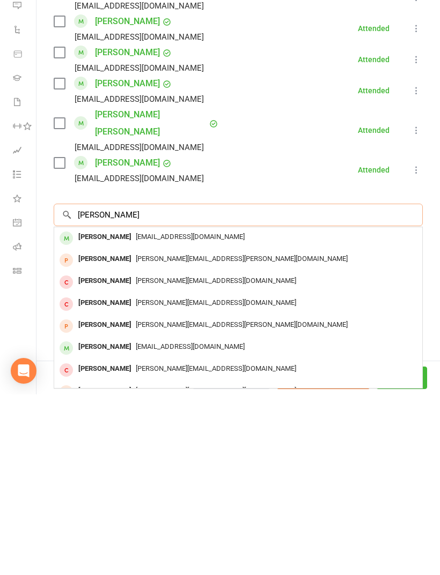
type input "Aaron yu"
click at [330, 410] on div "[EMAIL_ADDRESS][DOMAIN_NAME]" at bounding box center [237, 418] width 359 height 16
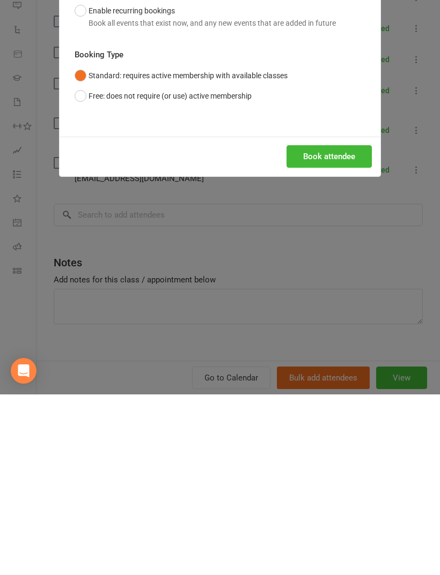
scroll to position [181, 0]
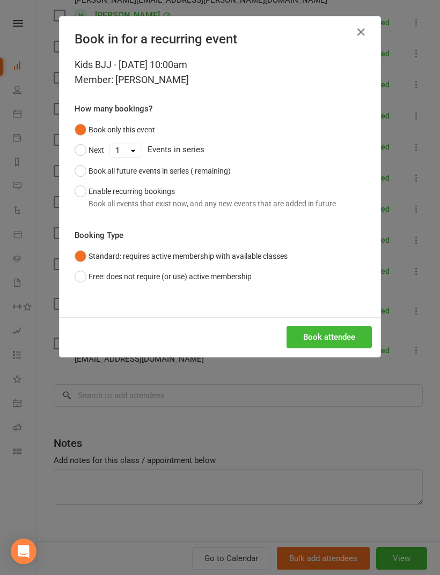
click at [345, 331] on button "Book attendee" at bounding box center [328, 337] width 85 height 23
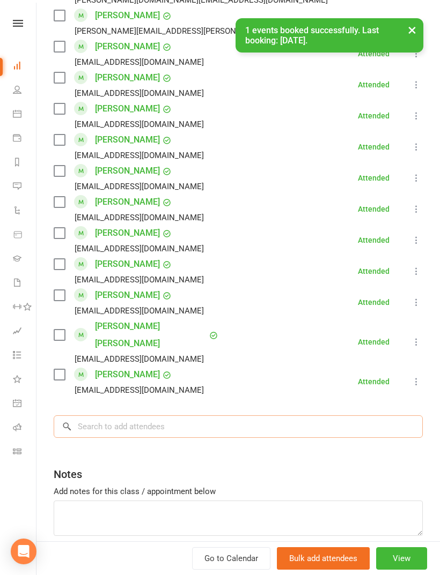
click at [349, 416] on input "search" at bounding box center [238, 427] width 369 height 23
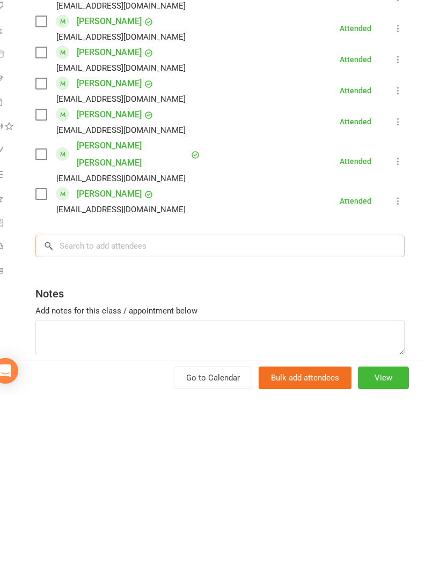
scroll to position [213, 0]
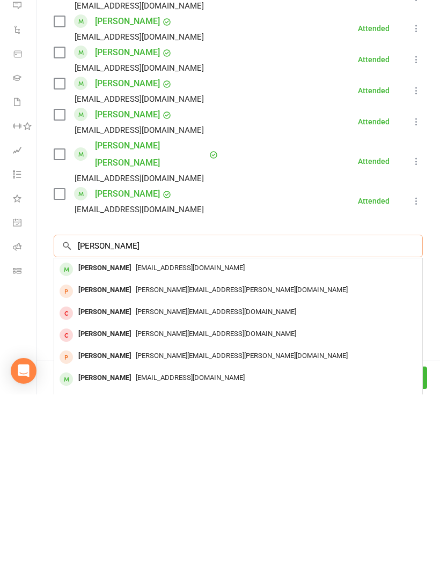
type input "Noah"
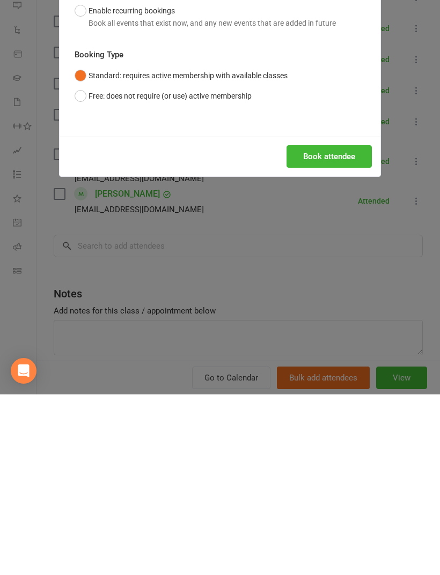
scroll to position [394, 0]
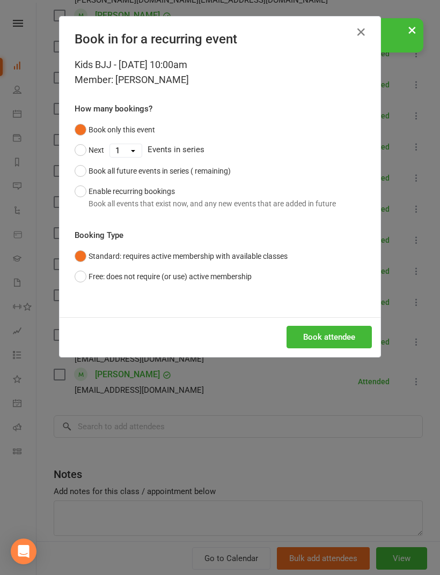
click at [271, 517] on div "Book in for a recurring event Kids BJJ - Oct 11, 2025 10:00am Member: Aaron Yu …" at bounding box center [220, 287] width 440 height 575
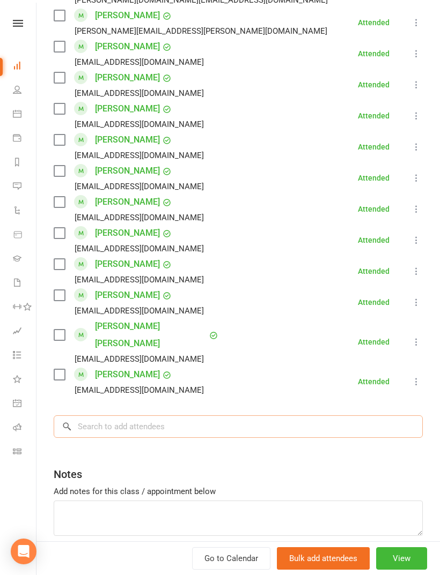
click at [352, 417] on input "search" at bounding box center [238, 427] width 369 height 23
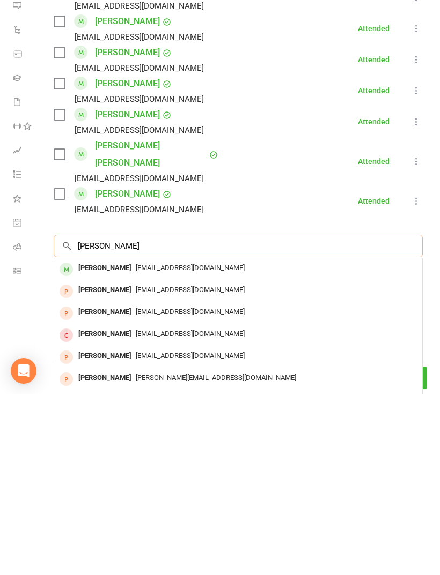
type input "Noah linday"
click at [287, 441] on div "alindaya@gmail.com" at bounding box center [237, 449] width 359 height 16
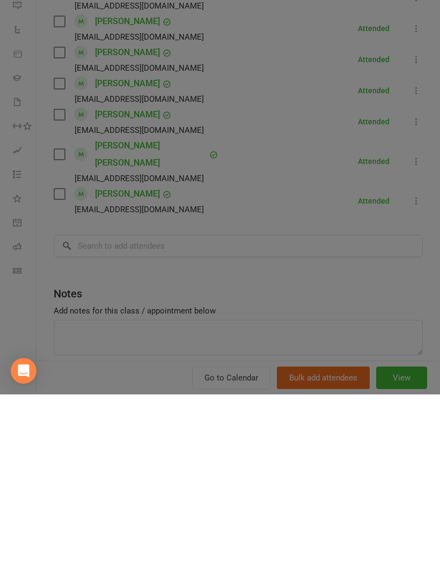
scroll to position [606, 0]
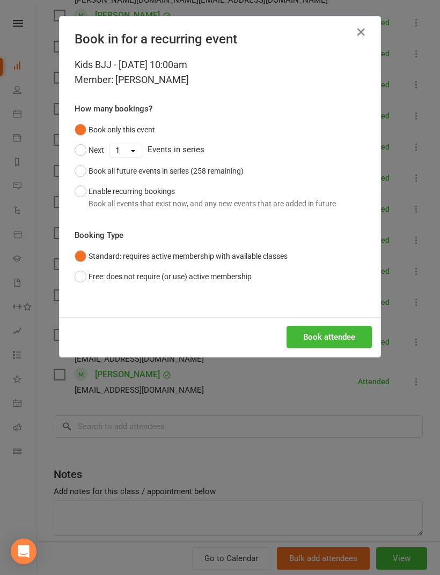
click at [337, 340] on button "Book attendee" at bounding box center [328, 337] width 85 height 23
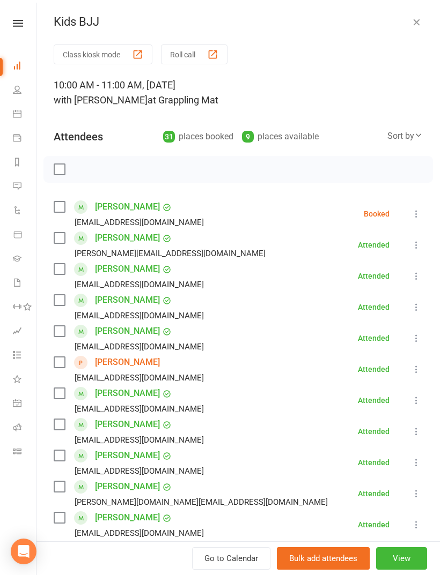
scroll to position [0, 0]
click at [61, 165] on label at bounding box center [59, 169] width 11 height 11
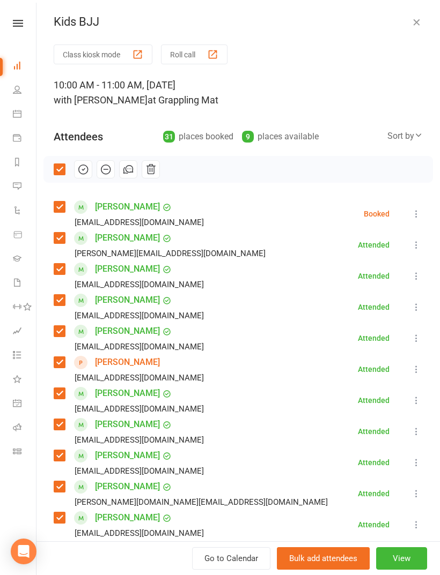
click at [89, 171] on button "button" at bounding box center [83, 169] width 18 height 18
click at [59, 164] on label at bounding box center [59, 169] width 11 height 11
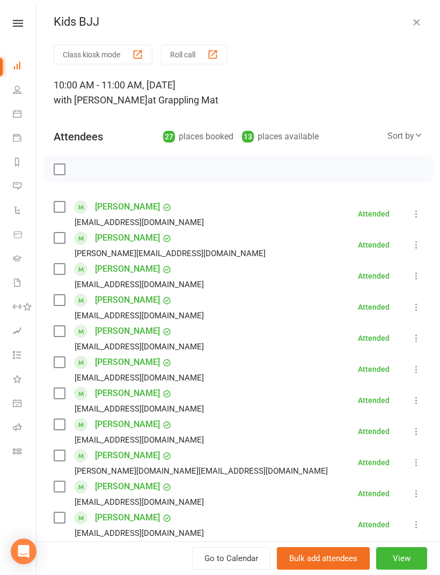
click at [410, 28] on button "button" at bounding box center [416, 22] width 13 height 13
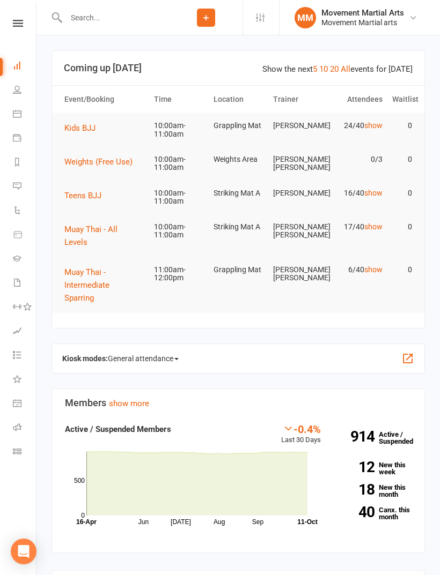
click at [117, 229] on span "Muay Thai - All Levels" at bounding box center [90, 236] width 53 height 23
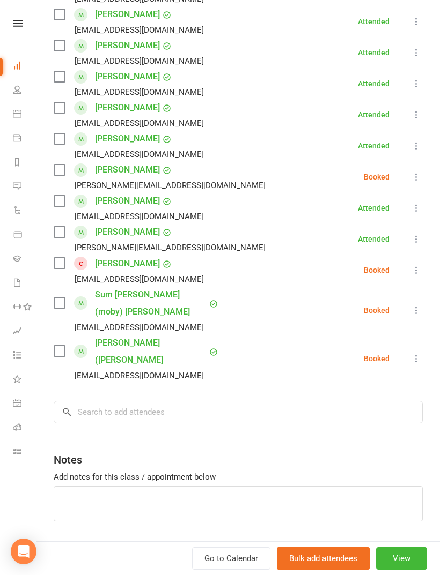
scroll to position [410, 0]
click at [343, 402] on input "search" at bounding box center [238, 413] width 369 height 23
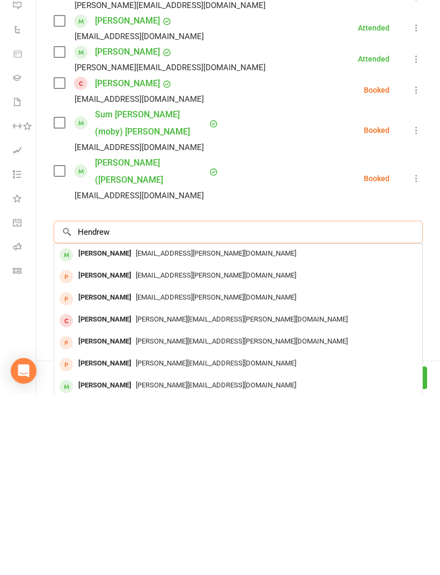
type input "Hendrew"
click at [332, 427] on div "hendrew.erwin@live.com.au" at bounding box center [237, 435] width 359 height 16
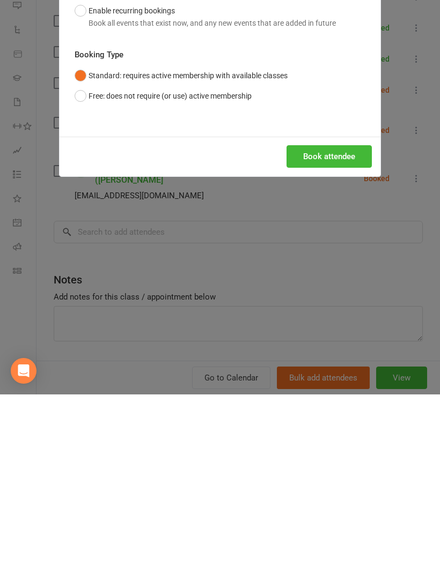
scroll to position [181, 0]
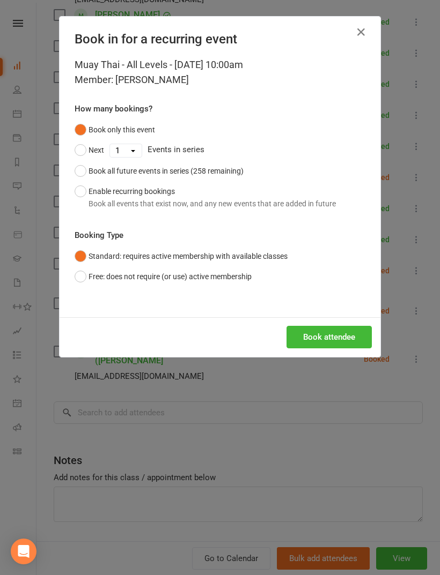
click at [340, 337] on button "Book attendee" at bounding box center [328, 337] width 85 height 23
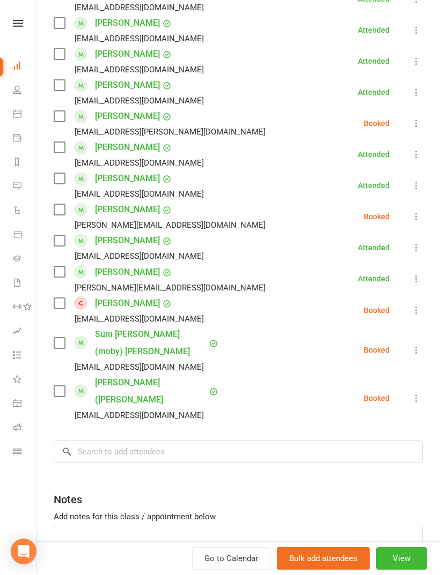
scroll to position [421, 0]
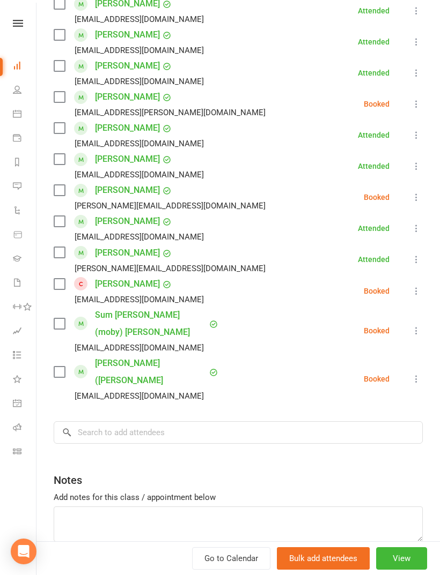
click at [302, 419] on div "Class kiosk mode Roll call 10:00 AM - 11:00 AM, Saturday, October, 11, 2025 wit…" at bounding box center [237, 110] width 403 height 972
click at [306, 421] on input "search" at bounding box center [238, 432] width 369 height 23
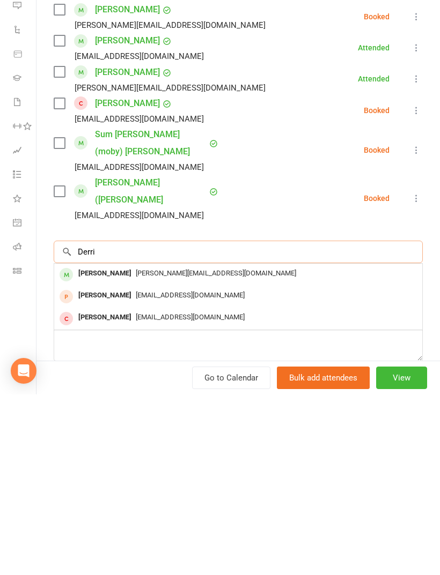
type input "Derri"
click at [328, 447] on div "derrick@simplysportscars.com" at bounding box center [237, 455] width 359 height 16
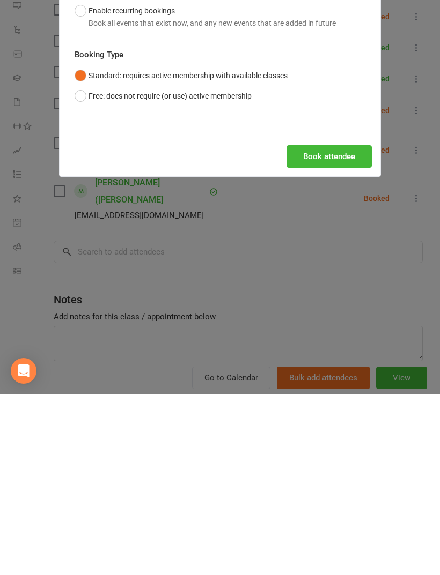
scroll to position [382, 0]
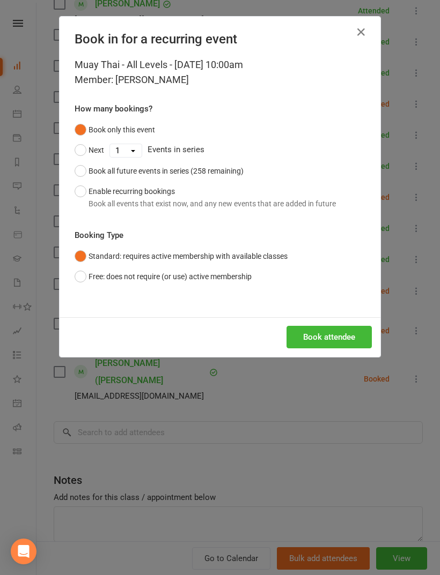
click at [337, 337] on button "Book attendee" at bounding box center [328, 337] width 85 height 23
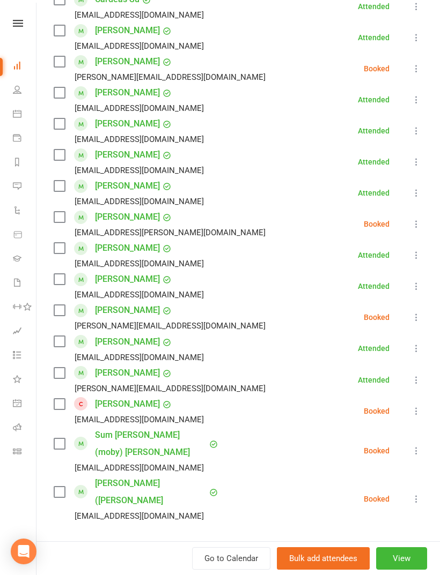
scroll to position [412, 0]
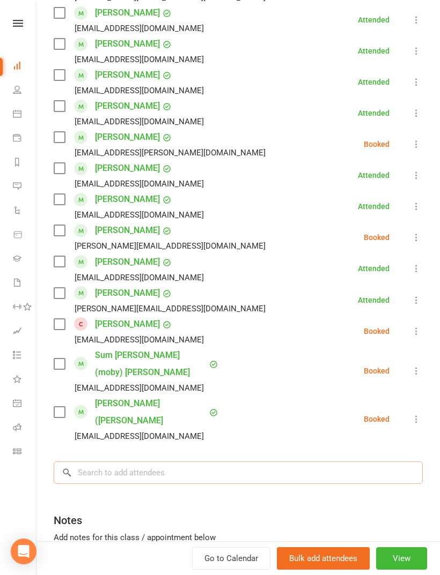
click at [318, 462] on input "search" at bounding box center [238, 473] width 369 height 23
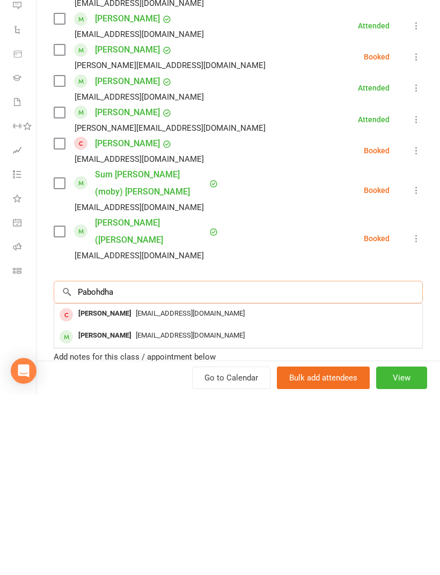
type input "Pabohdha"
click at [322, 509] on div "Pabodhagunaratne123@gmail.com" at bounding box center [237, 517] width 359 height 16
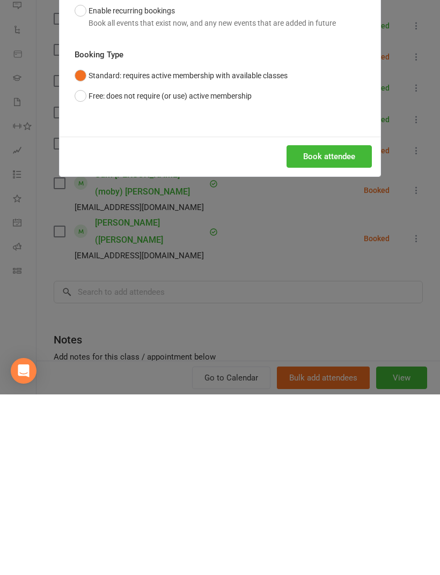
scroll to position [624, 0]
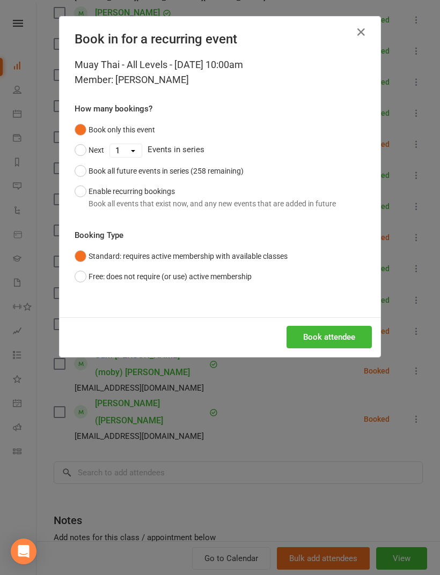
click at [350, 340] on button "Book attendee" at bounding box center [328, 337] width 85 height 23
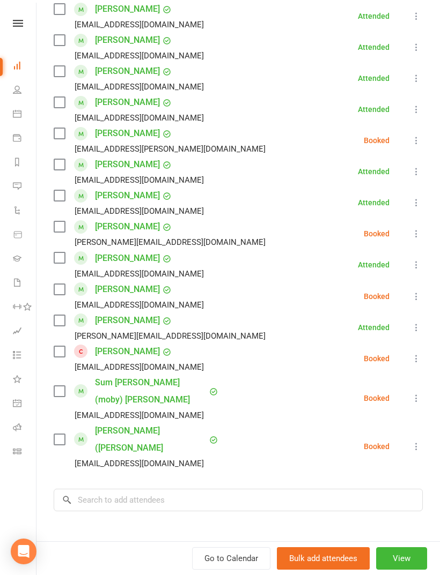
scroll to position [444, 0]
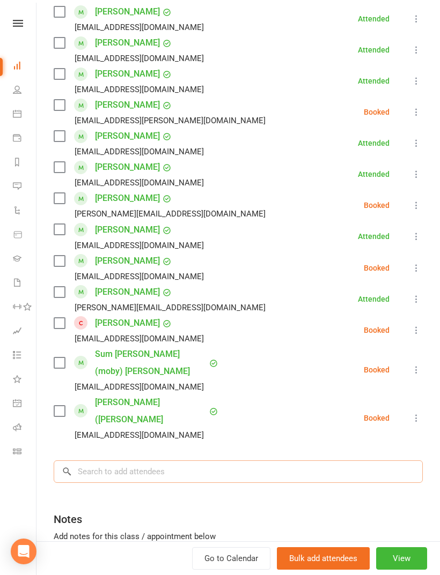
click at [281, 461] on input "search" at bounding box center [238, 472] width 369 height 23
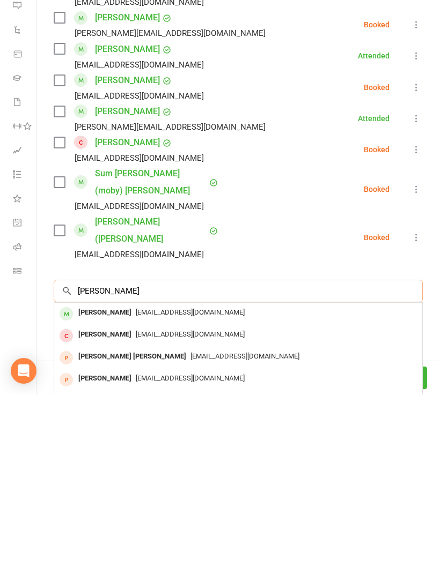
type input "Jake ebreo"
click at [332, 484] on div "Jake Ebreo jakeebreo@gmail.com" at bounding box center [238, 495] width 368 height 22
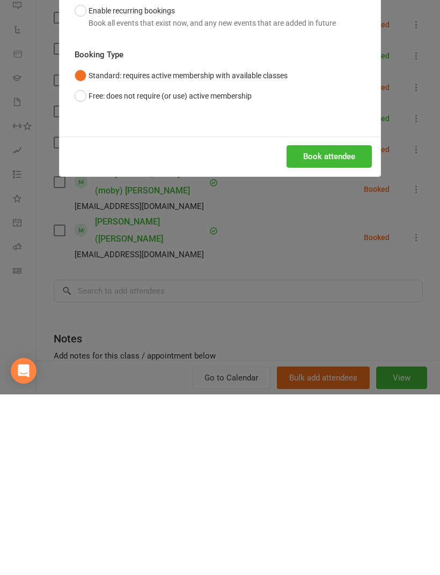
scroll to position [864, 0]
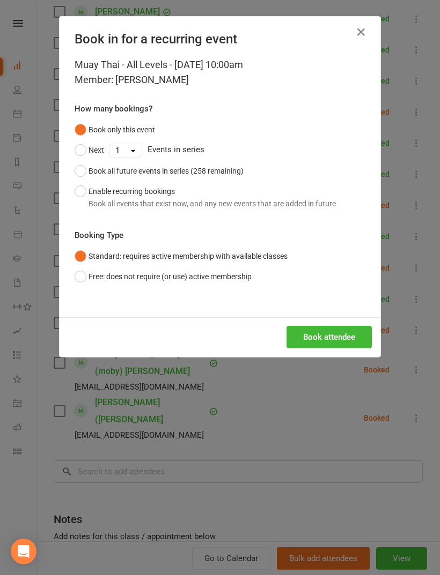
click at [321, 335] on button "Book attendee" at bounding box center [328, 337] width 85 height 23
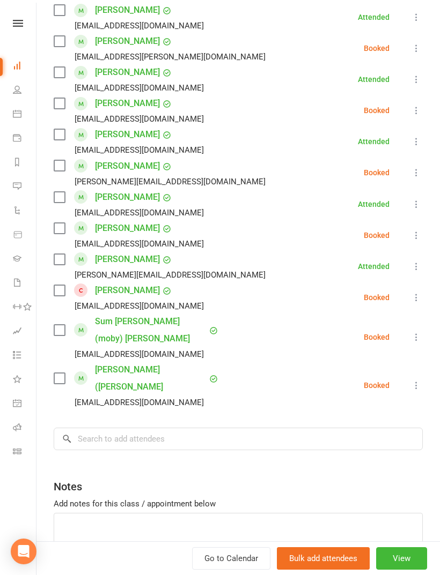
scroll to position [510, 0]
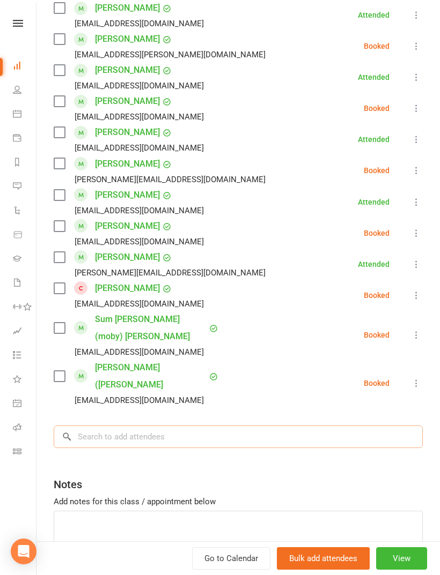
click at [275, 426] on input "search" at bounding box center [238, 437] width 369 height 23
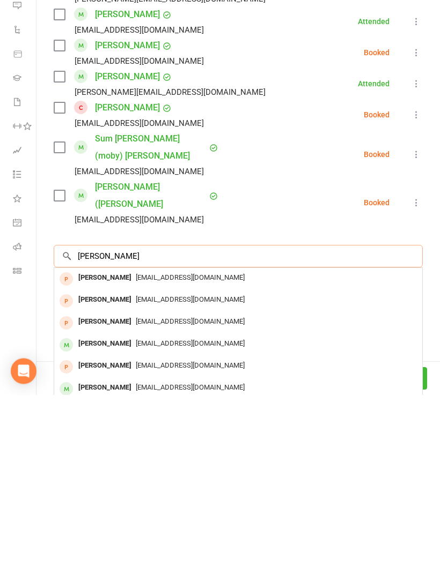
type input "John chan"
click at [328, 517] on div "jjjc3915@gmail.com" at bounding box center [237, 525] width 359 height 16
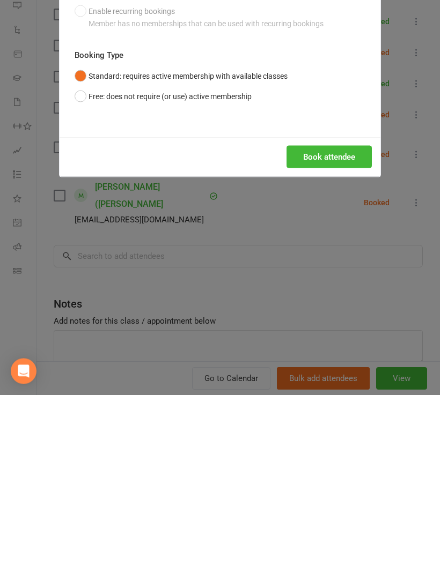
scroll to position [1033, 0]
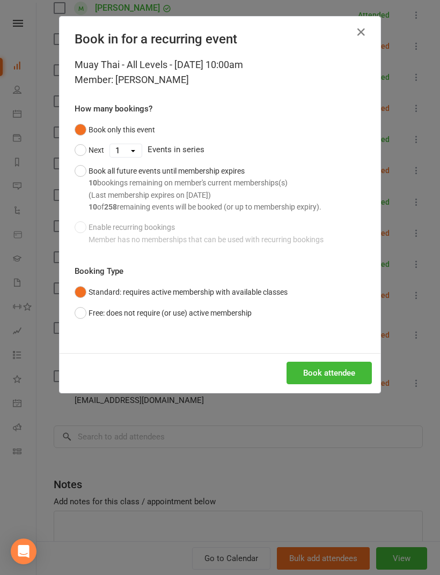
click at [337, 374] on button "Book attendee" at bounding box center [328, 373] width 85 height 23
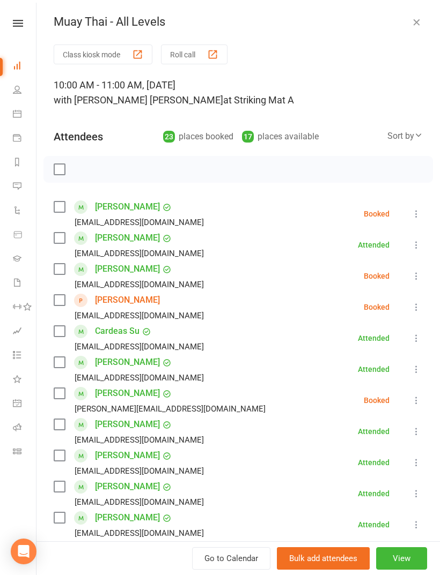
scroll to position [0, 0]
click at [406, 136] on div "Sort by" at bounding box center [404, 136] width 35 height 14
click at [370, 175] on link "First name" at bounding box center [369, 179] width 106 height 21
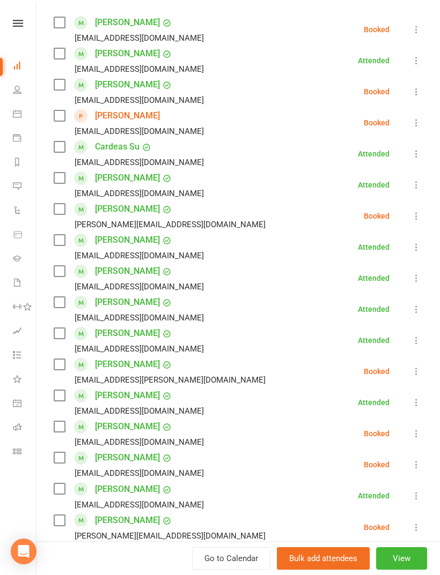
scroll to position [468, 0]
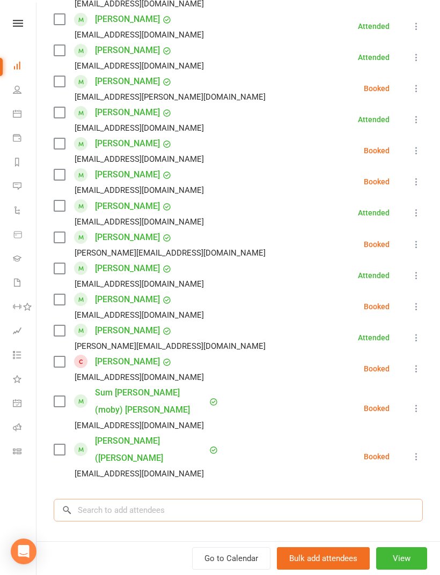
click at [256, 499] on input "search" at bounding box center [238, 510] width 369 height 23
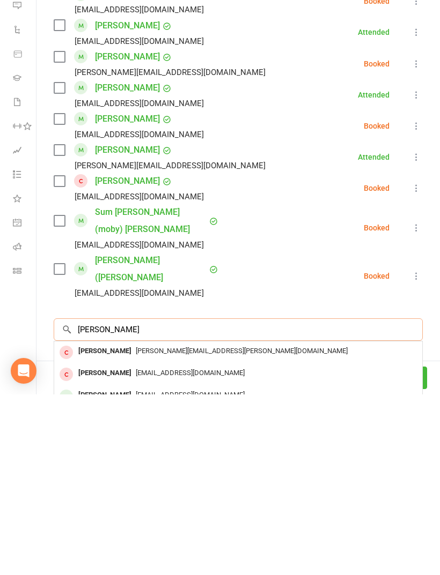
type input "Royce zeng"
click at [351, 524] on div "royce.zeng@hotmail.com" at bounding box center [237, 532] width 359 height 16
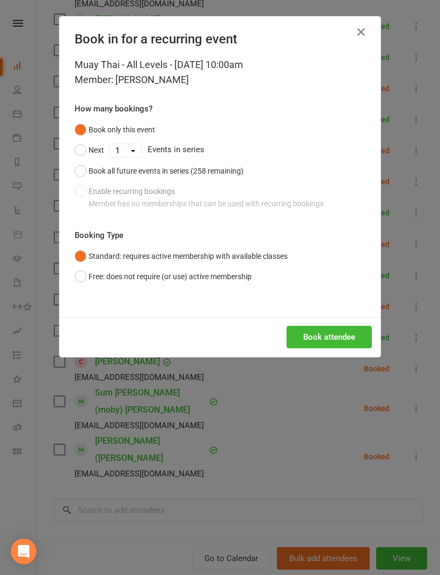
click at [344, 336] on button "Book attendee" at bounding box center [328, 337] width 85 height 23
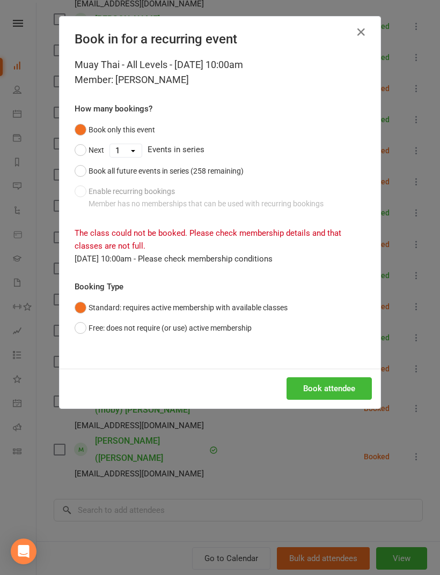
click at [216, 332] on button "Free: does not require (or use) active membership" at bounding box center [163, 328] width 177 height 20
click at [343, 389] on button "Book attendee" at bounding box center [328, 388] width 85 height 23
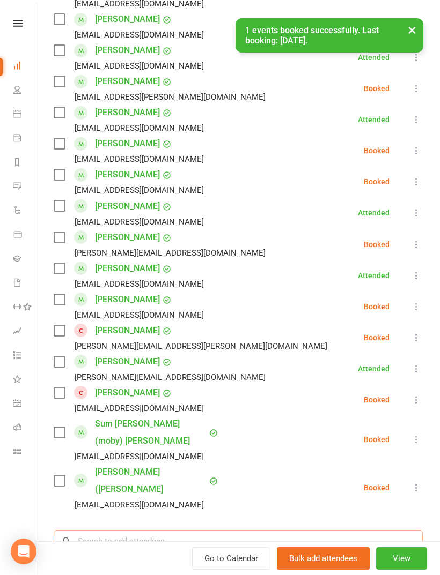
click at [285, 530] on input "search" at bounding box center [238, 541] width 369 height 23
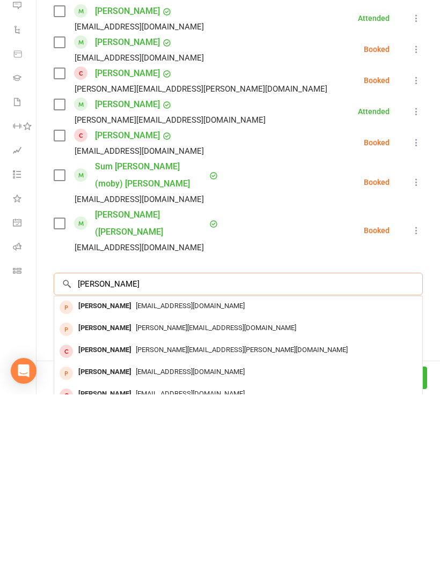
scroll to position [0, 0]
type input "Erik vil"
click at [296, 479] on div "Erikmv64@gmail.com" at bounding box center [237, 487] width 359 height 16
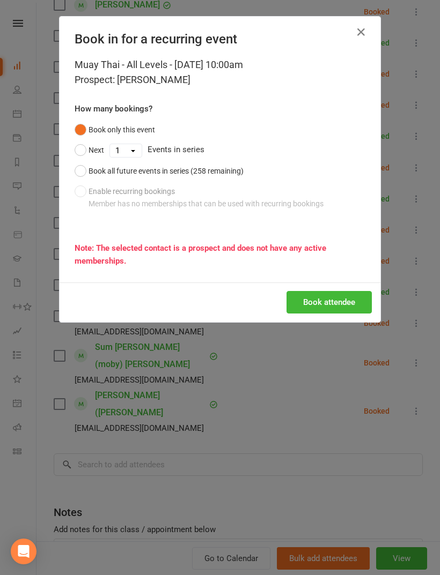
click at [352, 307] on button "Book attendee" at bounding box center [328, 302] width 85 height 23
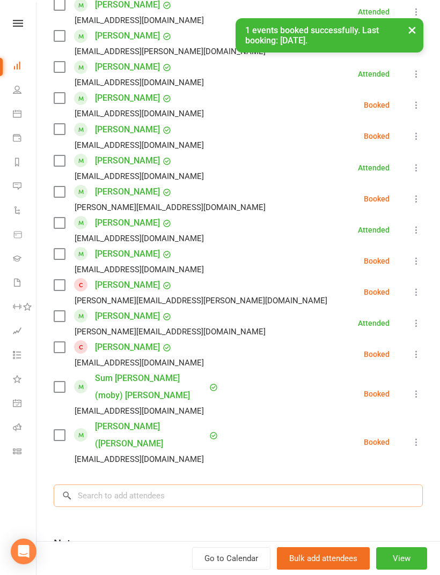
click at [264, 485] on input "search" at bounding box center [238, 496] width 369 height 23
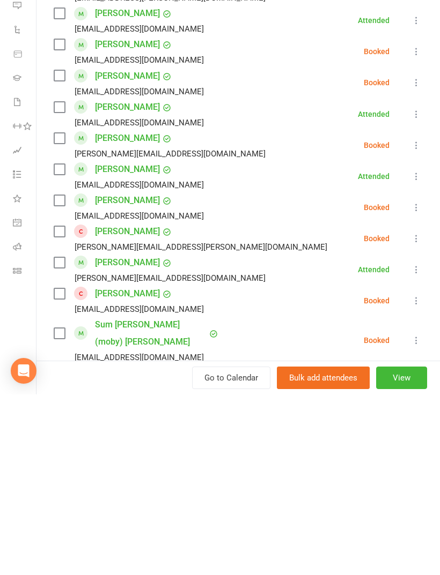
scroll to position [627, 0]
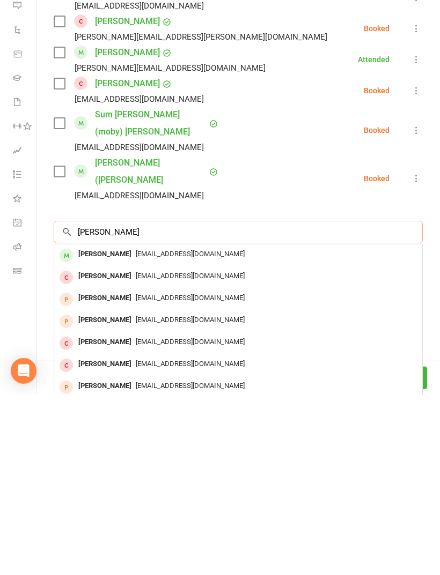
type input "Jack he"
click at [343, 427] on div "[EMAIL_ADDRESS][DOMAIN_NAME]" at bounding box center [237, 435] width 359 height 16
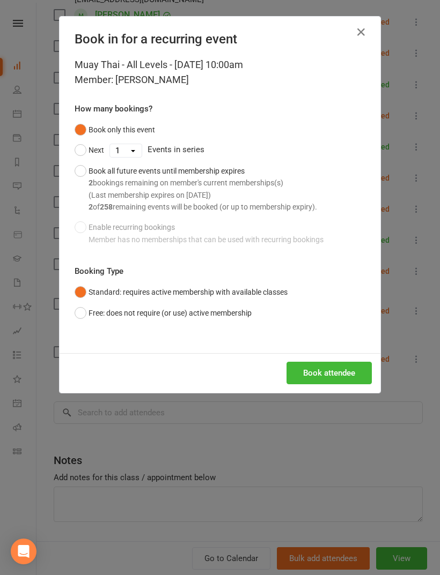
click at [344, 377] on button "Book attendee" at bounding box center [328, 373] width 85 height 23
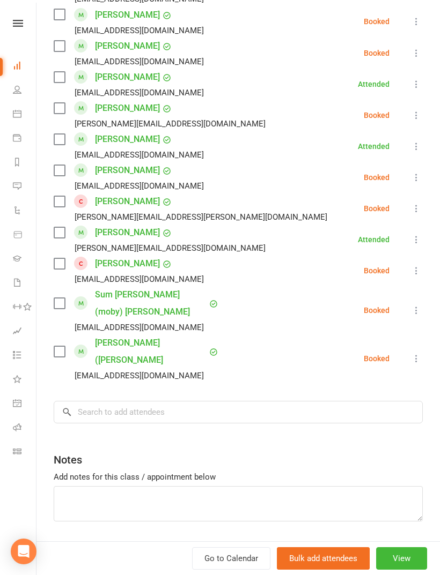
scroll to position [658, 0]
click at [355, 402] on input "search" at bounding box center [238, 413] width 369 height 23
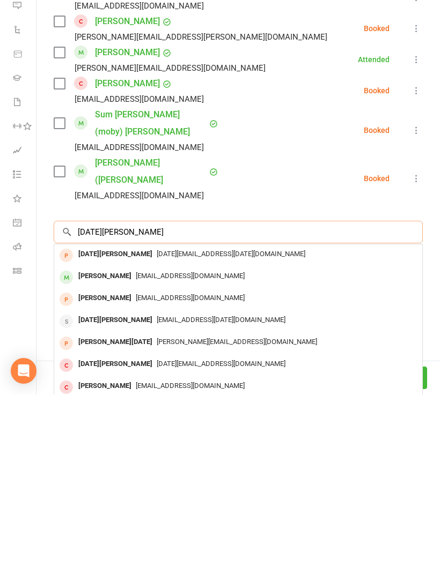
type input "Noel jun"
click at [327, 425] on div "Noel Jun Noel.jun1990@gmail.com" at bounding box center [238, 436] width 368 height 22
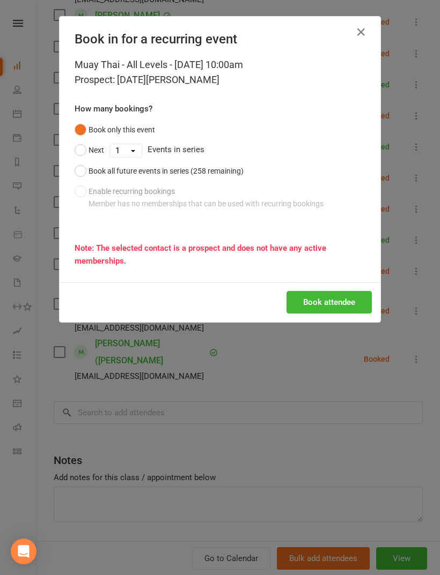
click at [350, 306] on button "Book attendee" at bounding box center [328, 302] width 85 height 23
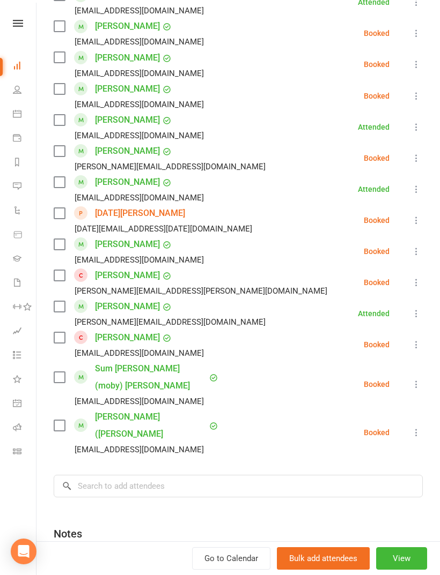
scroll to position [618, 0]
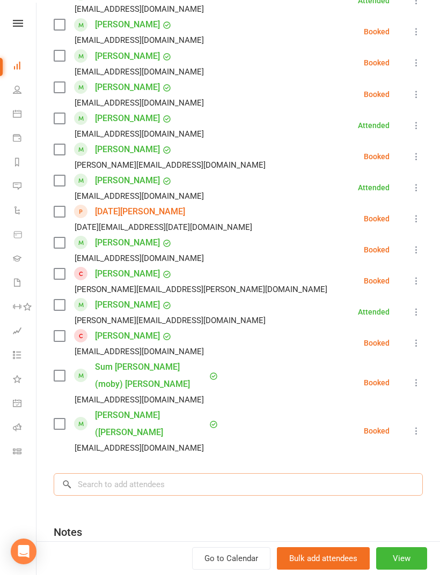
click at [332, 473] on input "search" at bounding box center [238, 484] width 369 height 23
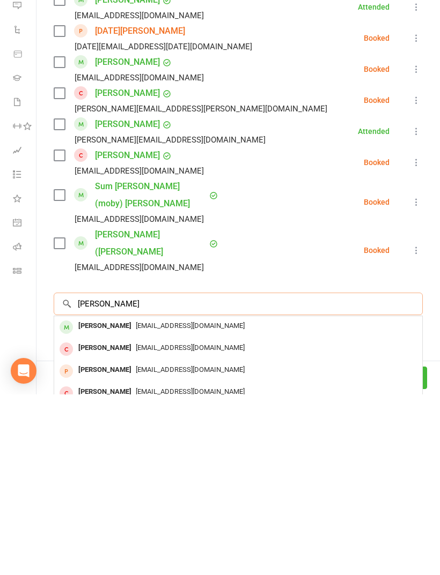
type input "Paul seeb"
click at [342, 499] on div "Ptseebacher@gmail.com" at bounding box center [237, 507] width 359 height 16
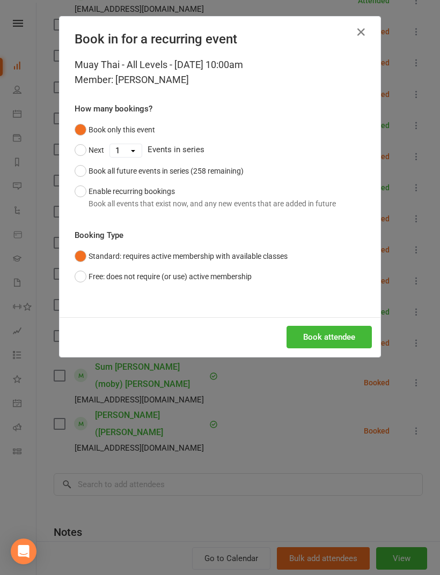
click at [350, 338] on button "Book attendee" at bounding box center [328, 337] width 85 height 23
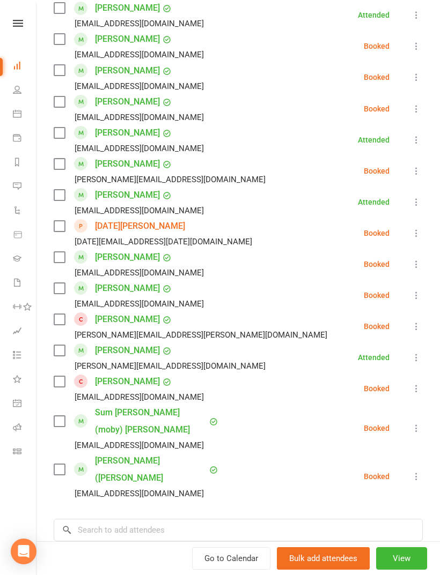
scroll to position [605, 0]
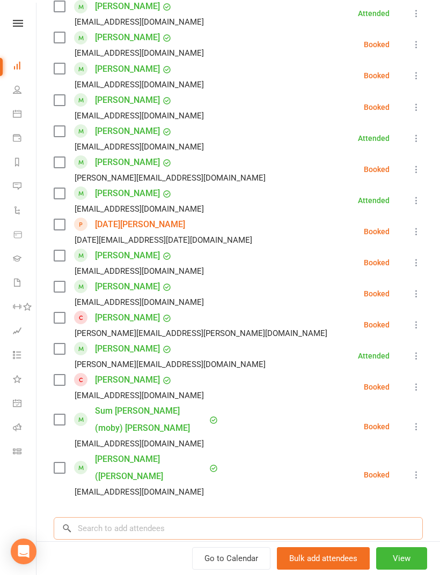
click at [342, 517] on input "search" at bounding box center [238, 528] width 369 height 23
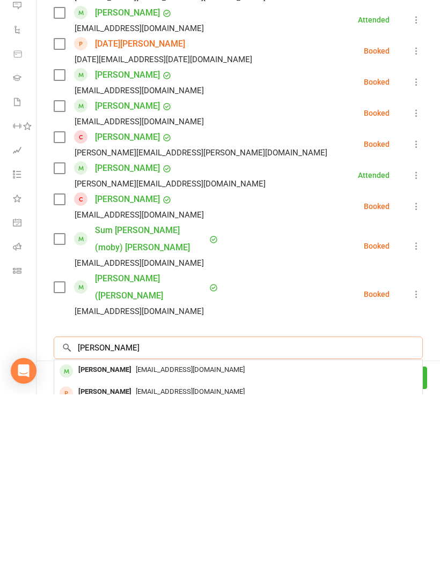
type input "Tom ly"
click at [317, 543] on div "tomlyons@exemail.com.au" at bounding box center [237, 551] width 359 height 16
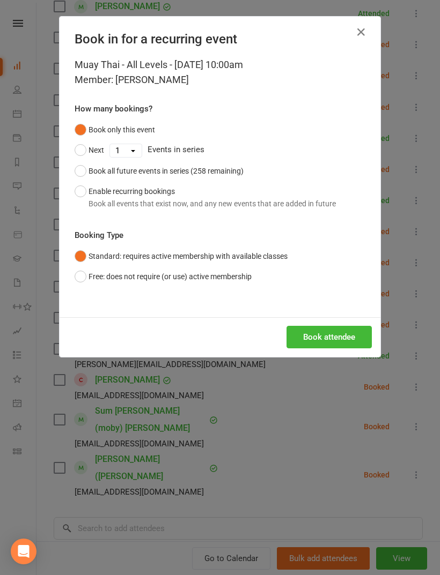
click at [340, 335] on button "Book attendee" at bounding box center [328, 337] width 85 height 23
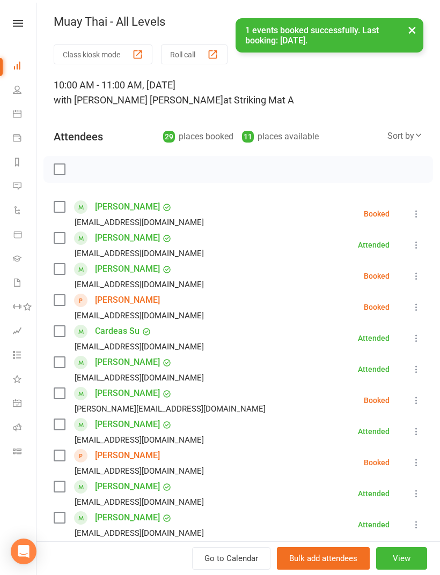
scroll to position [0, 0]
click at [64, 165] on label at bounding box center [59, 169] width 11 height 11
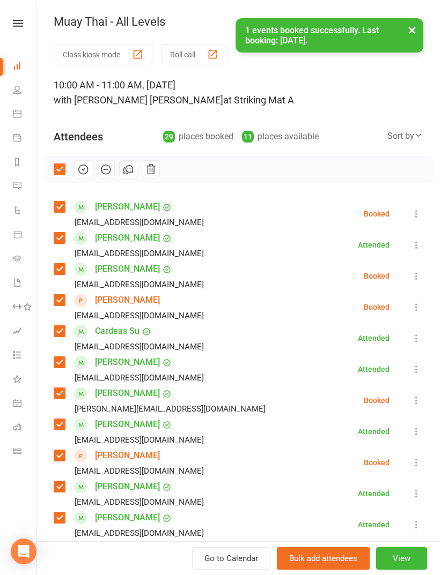
click at [87, 170] on icon "button" at bounding box center [83, 170] width 12 height 12
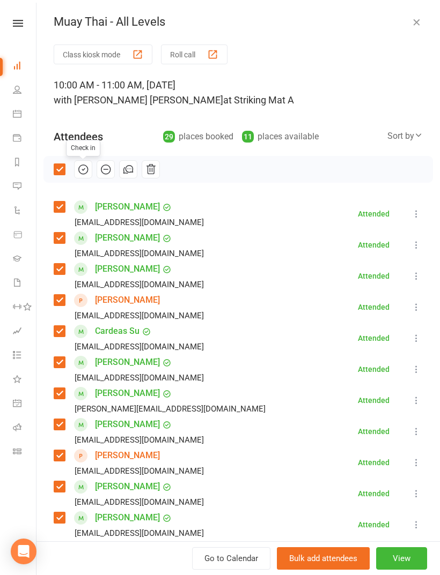
click at [62, 182] on div "Check in" at bounding box center [237, 169] width 389 height 27
click at [60, 167] on label at bounding box center [59, 169] width 11 height 11
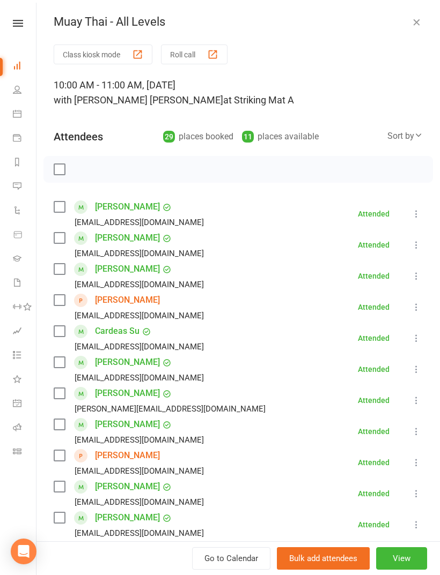
click at [418, 26] on icon "button" at bounding box center [416, 22] width 11 height 11
